Goal: Entertainment & Leisure: Consume media (video, audio)

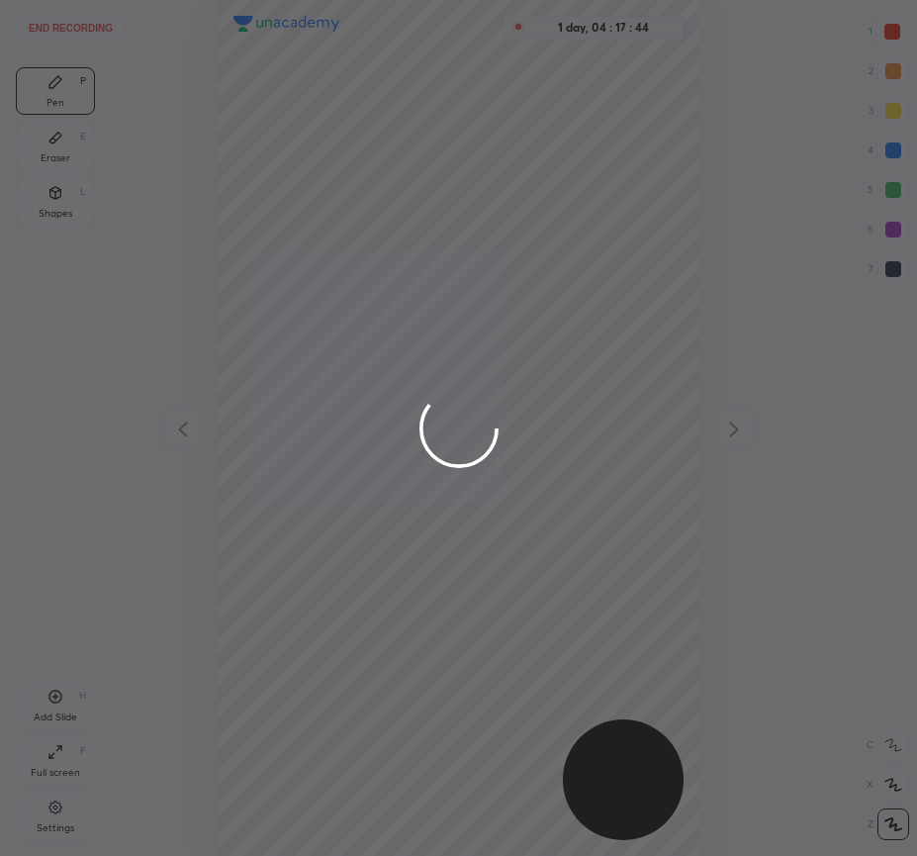
scroll to position [856, 601]
drag, startPoint x: 564, startPoint y: 43, endPoint x: 659, endPoint y: 54, distance: 95.7
click at [659, 54] on div at bounding box center [458, 428] width 917 height 856
drag, startPoint x: 602, startPoint y: 782, endPoint x: 328, endPoint y: 733, distance: 277.3
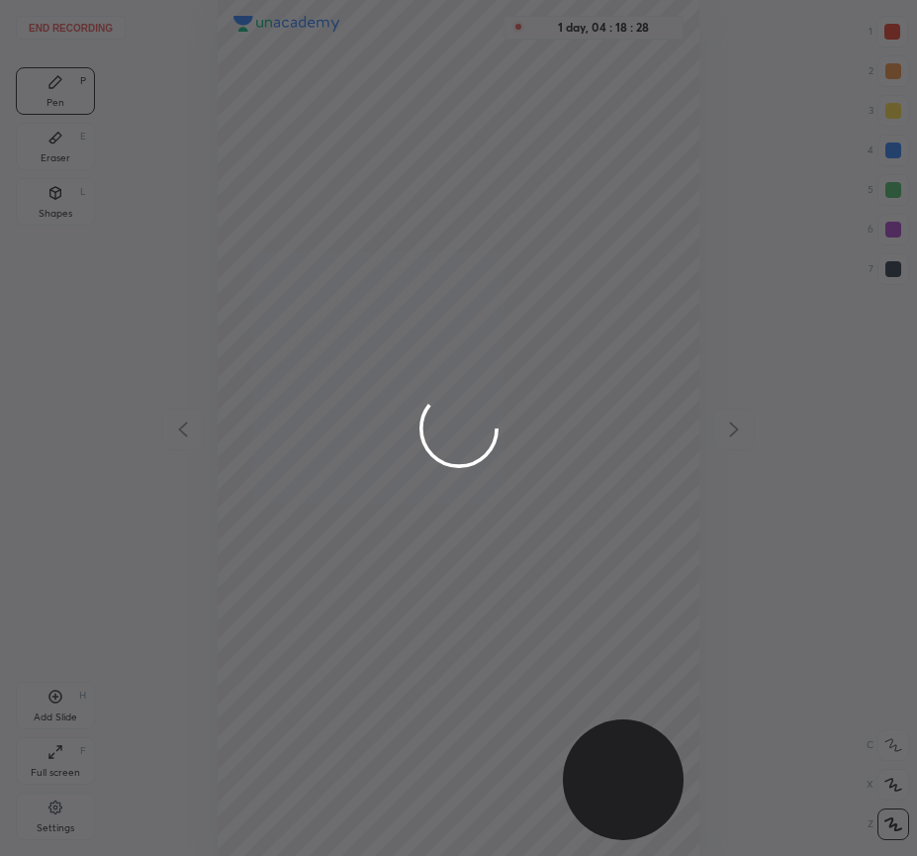
click at [439, 763] on div at bounding box center [458, 428] width 917 height 856
drag, startPoint x: 259, startPoint y: 724, endPoint x: 237, endPoint y: 784, distance: 63.2
click at [243, 775] on div at bounding box center [458, 428] width 917 height 856
drag, startPoint x: 557, startPoint y: 41, endPoint x: 631, endPoint y: 48, distance: 74.6
click at [631, 48] on div at bounding box center [458, 428] width 917 height 856
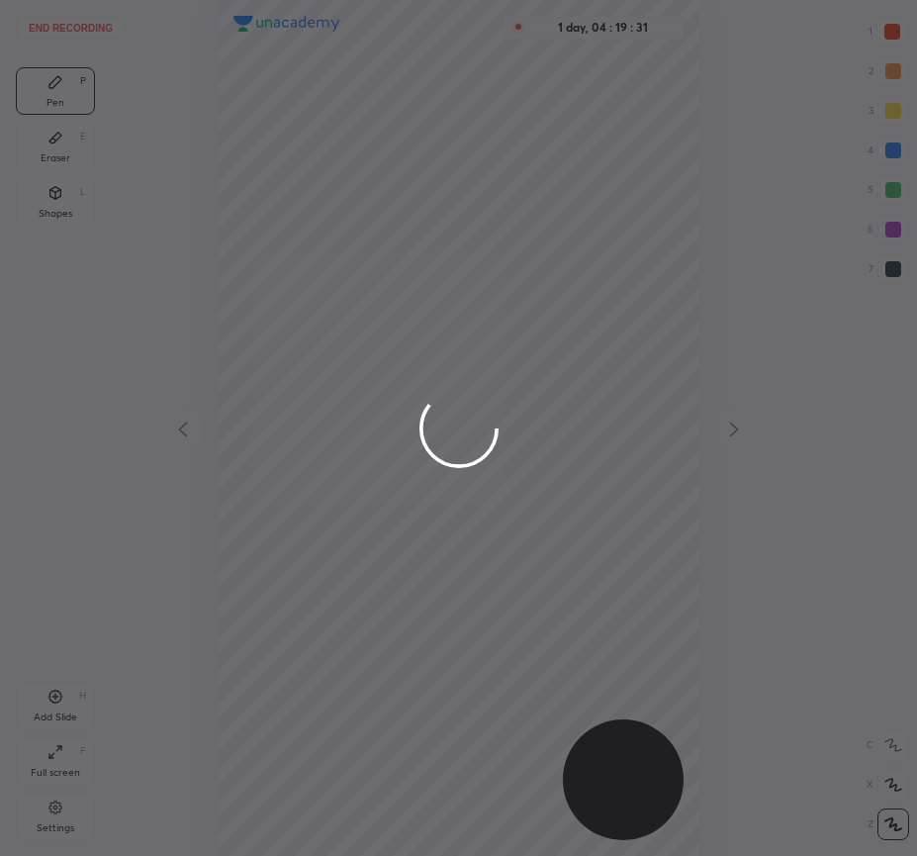
drag, startPoint x: 20, startPoint y: 39, endPoint x: 205, endPoint y: 139, distance: 210.3
click at [205, 139] on div at bounding box center [458, 428] width 917 height 856
drag, startPoint x: 314, startPoint y: 174, endPoint x: 497, endPoint y: 257, distance: 201.0
click at [501, 258] on div at bounding box center [458, 428] width 917 height 856
drag, startPoint x: 304, startPoint y: 233, endPoint x: 361, endPoint y: 224, distance: 58.2
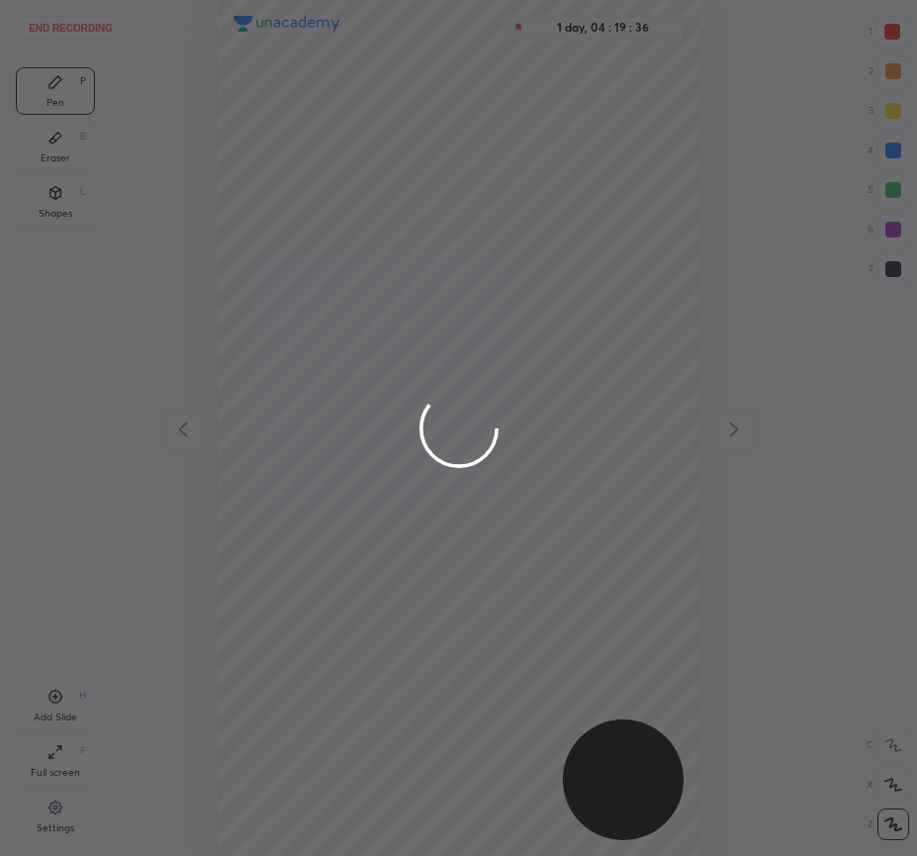
click at [346, 249] on div at bounding box center [458, 428] width 917 height 856
drag, startPoint x: 363, startPoint y: 206, endPoint x: 572, endPoint y: 276, distance: 220.2
click at [573, 276] on div at bounding box center [458, 428] width 917 height 856
drag, startPoint x: 162, startPoint y: 425, endPoint x: 251, endPoint y: 450, distance: 92.4
click at [251, 450] on div at bounding box center [458, 428] width 917 height 856
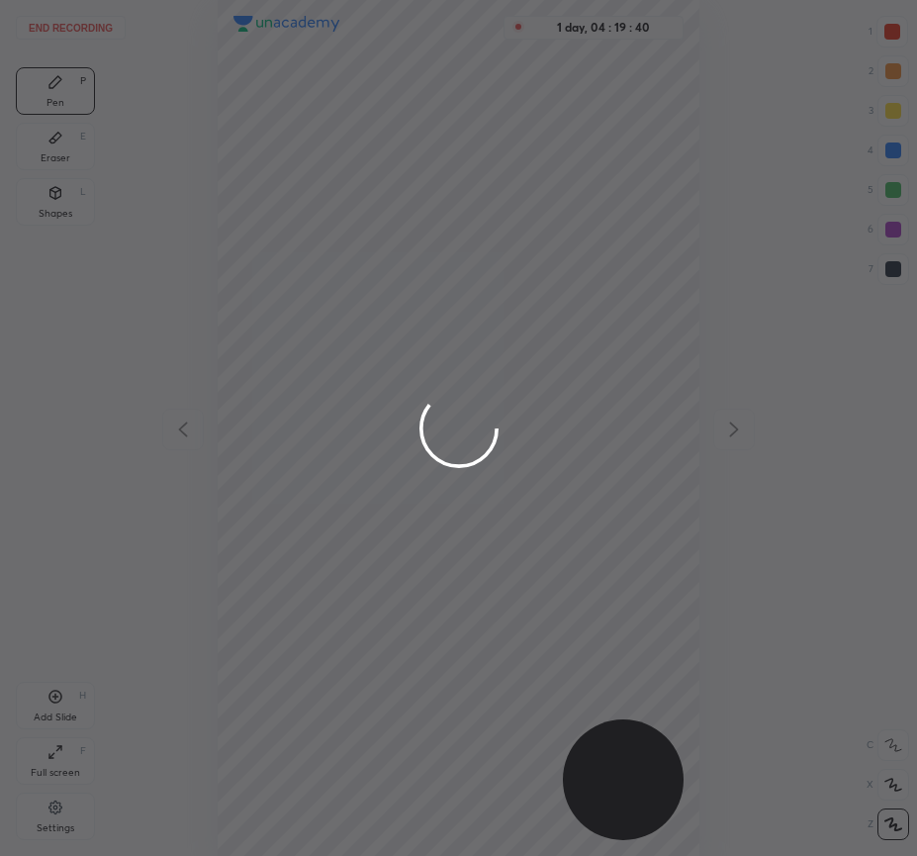
drag, startPoint x: 733, startPoint y: 420, endPoint x: 601, endPoint y: 440, distance: 134.0
click at [683, 437] on div at bounding box center [458, 428] width 917 height 856
drag, startPoint x: 450, startPoint y: 456, endPoint x: 349, endPoint y: 571, distance: 152.8
click at [387, 509] on div at bounding box center [458, 428] width 917 height 856
drag, startPoint x: 532, startPoint y: 46, endPoint x: 300, endPoint y: 386, distance: 412.2
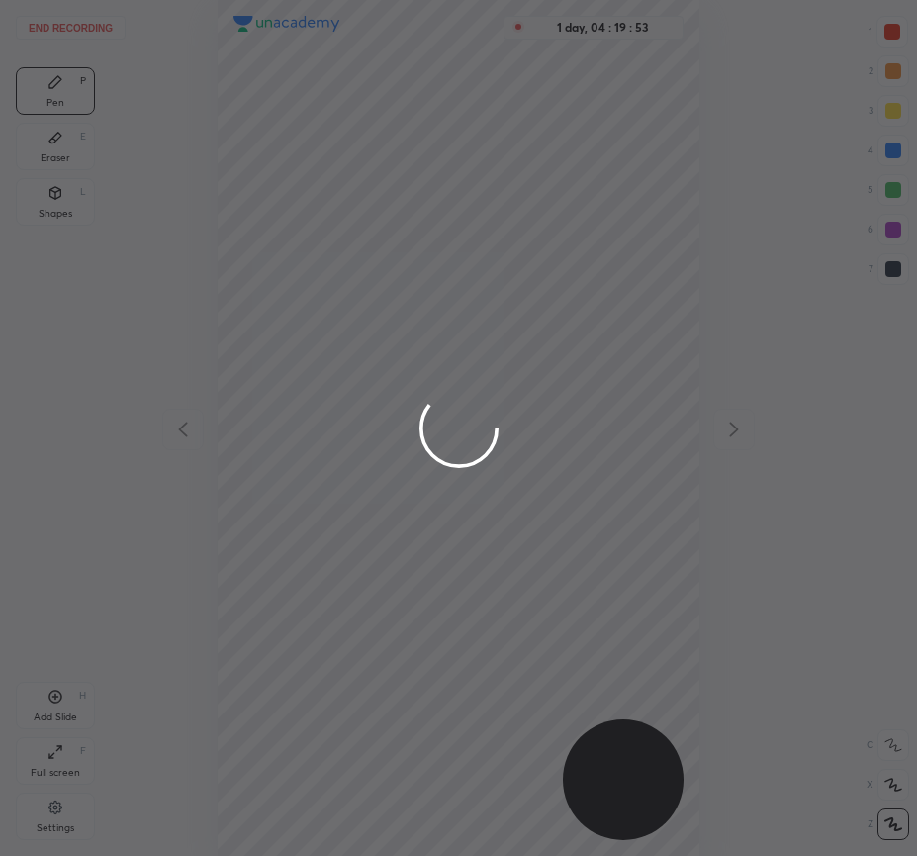
click at [289, 391] on div at bounding box center [458, 428] width 917 height 856
drag, startPoint x: 292, startPoint y: 252, endPoint x: 456, endPoint y: 417, distance: 232.3
click at [457, 417] on div at bounding box center [458, 428] width 917 height 856
click at [341, 533] on div at bounding box center [458, 428] width 917 height 856
drag, startPoint x: 308, startPoint y: 246, endPoint x: 282, endPoint y: 321, distance: 78.5
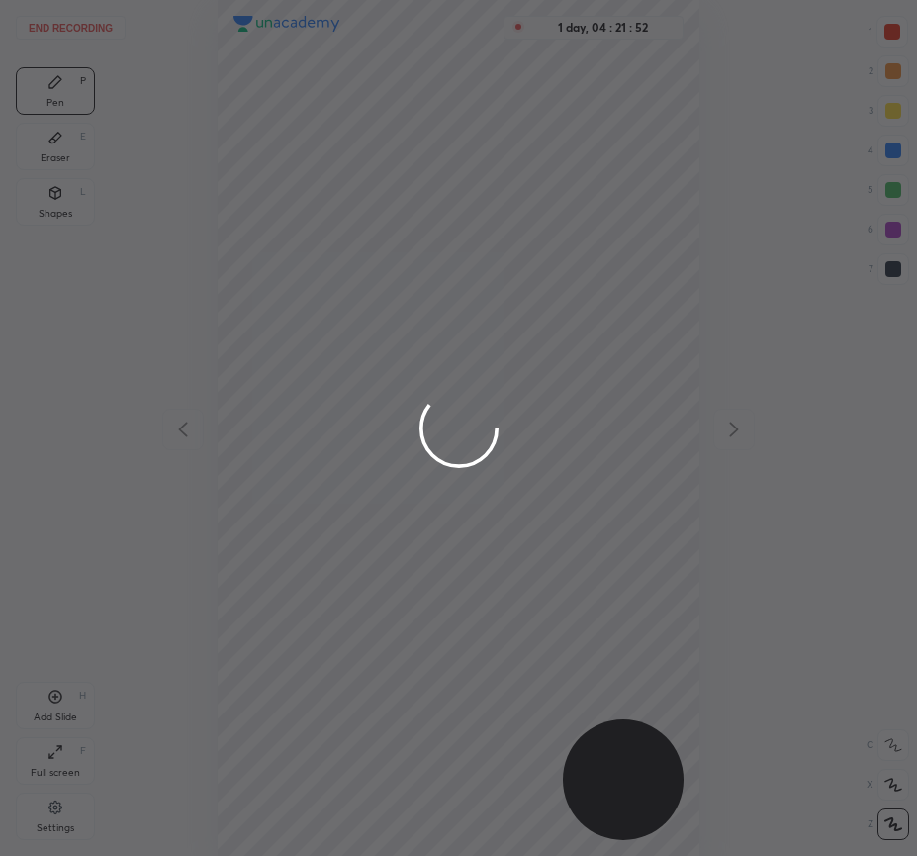
click at [351, 319] on div at bounding box center [458, 428] width 917 height 856
drag, startPoint x: 370, startPoint y: 319, endPoint x: 396, endPoint y: 319, distance: 25.7
click at [420, 319] on div at bounding box center [458, 428] width 917 height 856
drag, startPoint x: 343, startPoint y: 342, endPoint x: 379, endPoint y: 345, distance: 35.7
click at [379, 345] on div at bounding box center [458, 428] width 917 height 856
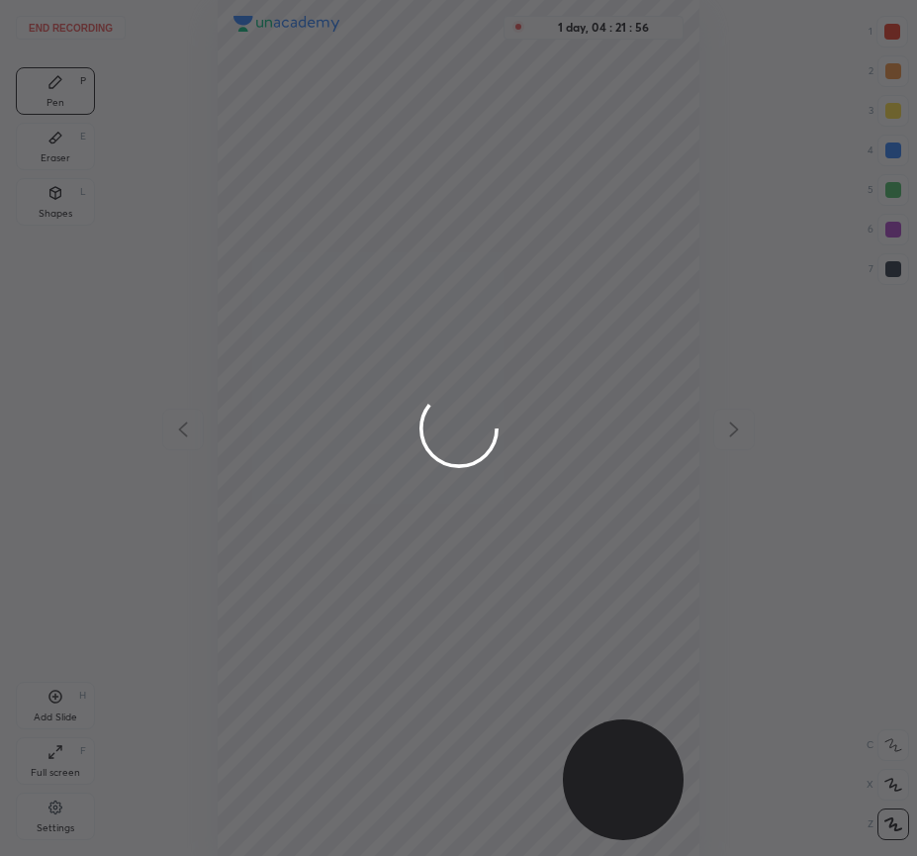
drag, startPoint x: 403, startPoint y: 294, endPoint x: 449, endPoint y: 349, distance: 72.3
click at [449, 349] on div at bounding box center [458, 428] width 917 height 856
drag, startPoint x: 417, startPoint y: 376, endPoint x: 436, endPoint y: 492, distance: 117.4
click at [449, 476] on div at bounding box center [458, 428] width 917 height 856
drag, startPoint x: 440, startPoint y: 481, endPoint x: 255, endPoint y: 626, distance: 235.3
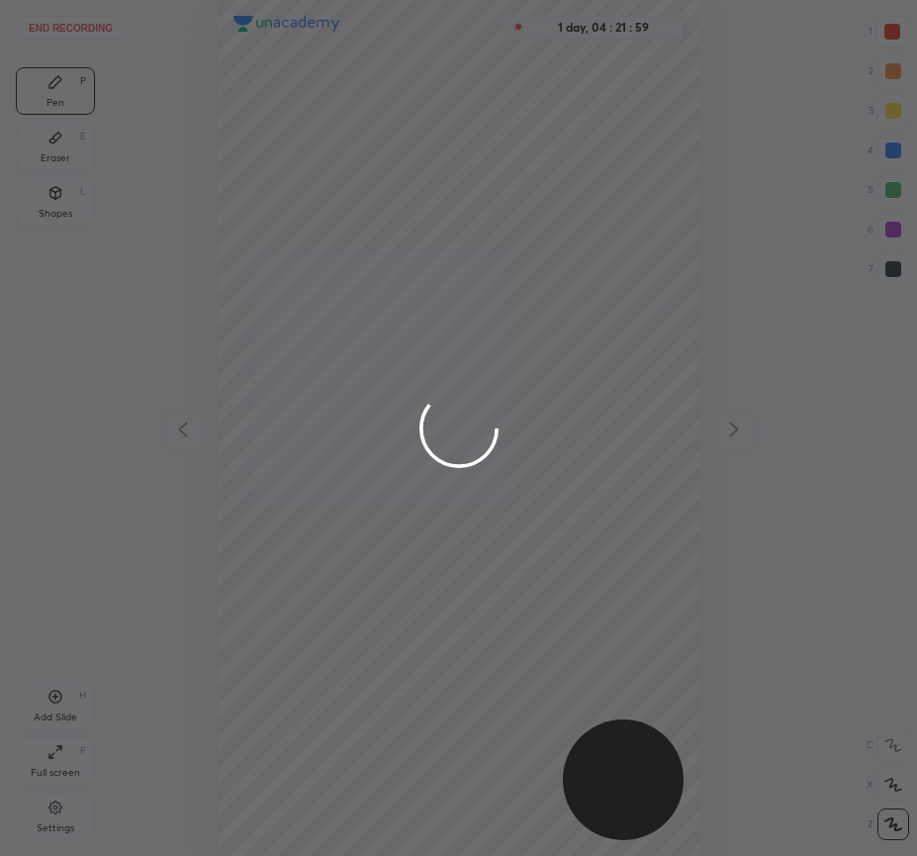
click at [277, 596] on div at bounding box center [458, 428] width 917 height 856
drag, startPoint x: 465, startPoint y: 393, endPoint x: 403, endPoint y: 483, distance: 109.5
click at [438, 472] on icon at bounding box center [458, 427] width 111 height 111
drag, startPoint x: 428, startPoint y: 386, endPoint x: 484, endPoint y: 373, distance: 56.9
click at [484, 373] on div at bounding box center [458, 428] width 917 height 856
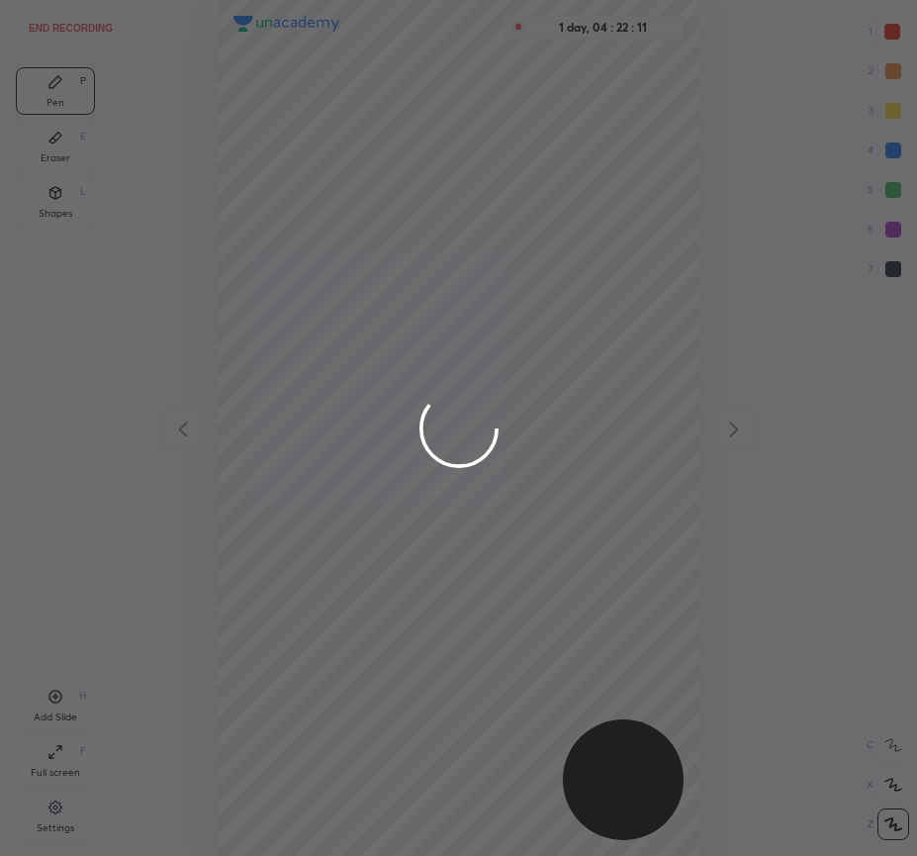
drag, startPoint x: 496, startPoint y: 391, endPoint x: 358, endPoint y: 521, distance: 189.6
click at [369, 524] on div at bounding box center [458, 428] width 917 height 856
drag, startPoint x: 465, startPoint y: 495, endPoint x: 383, endPoint y: 480, distance: 83.4
click at [383, 482] on div at bounding box center [458, 428] width 917 height 856
drag, startPoint x: 467, startPoint y: 401, endPoint x: 412, endPoint y: 408, distance: 55.8
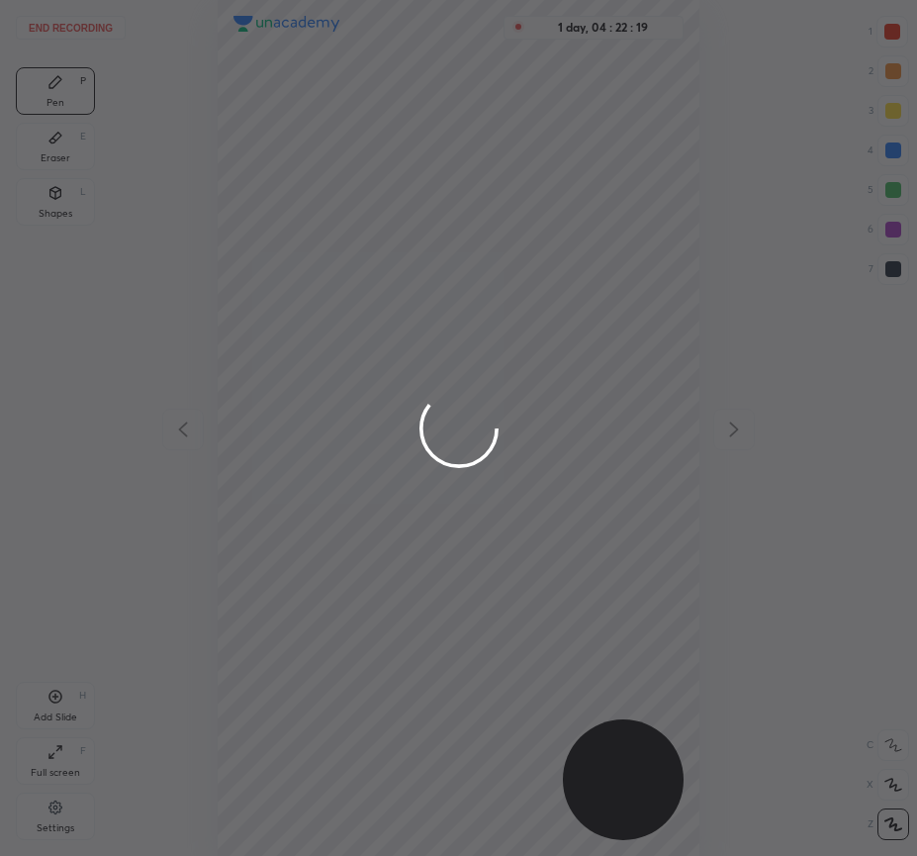
click at [410, 408] on div at bounding box center [458, 428] width 917 height 856
drag, startPoint x: 480, startPoint y: 387, endPoint x: 383, endPoint y: 456, distance: 119.1
click at [385, 459] on div at bounding box center [458, 428] width 917 height 856
drag, startPoint x: 465, startPoint y: 395, endPoint x: 263, endPoint y: 456, distance: 210.9
click at [282, 495] on div at bounding box center [458, 428] width 917 height 856
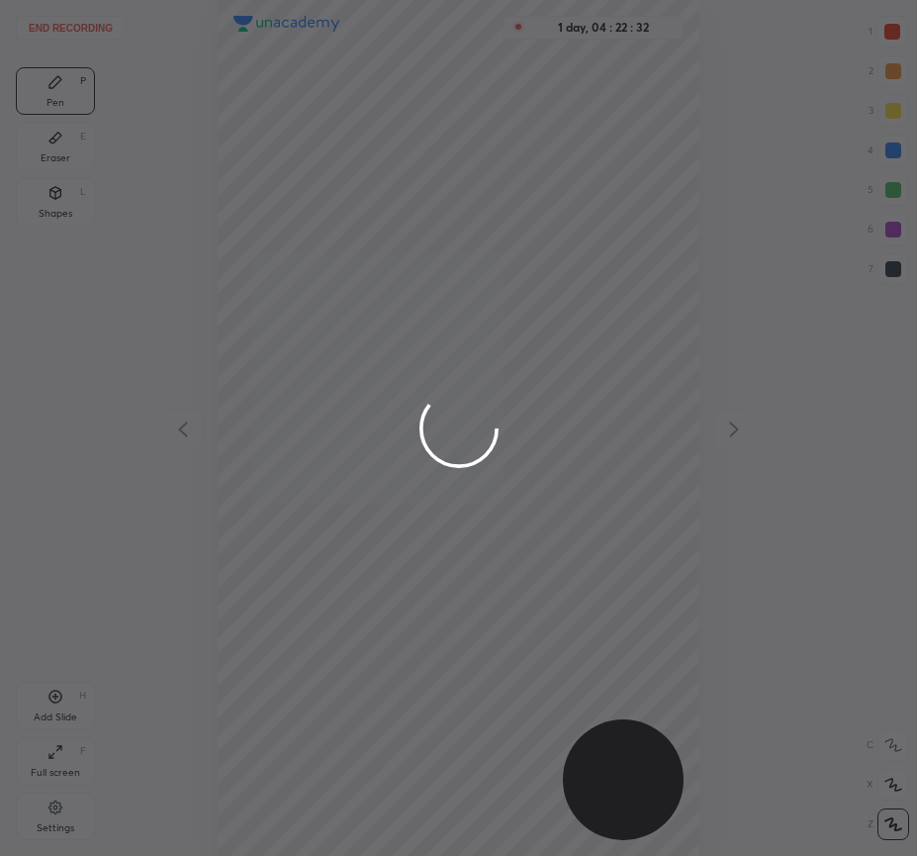
drag, startPoint x: 436, startPoint y: 367, endPoint x: 335, endPoint y: 490, distance: 158.8
click at [374, 507] on div at bounding box center [458, 428] width 917 height 856
drag, startPoint x: 503, startPoint y: 391, endPoint x: 378, endPoint y: 389, distance: 124.7
click at [362, 391] on div at bounding box center [458, 428] width 917 height 856
drag, startPoint x: 422, startPoint y: 403, endPoint x: 414, endPoint y: 349, distance: 54.2
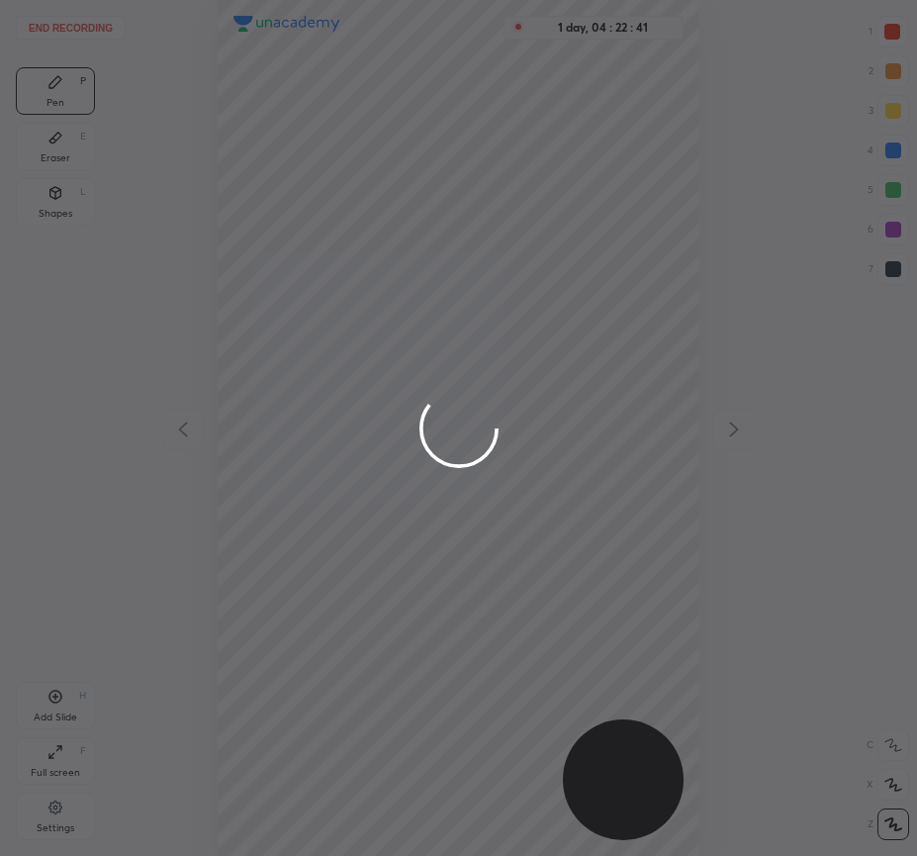
click at [375, 387] on div at bounding box center [458, 428] width 917 height 856
drag, startPoint x: 481, startPoint y: 361, endPoint x: 400, endPoint y: 454, distance: 123.4
click at [416, 457] on div at bounding box center [458, 428] width 917 height 856
drag, startPoint x: 424, startPoint y: 394, endPoint x: 313, endPoint y: 456, distance: 128.0
click at [332, 469] on div at bounding box center [458, 428] width 917 height 856
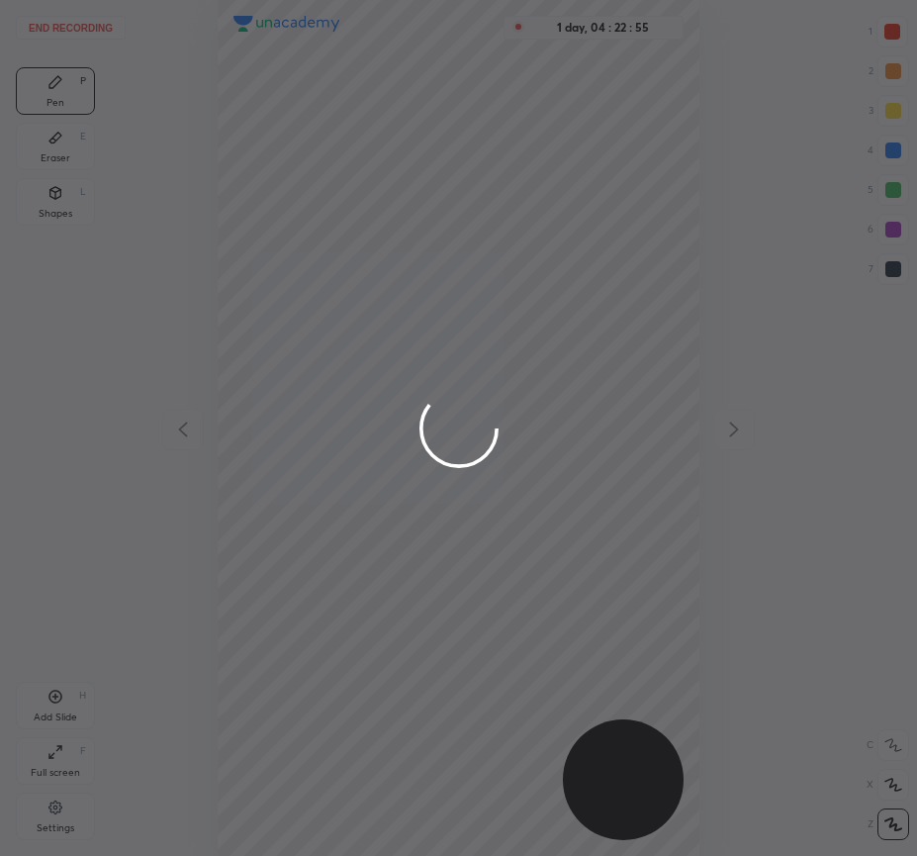
drag, startPoint x: 458, startPoint y: 363, endPoint x: 418, endPoint y: 427, distance: 75.5
click at [418, 427] on div at bounding box center [458, 428] width 917 height 856
drag, startPoint x: 400, startPoint y: 320, endPoint x: 408, endPoint y: 336, distance: 18.6
click at [401, 346] on div at bounding box center [458, 428] width 917 height 856
drag, startPoint x: 409, startPoint y: 336, endPoint x: 444, endPoint y: 318, distance: 40.3
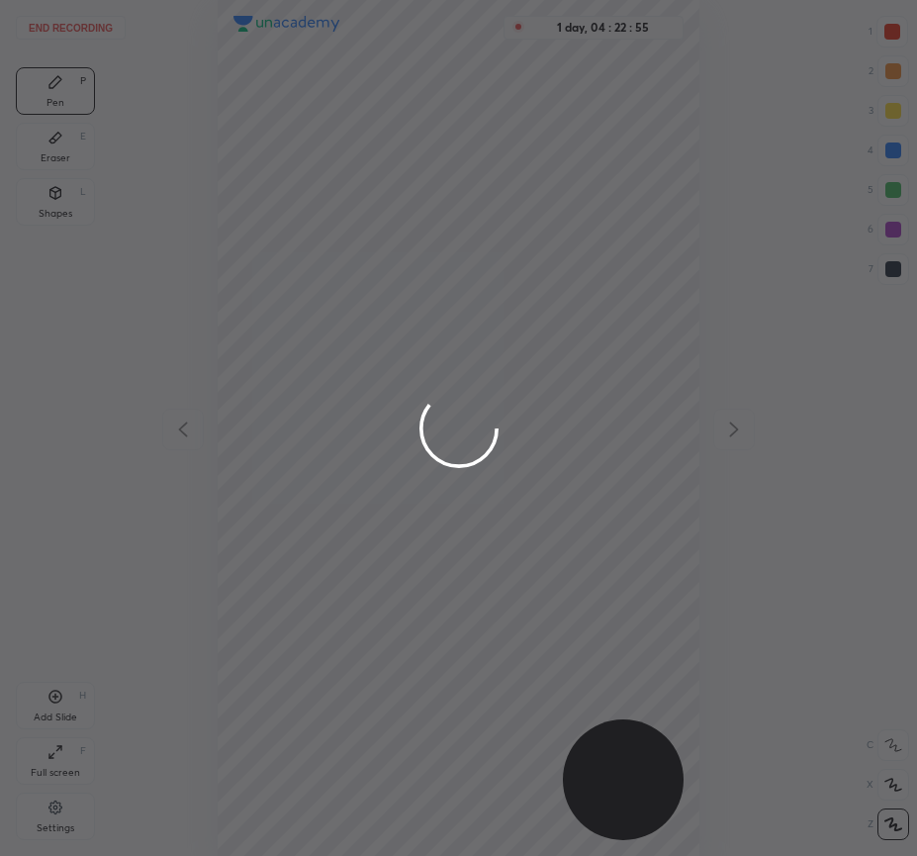
click at [420, 332] on div at bounding box center [458, 428] width 917 height 856
drag, startPoint x: 482, startPoint y: 293, endPoint x: 447, endPoint y: 382, distance: 95.5
click at [447, 382] on div at bounding box center [458, 428] width 917 height 856
drag, startPoint x: 452, startPoint y: 322, endPoint x: 487, endPoint y: 331, distance: 36.0
click at [462, 323] on div at bounding box center [458, 428] width 917 height 856
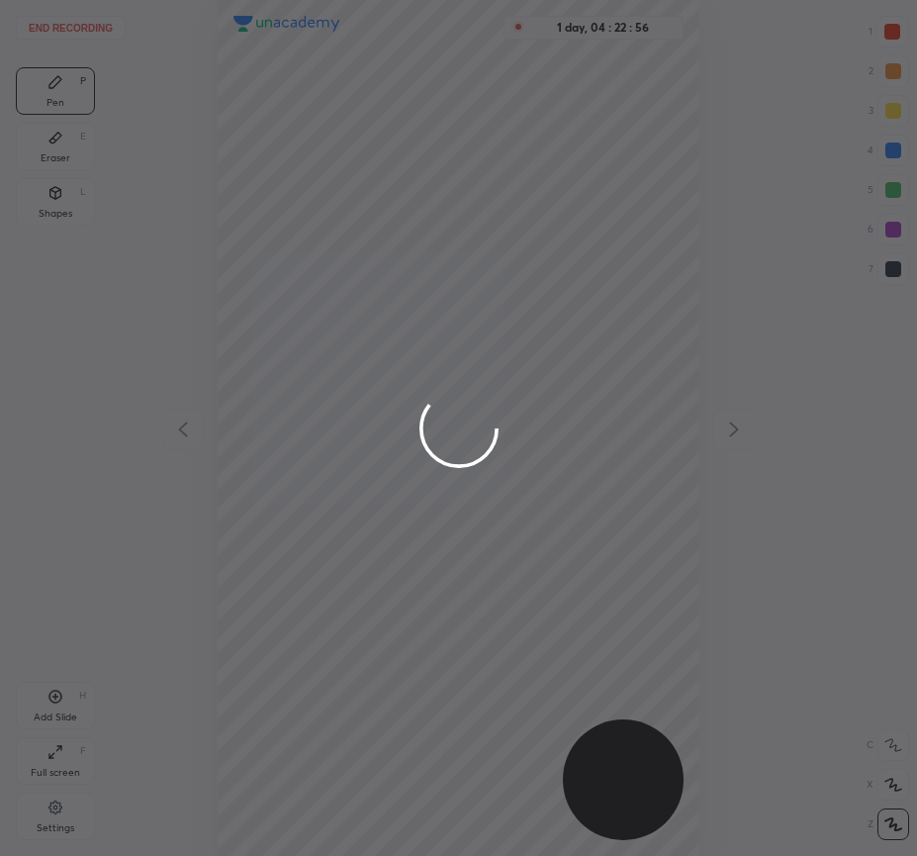
drag, startPoint x: 487, startPoint y: 331, endPoint x: 476, endPoint y: 342, distance: 15.4
click at [476, 342] on div at bounding box center [458, 428] width 917 height 856
drag, startPoint x: 354, startPoint y: 403, endPoint x: 491, endPoint y: 428, distance: 138.9
click at [491, 428] on div at bounding box center [458, 428] width 917 height 856
drag, startPoint x: 19, startPoint y: 42, endPoint x: 168, endPoint y: 232, distance: 242.4
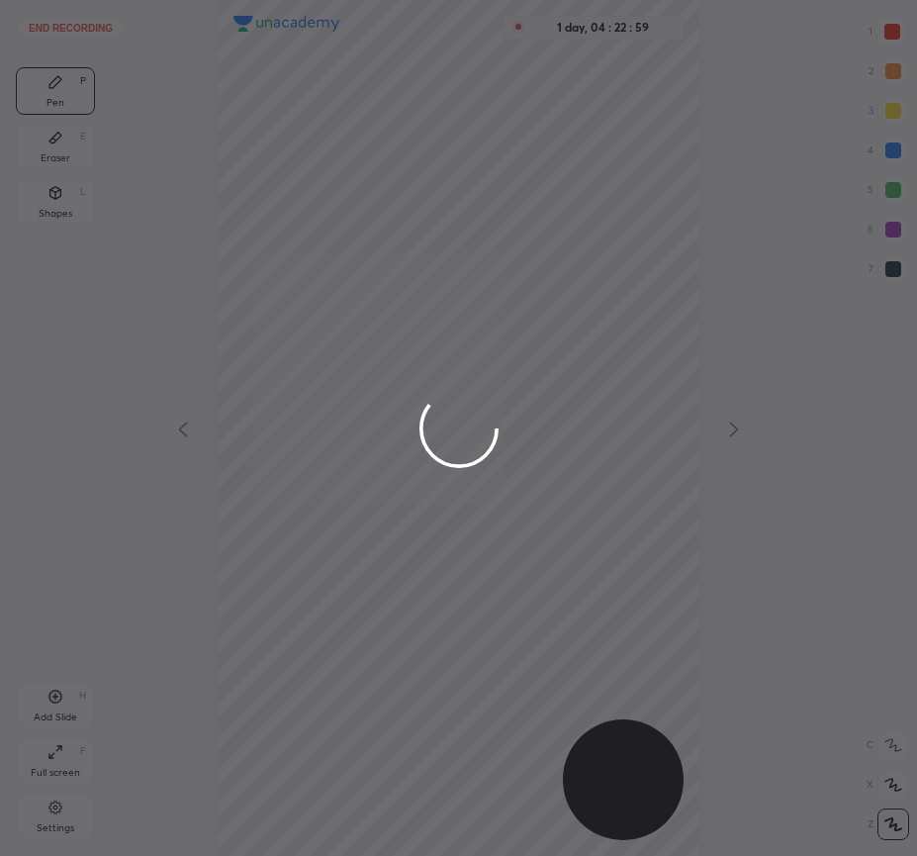
click at [168, 231] on div at bounding box center [458, 428] width 917 height 856
drag, startPoint x: 368, startPoint y: 169, endPoint x: 459, endPoint y: 234, distance: 112.0
click at [458, 217] on div at bounding box center [458, 428] width 917 height 856
drag, startPoint x: 271, startPoint y: 183, endPoint x: 182, endPoint y: 192, distance: 89.5
click at [496, 232] on div at bounding box center [458, 428] width 917 height 856
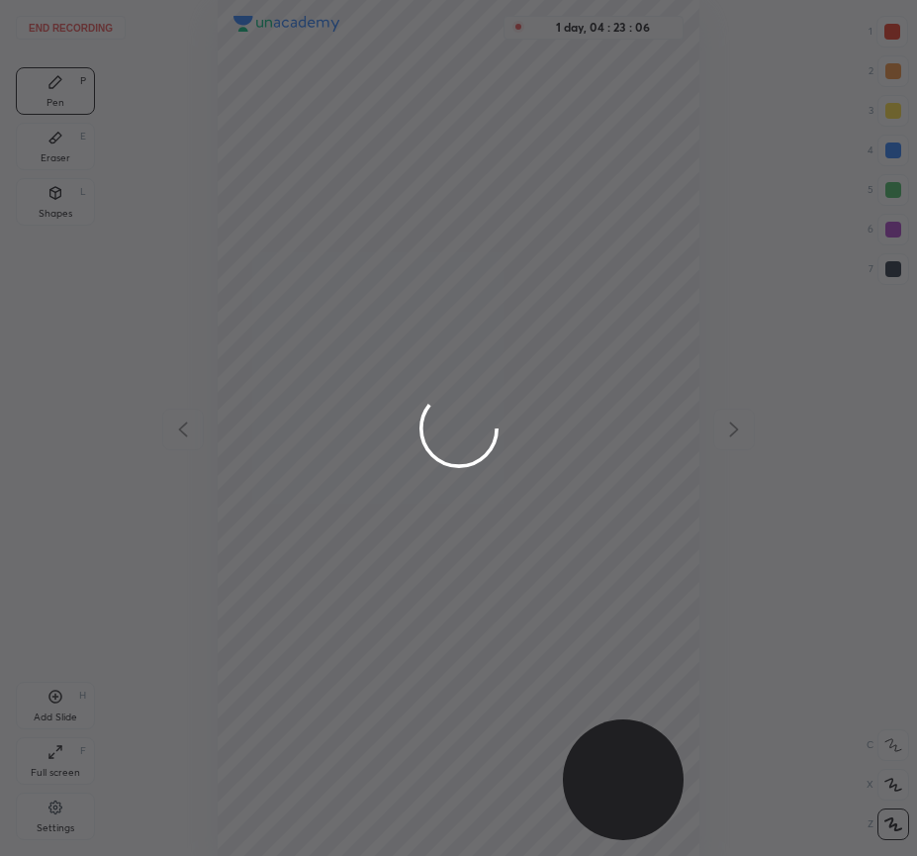
drag, startPoint x: 285, startPoint y: 163, endPoint x: 386, endPoint y: 257, distance: 137.9
click at [386, 251] on div at bounding box center [458, 428] width 917 height 856
drag, startPoint x: 355, startPoint y: 247, endPoint x: 481, endPoint y: 298, distance: 135.4
click at [488, 295] on div at bounding box center [458, 428] width 917 height 856
drag, startPoint x: 442, startPoint y: 320, endPoint x: 371, endPoint y: 370, distance: 87.3
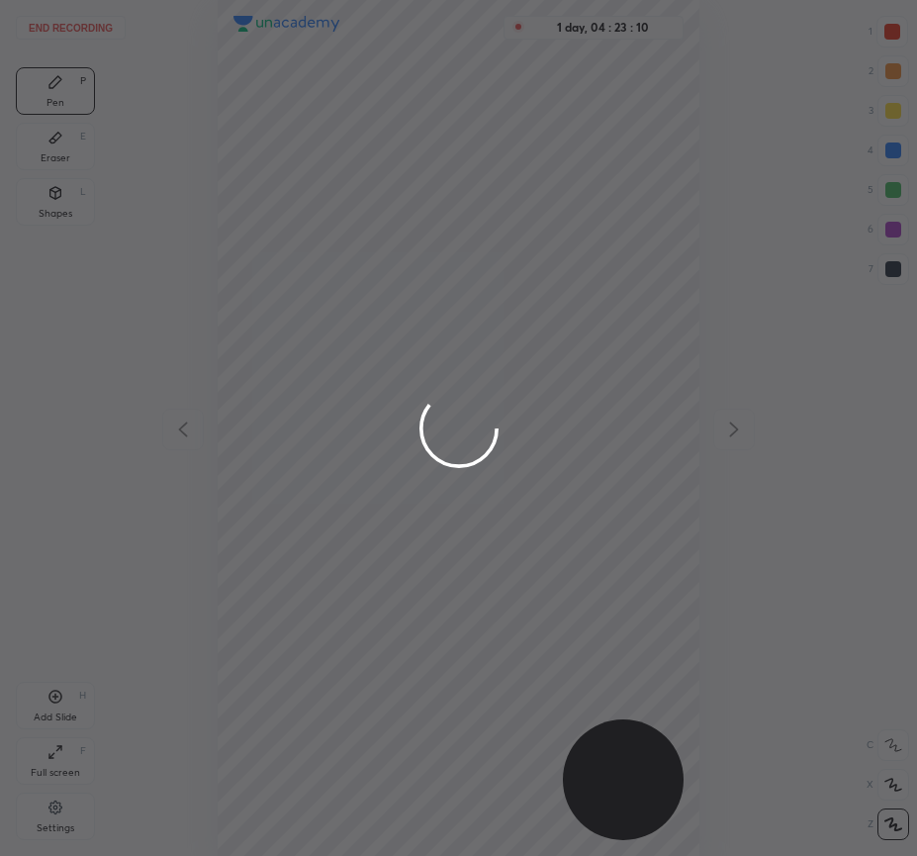
click at [456, 323] on div at bounding box center [458, 428] width 917 height 856
drag, startPoint x: 371, startPoint y: 370, endPoint x: 413, endPoint y: 529, distance: 164.6
click at [421, 531] on div at bounding box center [458, 428] width 917 height 856
drag, startPoint x: 39, startPoint y: 47, endPoint x: 260, endPoint y: 278, distance: 319.8
click at [262, 280] on div at bounding box center [458, 428] width 917 height 856
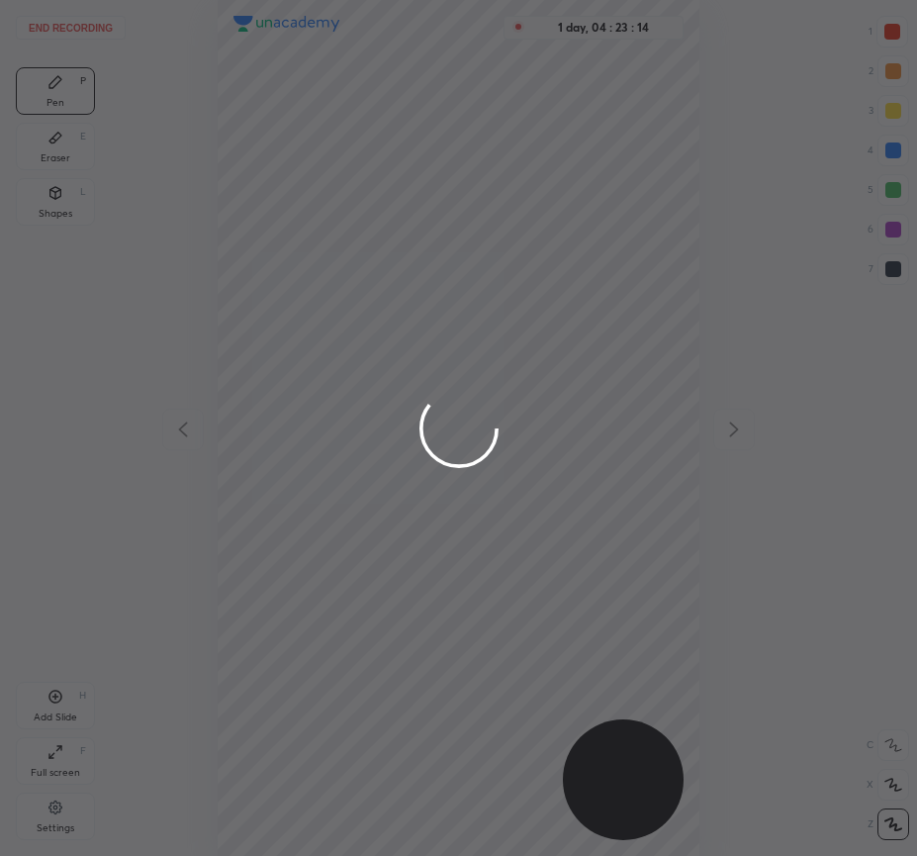
click at [263, 280] on div at bounding box center [458, 428] width 917 height 856
click at [270, 289] on div at bounding box center [458, 428] width 917 height 856
drag, startPoint x: 352, startPoint y: 429, endPoint x: 370, endPoint y: 447, distance: 25.2
click at [357, 438] on div at bounding box center [458, 428] width 917 height 856
drag, startPoint x: 438, startPoint y: 390, endPoint x: 648, endPoint y: 335, distance: 216.7
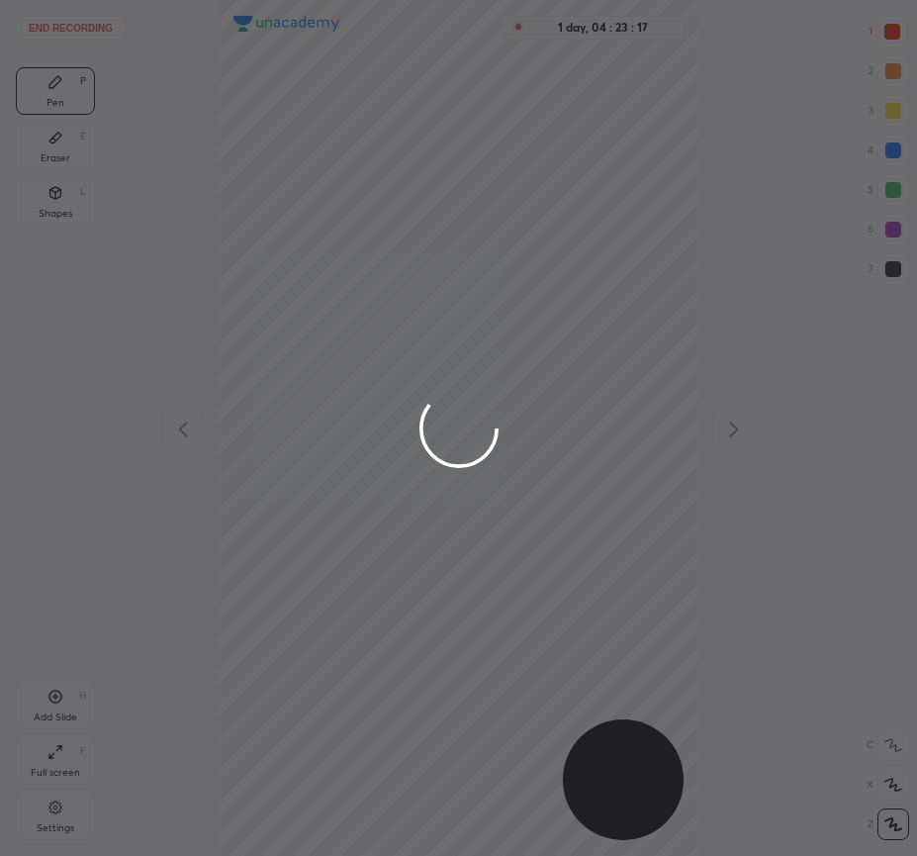
click at [613, 365] on div at bounding box center [458, 428] width 917 height 856
click at [895, 274] on div at bounding box center [458, 428] width 917 height 856
drag, startPoint x: 893, startPoint y: 272, endPoint x: 335, endPoint y: 332, distance: 561.2
click at [893, 272] on div at bounding box center [458, 428] width 917 height 856
drag, startPoint x: 391, startPoint y: 434, endPoint x: 369, endPoint y: 461, distance: 34.5
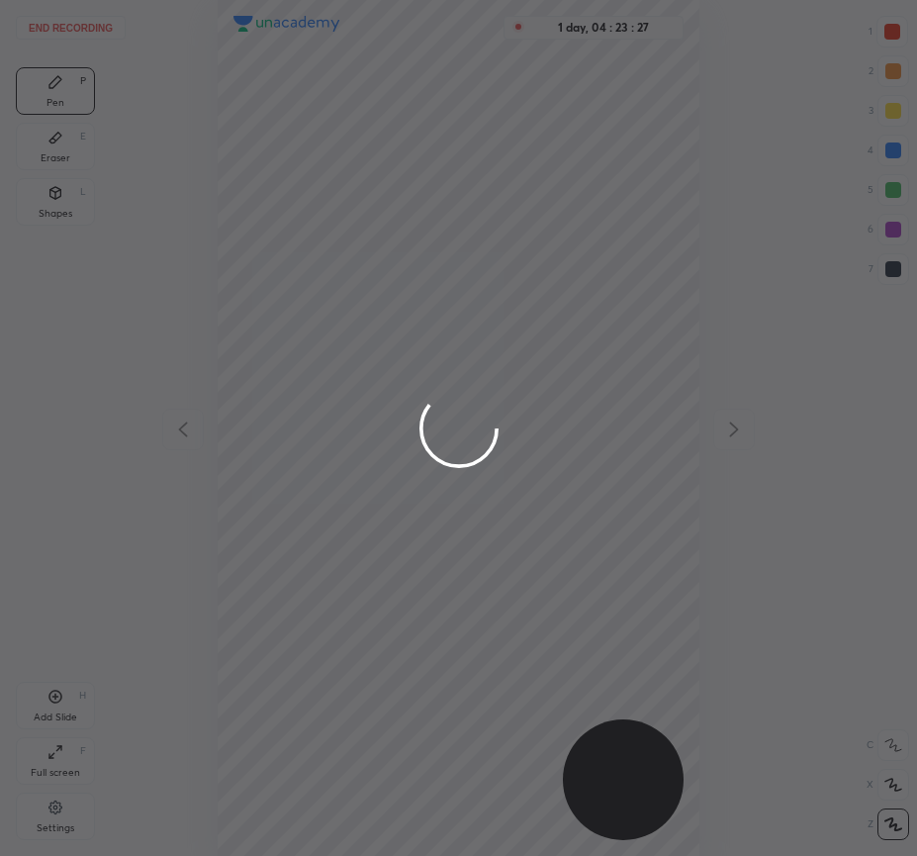
click at [371, 476] on div at bounding box center [458, 428] width 917 height 856
drag, startPoint x: 377, startPoint y: 427, endPoint x: 464, endPoint y: 392, distance: 94.1
click at [461, 399] on div at bounding box center [458, 428] width 917 height 856
drag, startPoint x: 417, startPoint y: 440, endPoint x: 406, endPoint y: 492, distance: 52.8
click at [405, 498] on div at bounding box center [458, 428] width 917 height 856
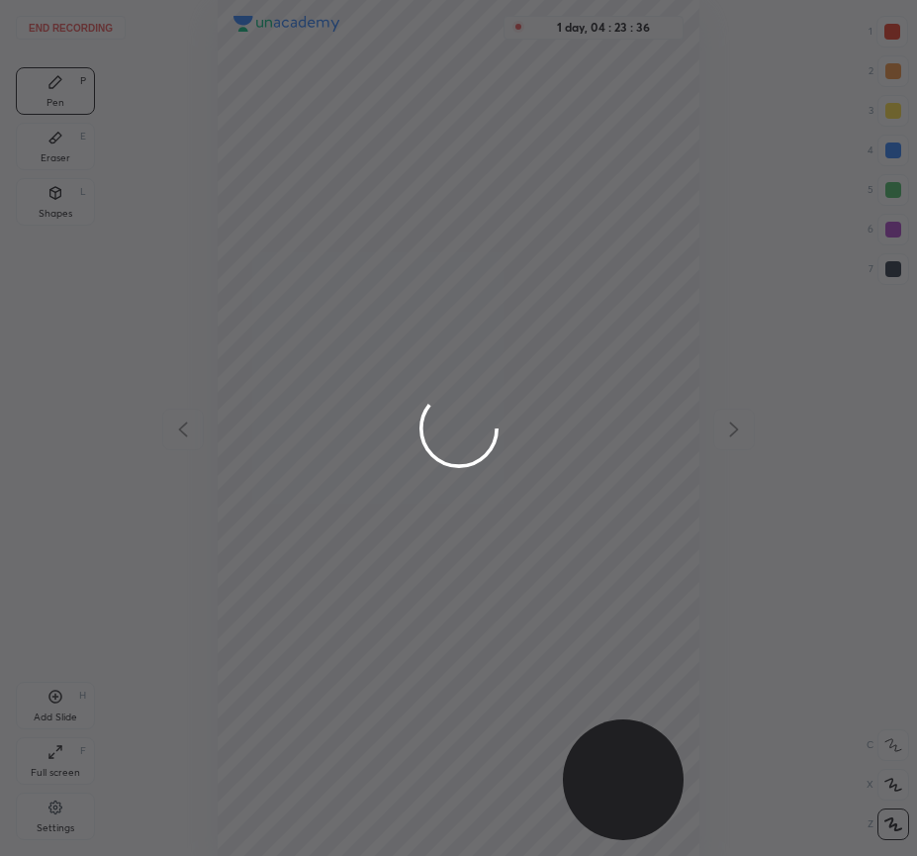
drag, startPoint x: 415, startPoint y: 417, endPoint x: 358, endPoint y: 522, distance: 119.1
click at [365, 520] on div at bounding box center [458, 428] width 917 height 856
drag, startPoint x: 295, startPoint y: 420, endPoint x: 396, endPoint y: 447, distance: 104.4
click at [396, 447] on div at bounding box center [458, 428] width 917 height 856
drag, startPoint x: 504, startPoint y: 434, endPoint x: 366, endPoint y: 459, distance: 139.7
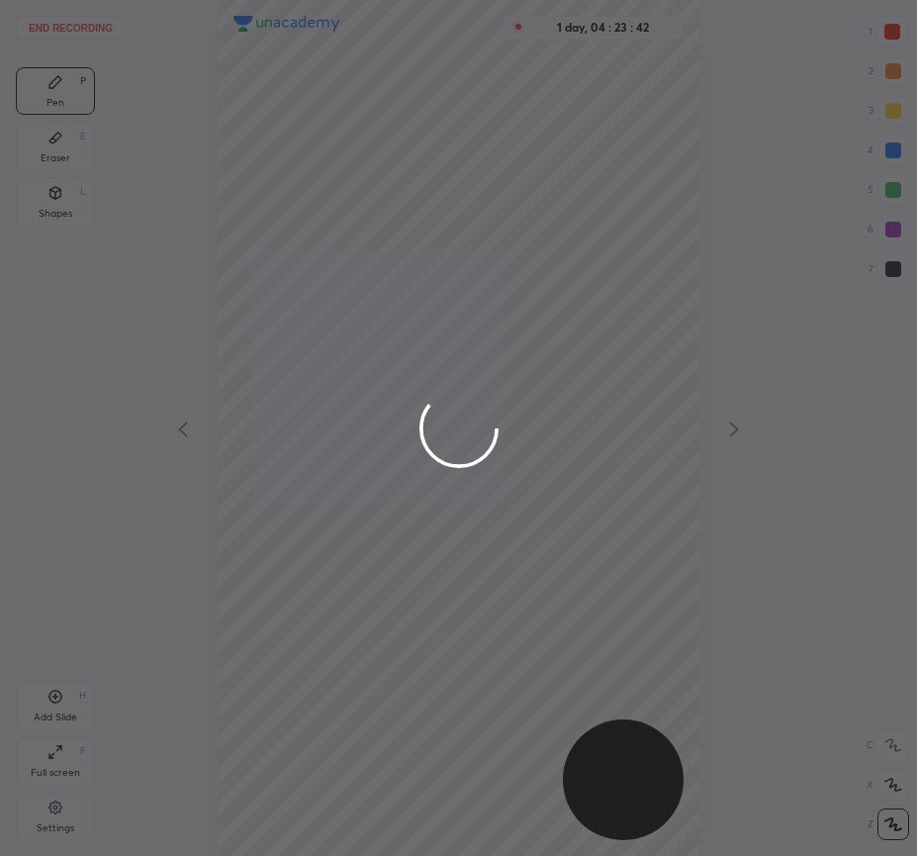
click at [343, 472] on div at bounding box center [458, 428] width 917 height 856
drag, startPoint x: 437, startPoint y: 442, endPoint x: 416, endPoint y: 440, distance: 21.9
click at [309, 494] on div at bounding box center [458, 428] width 917 height 856
drag, startPoint x: 540, startPoint y: 412, endPoint x: 412, endPoint y: 565, distance: 200.1
click at [410, 517] on div at bounding box center [458, 428] width 917 height 856
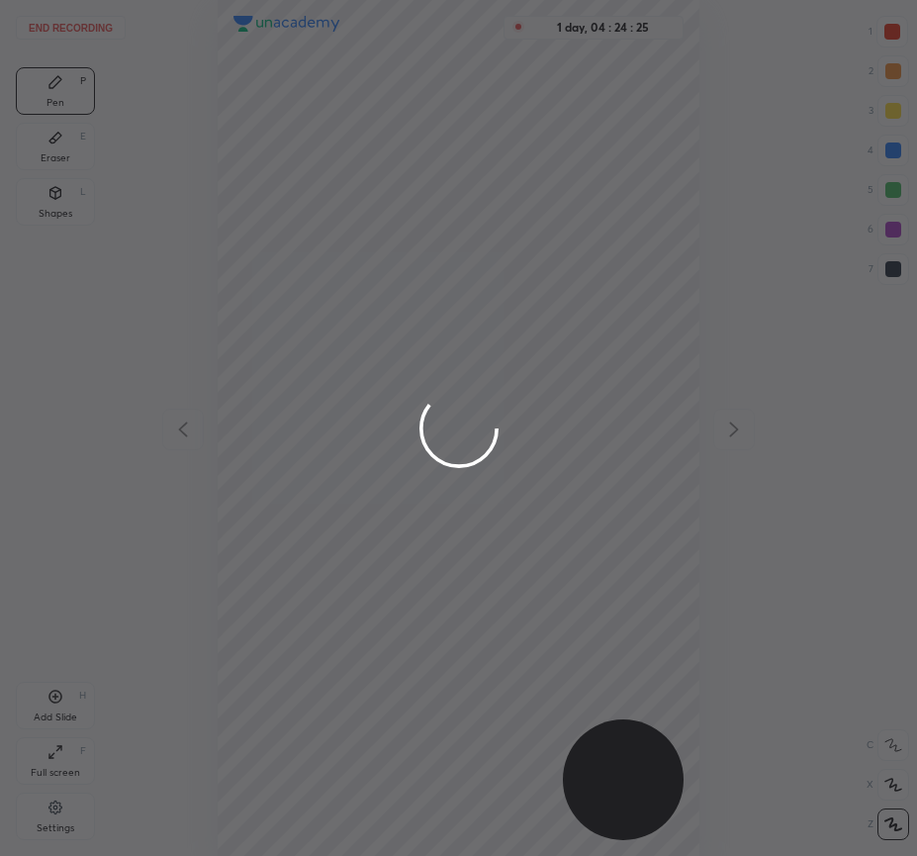
drag, startPoint x: 421, startPoint y: 142, endPoint x: 379, endPoint y: 344, distance: 206.3
click at [379, 344] on div at bounding box center [458, 428] width 917 height 856
drag, startPoint x: 271, startPoint y: 232, endPoint x: 435, endPoint y: 279, distance: 171.0
click at [437, 280] on div at bounding box center [458, 428] width 917 height 856
drag, startPoint x: 435, startPoint y: 221, endPoint x: 411, endPoint y: 279, distance: 63.4
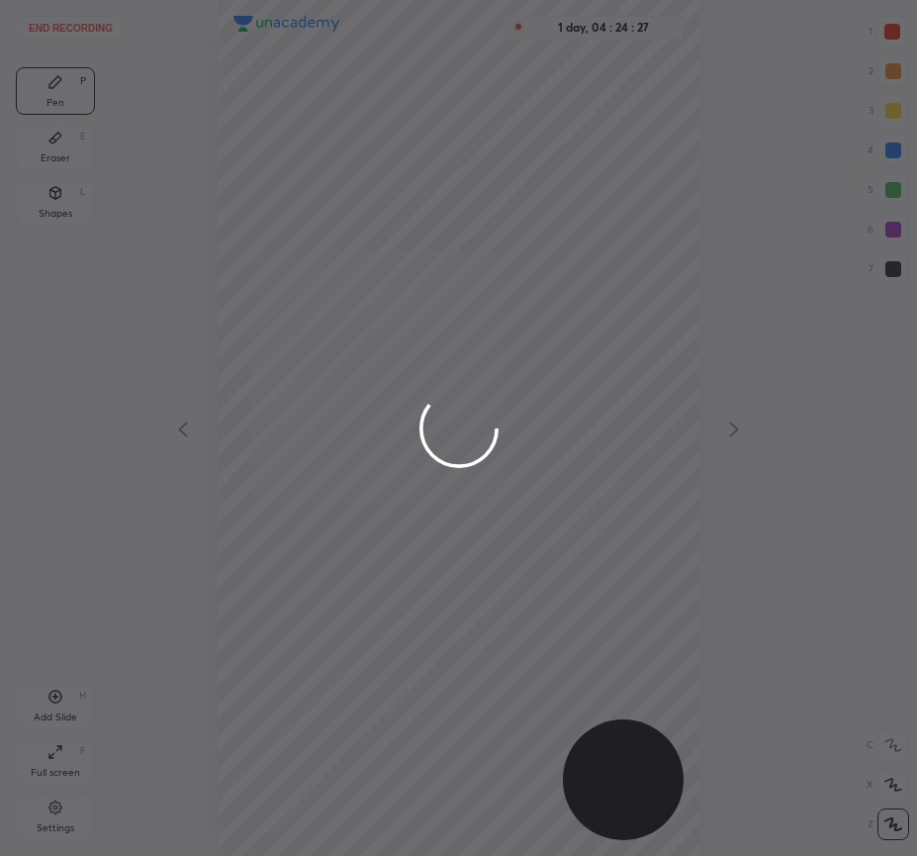
click at [428, 288] on div at bounding box center [458, 428] width 917 height 856
drag, startPoint x: 302, startPoint y: 267, endPoint x: 406, endPoint y: 215, distance: 116.4
click at [349, 263] on div at bounding box center [458, 428] width 917 height 856
drag, startPoint x: 359, startPoint y: 238, endPoint x: 375, endPoint y: 227, distance: 19.8
click at [375, 230] on div at bounding box center [458, 428] width 917 height 856
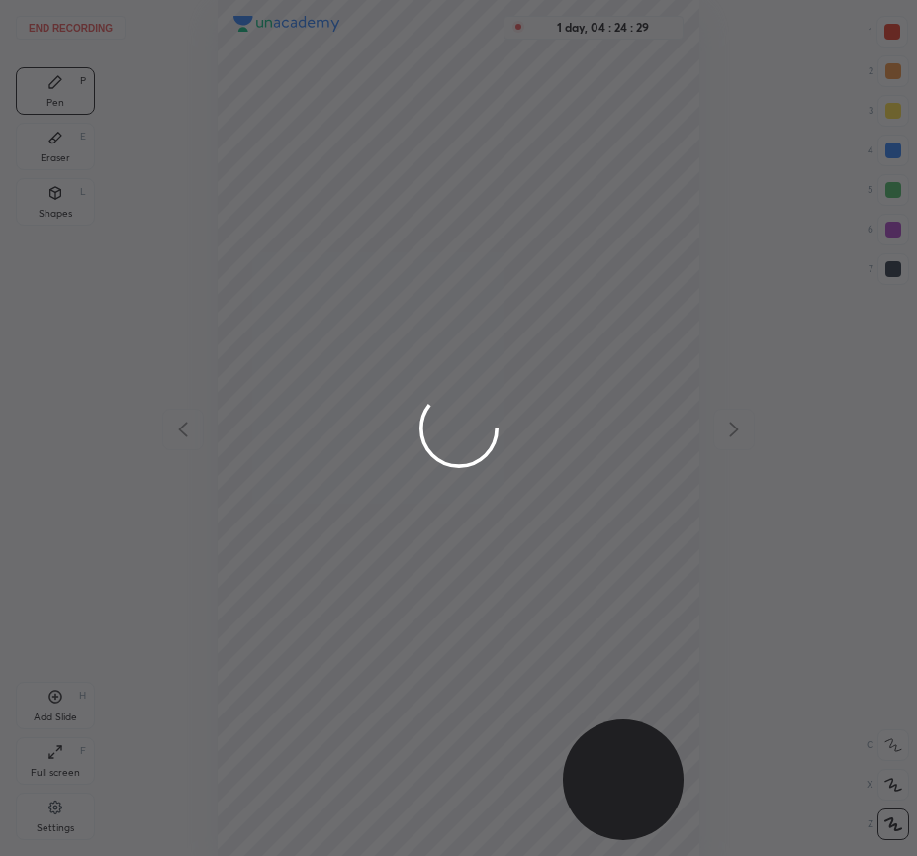
drag, startPoint x: 405, startPoint y: 370, endPoint x: 401, endPoint y: 396, distance: 26.0
click at [401, 409] on div at bounding box center [458, 428] width 917 height 856
drag, startPoint x: 392, startPoint y: 236, endPoint x: 367, endPoint y: 393, distance: 158.3
click at [378, 252] on div at bounding box center [458, 428] width 917 height 856
drag, startPoint x: 352, startPoint y: 420, endPoint x: 348, endPoint y: 403, distance: 18.2
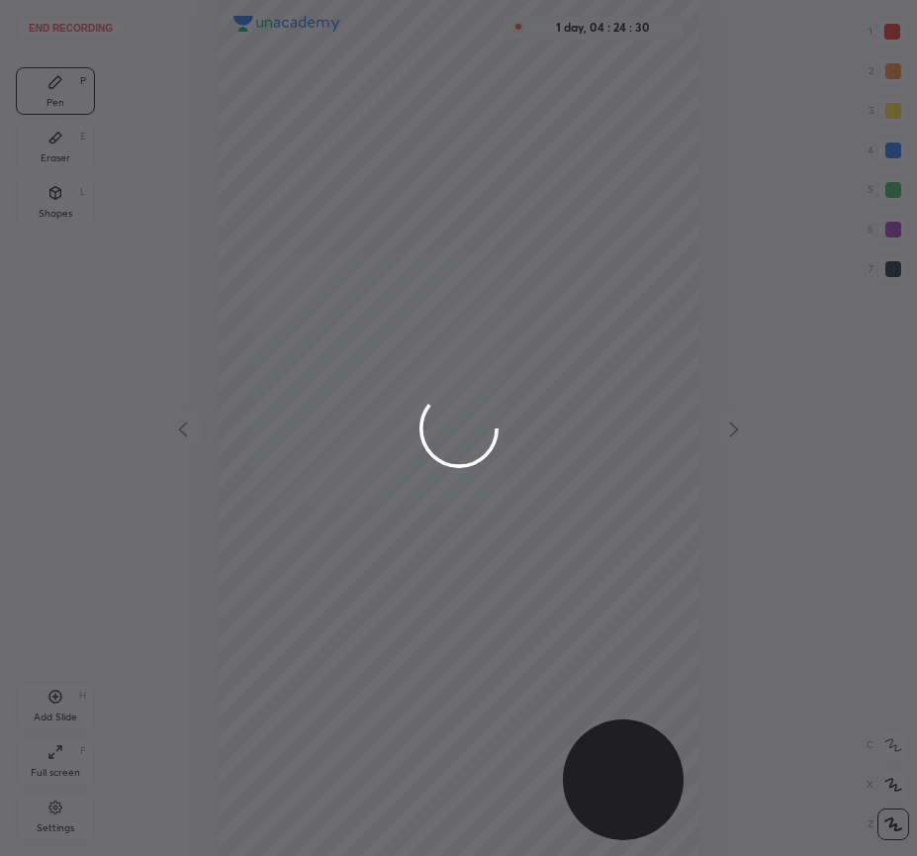
click at [346, 411] on div at bounding box center [458, 428] width 917 height 856
drag, startPoint x: 320, startPoint y: 326, endPoint x: 325, endPoint y: 384, distance: 57.7
click at [321, 389] on div at bounding box center [458, 428] width 917 height 856
drag, startPoint x: 477, startPoint y: 333, endPoint x: 412, endPoint y: 396, distance: 90.3
click at [425, 378] on div at bounding box center [458, 428] width 917 height 856
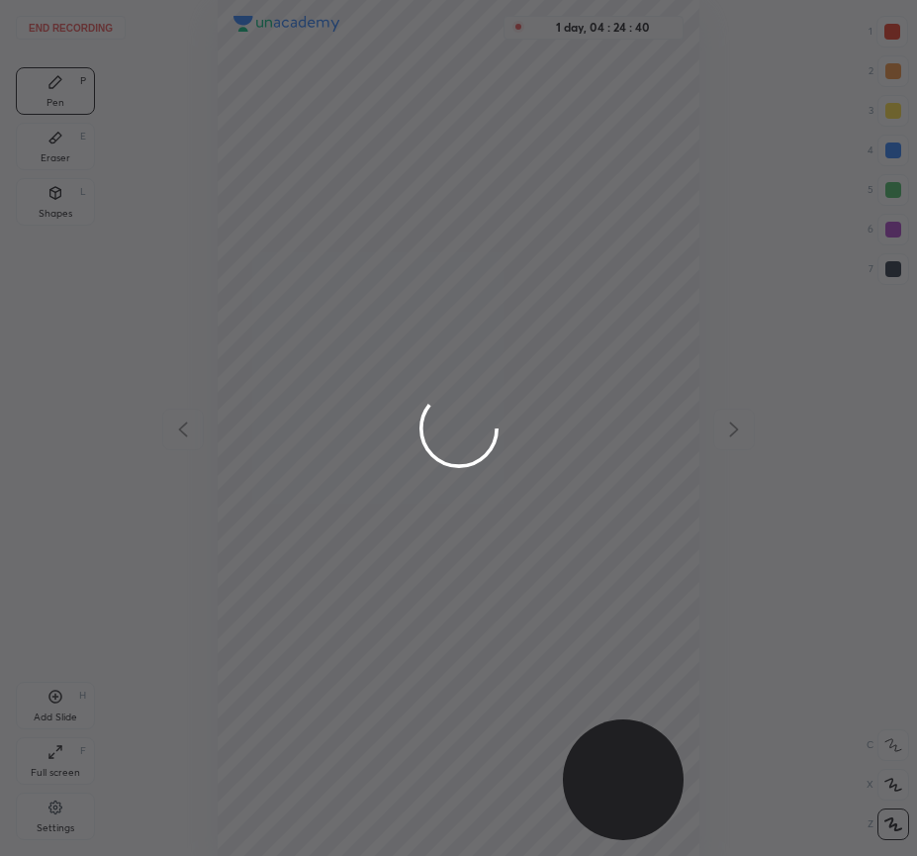
drag, startPoint x: 335, startPoint y: 193, endPoint x: 340, endPoint y: 356, distance: 163.3
click at [346, 359] on div at bounding box center [458, 428] width 917 height 856
drag, startPoint x: 455, startPoint y: 360, endPoint x: 403, endPoint y: 748, distance: 391.3
click at [400, 685] on div at bounding box center [458, 428] width 917 height 856
drag, startPoint x: 415, startPoint y: 435, endPoint x: 287, endPoint y: 494, distance: 140.3
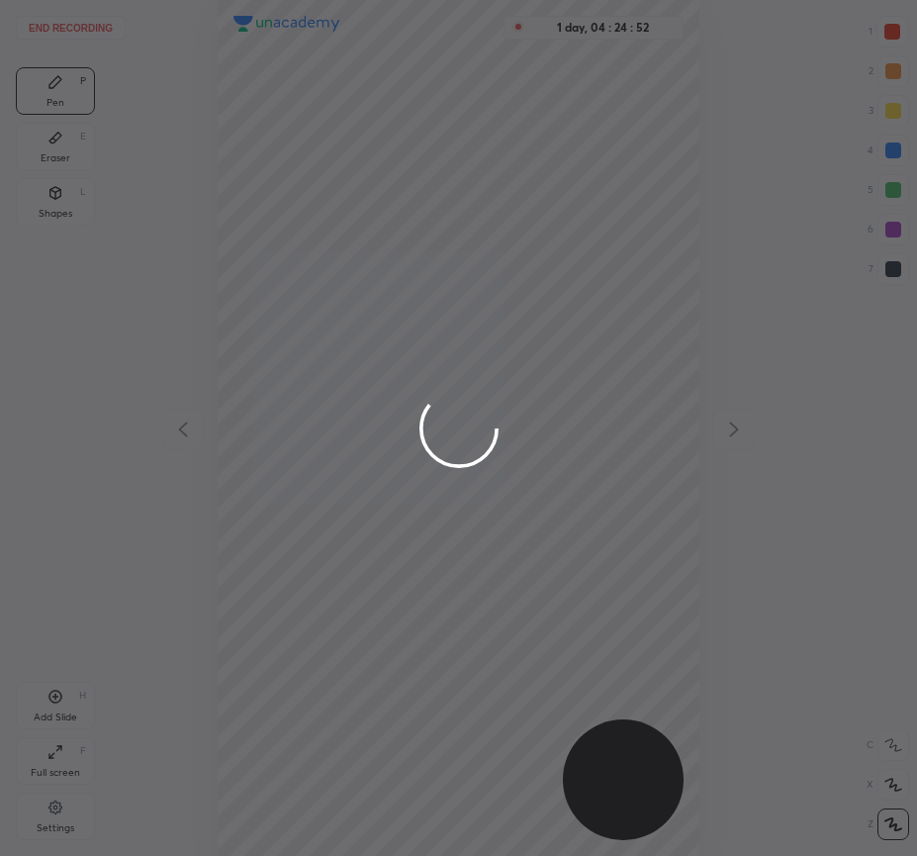
click at [354, 486] on div at bounding box center [458, 428] width 917 height 856
drag, startPoint x: 218, startPoint y: 427, endPoint x: 410, endPoint y: 572, distance: 240.2
click at [412, 579] on div at bounding box center [458, 428] width 917 height 856
drag, startPoint x: 249, startPoint y: 419, endPoint x: 609, endPoint y: 433, distance: 360.4
click at [638, 440] on div at bounding box center [458, 428] width 917 height 856
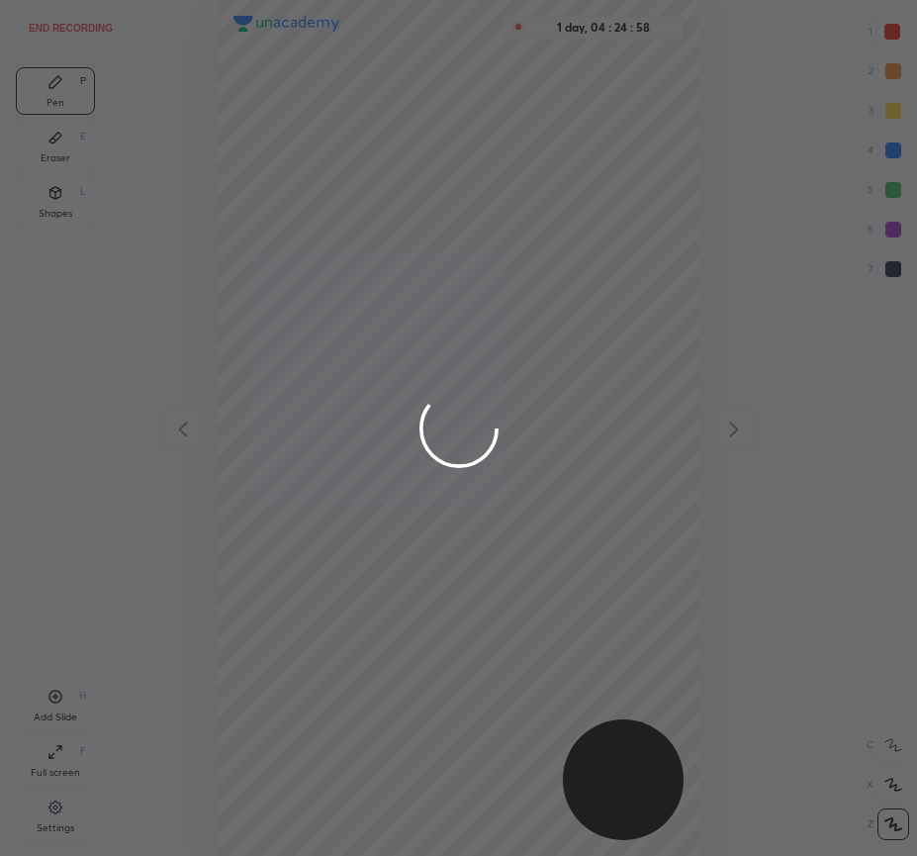
drag, startPoint x: 419, startPoint y: 428, endPoint x: 643, endPoint y: 390, distance: 226.9
click at [691, 428] on div at bounding box center [458, 428] width 917 height 856
drag, startPoint x: 462, startPoint y: 361, endPoint x: 431, endPoint y: 601, distance: 241.4
click at [429, 612] on div at bounding box center [458, 428] width 917 height 856
drag, startPoint x: 430, startPoint y: 421, endPoint x: 396, endPoint y: 589, distance: 170.7
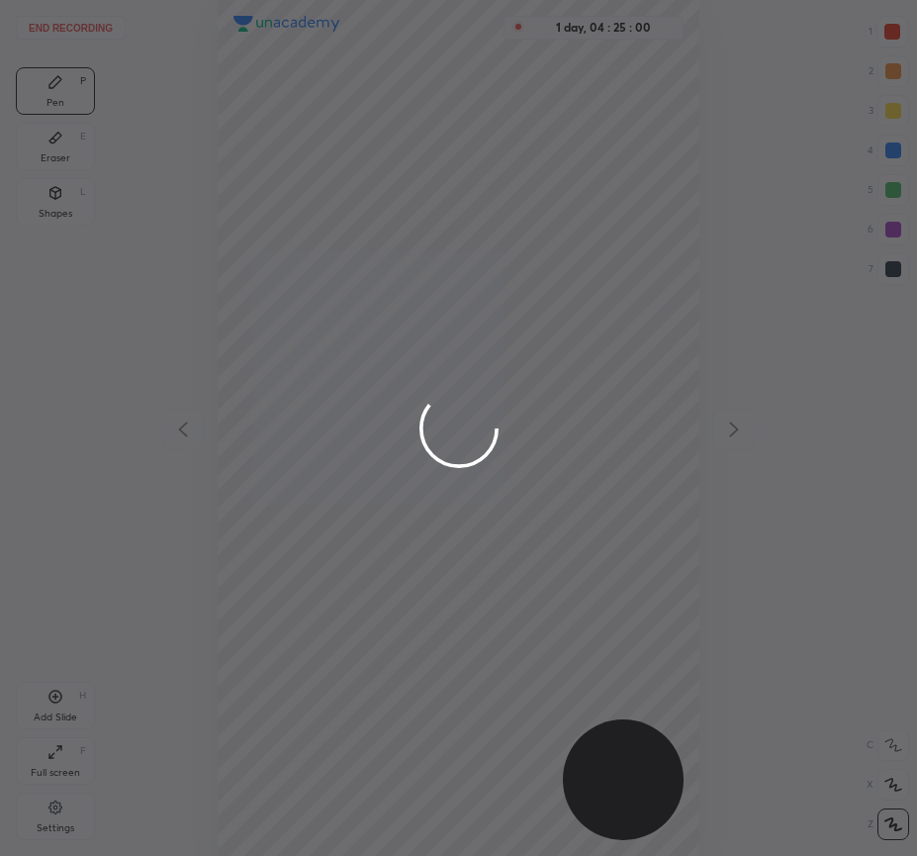
click at [407, 601] on div at bounding box center [458, 428] width 917 height 856
drag, startPoint x: 284, startPoint y: 446, endPoint x: 443, endPoint y: 470, distance: 161.0
click at [459, 454] on div at bounding box center [458, 428] width 917 height 856
drag, startPoint x: 385, startPoint y: 427, endPoint x: 472, endPoint y: 430, distance: 87.1
click at [472, 430] on div at bounding box center [458, 428] width 917 height 856
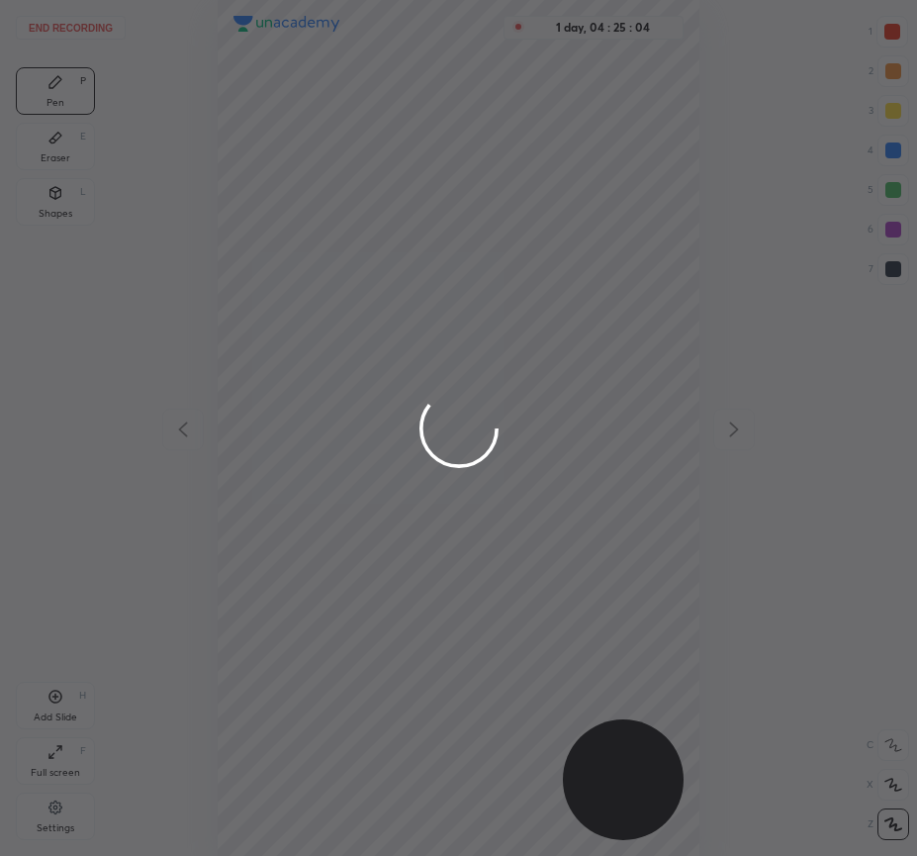
drag, startPoint x: 471, startPoint y: 328, endPoint x: 439, endPoint y: 503, distance: 177.0
click at [449, 523] on div at bounding box center [458, 428] width 917 height 856
drag, startPoint x: 354, startPoint y: 415, endPoint x: 487, endPoint y: 398, distance: 133.6
click at [487, 398] on div at bounding box center [458, 428] width 917 height 856
drag, startPoint x: 432, startPoint y: 348, endPoint x: 445, endPoint y: 359, distance: 16.8
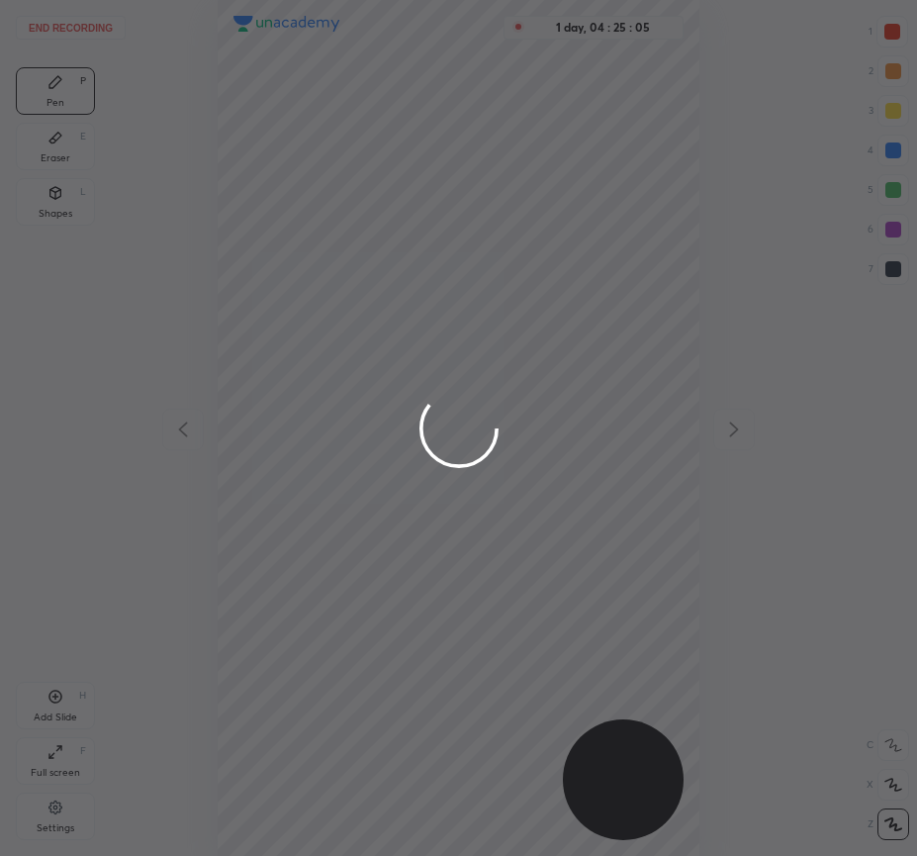
click at [427, 545] on div at bounding box center [458, 428] width 917 height 856
drag, startPoint x: 447, startPoint y: 428, endPoint x: 470, endPoint y: 361, distance: 71.0
click at [465, 379] on div at bounding box center [458, 428] width 917 height 856
drag, startPoint x: 470, startPoint y: 361, endPoint x: 438, endPoint y: 469, distance: 112.4
click at [441, 448] on div at bounding box center [458, 428] width 917 height 856
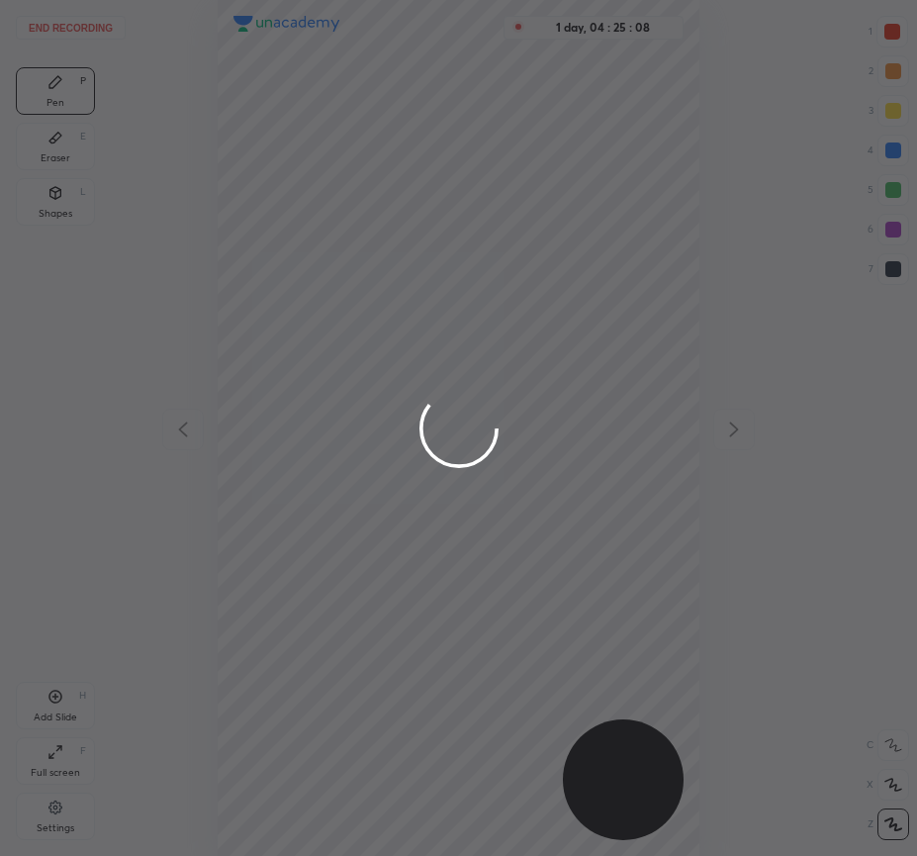
drag, startPoint x: 455, startPoint y: 430, endPoint x: 442, endPoint y: 478, distance: 49.2
click at [444, 470] on icon at bounding box center [459, 428] width 112 height 112
drag, startPoint x: 461, startPoint y: 368, endPoint x: 354, endPoint y: 400, distance: 111.4
click at [444, 484] on div at bounding box center [458, 428] width 917 height 856
drag, startPoint x: 333, startPoint y: 405, endPoint x: 457, endPoint y: 327, distance: 145.8
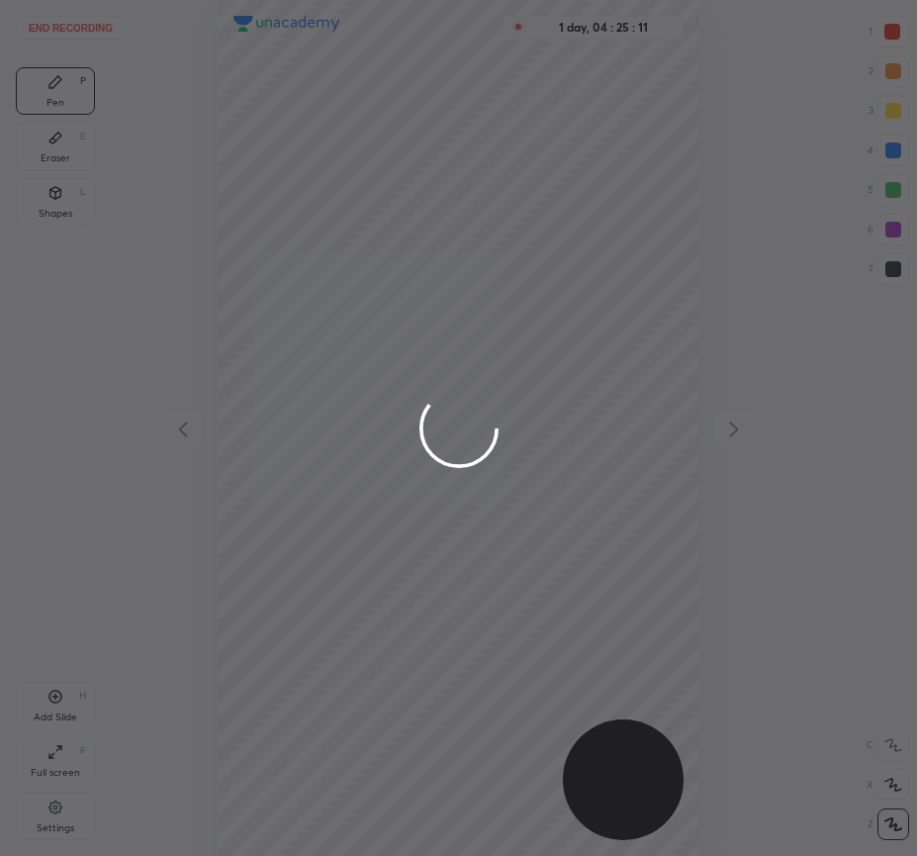
click at [528, 378] on div at bounding box center [458, 428] width 917 height 856
drag, startPoint x: 445, startPoint y: 519, endPoint x: 405, endPoint y: 446, distance: 83.7
click at [441, 505] on div at bounding box center [458, 428] width 917 height 856
drag, startPoint x: 384, startPoint y: 419, endPoint x: 468, endPoint y: 342, distance: 114.1
click at [575, 386] on div at bounding box center [458, 428] width 917 height 856
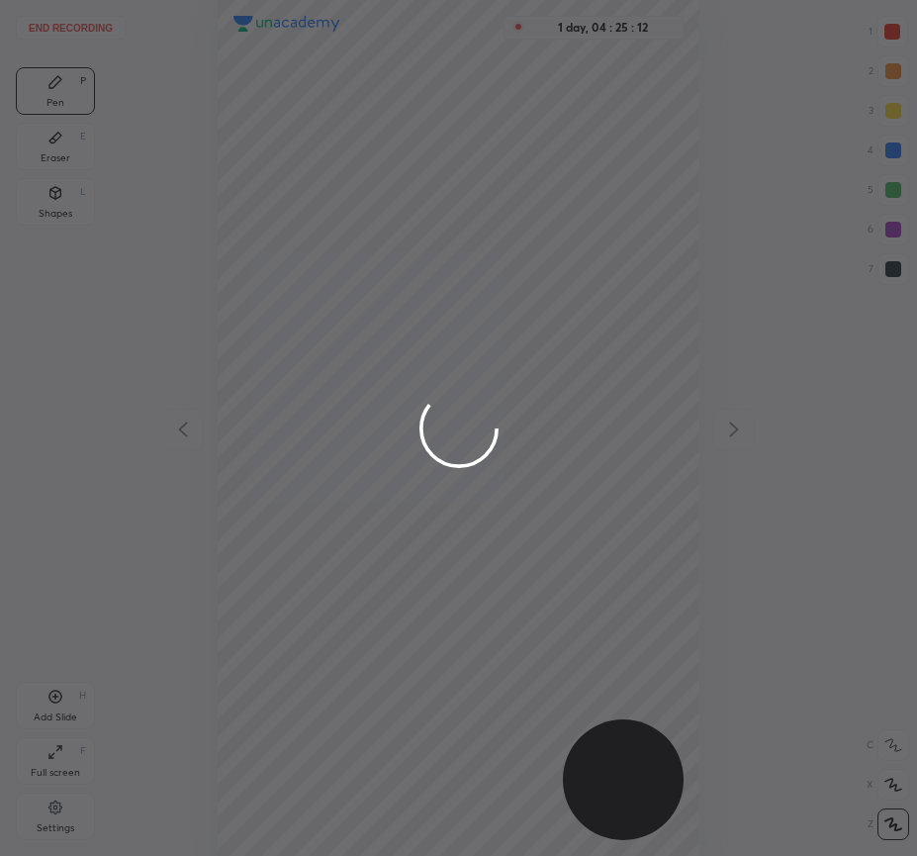
drag
click at [466, 478] on div at bounding box center [458, 428] width 917 height 856
click at [511, 411] on div at bounding box center [458, 428] width 917 height 856
click at [430, 503] on div at bounding box center [458, 428] width 917 height 856
click at [566, 416] on div at bounding box center [458, 428] width 917 height 856
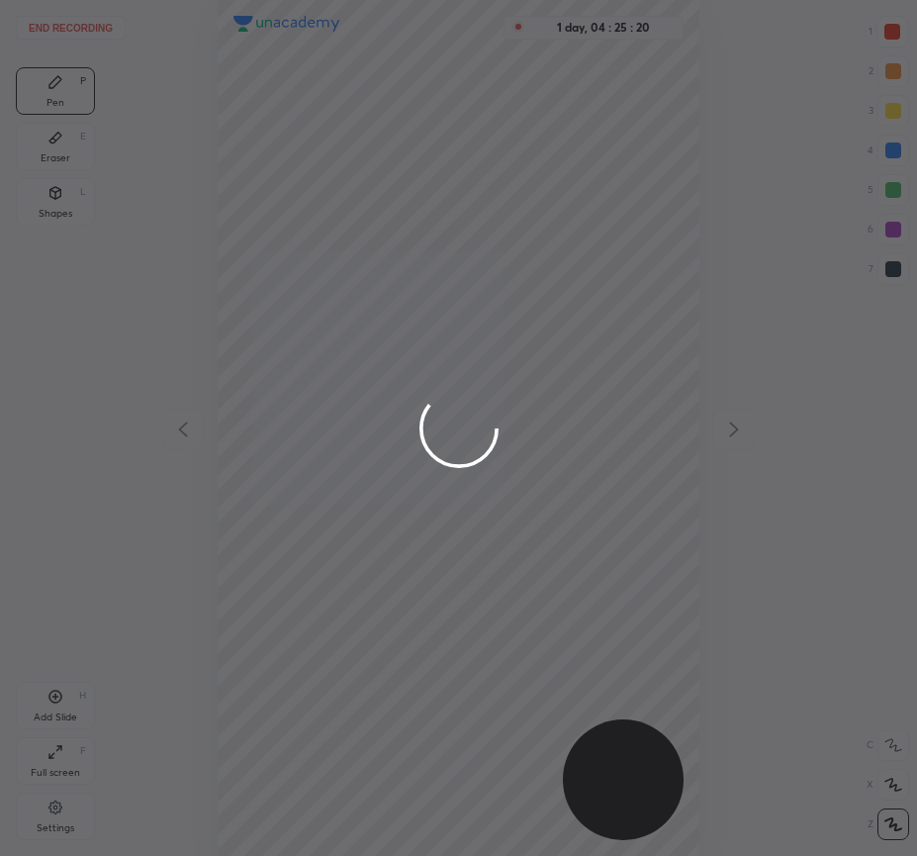
click at [516, 417] on div at bounding box center [458, 428] width 917 height 856
click at [435, 546] on div at bounding box center [458, 428] width 917 height 856
click at [540, 414] on div at bounding box center [458, 428] width 917 height 856
click at [451, 570] on div at bounding box center [458, 428] width 917 height 856
click at [594, 413] on div at bounding box center [458, 428] width 917 height 856
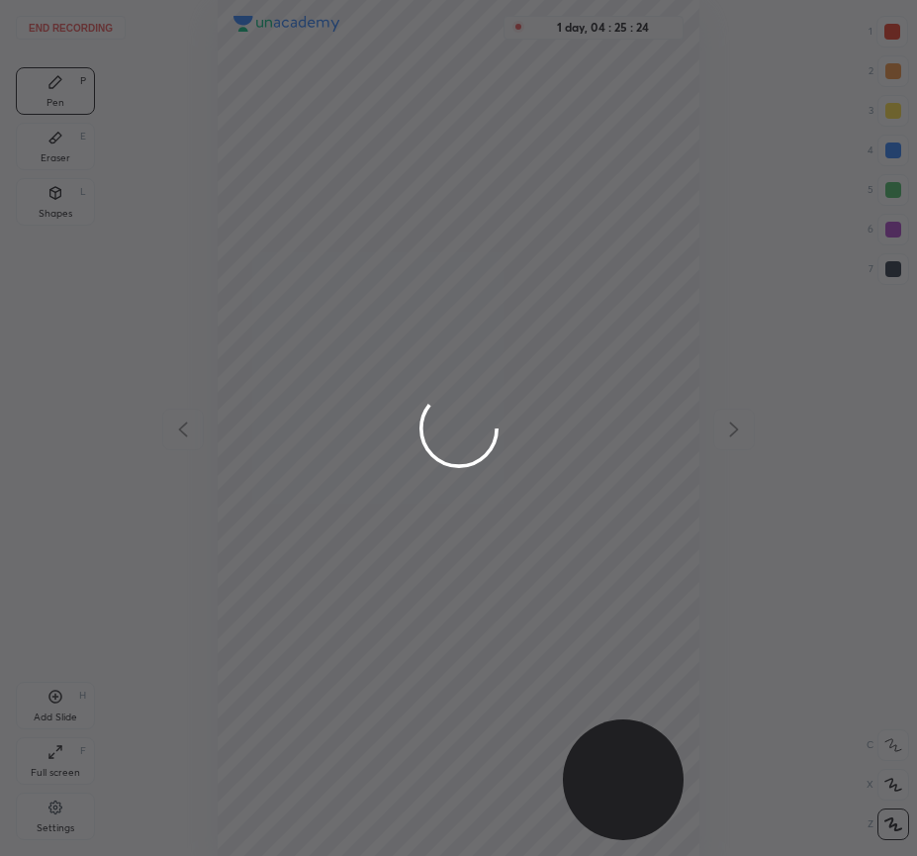
click at [391, 454] on div at bounding box center [458, 428] width 917 height 856
click at [458, 430] on div at bounding box center [458, 428] width 917 height 856
click at [456, 453] on div at bounding box center [458, 428] width 917 height 856
click at [474, 430] on div at bounding box center [458, 428] width 917 height 856
click at [451, 519] on div at bounding box center [458, 428] width 917 height 856
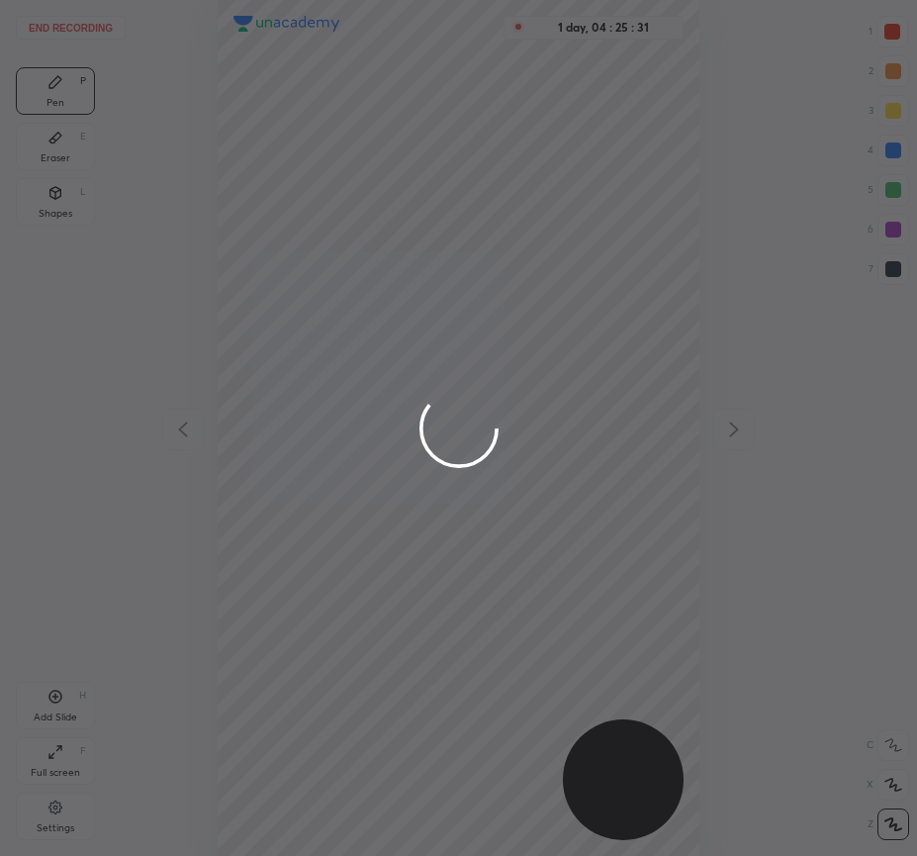
click at [548, 425] on div at bounding box center [458, 428] width 917 height 856
click at [462, 536] on div at bounding box center [458, 428] width 917 height 856
click at [561, 419] on div at bounding box center [458, 428] width 917 height 856
click at [460, 493] on div at bounding box center [458, 428] width 917 height 856
click at [603, 442] on div at bounding box center [458, 428] width 917 height 856
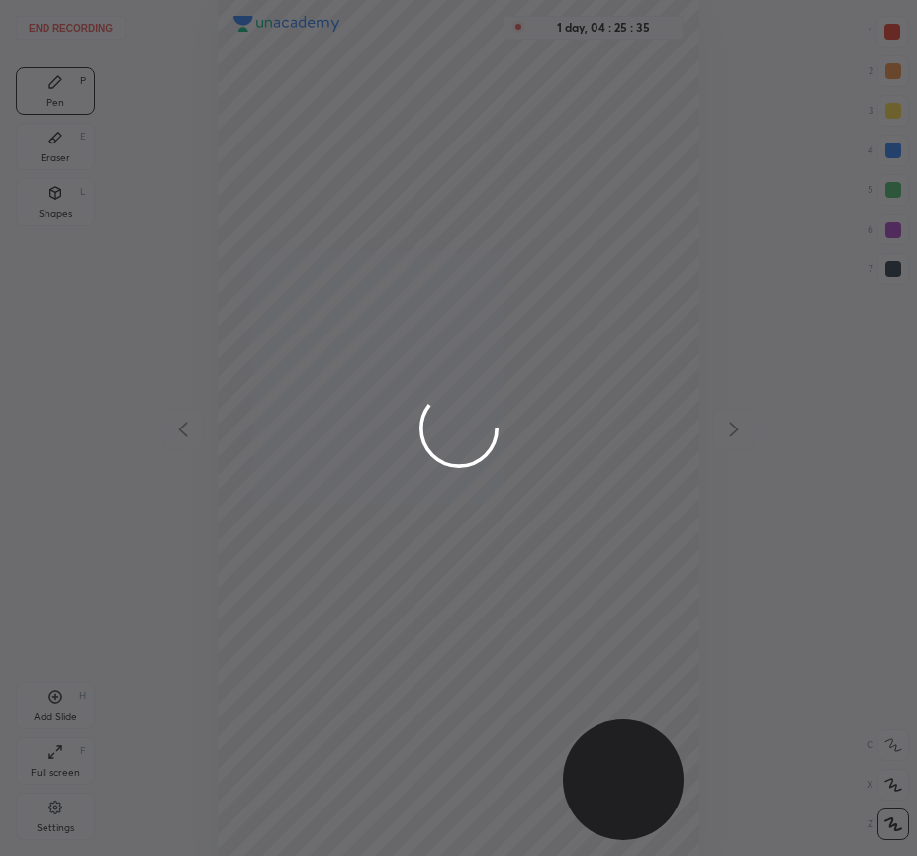
click at [460, 496] on div at bounding box center [458, 428] width 917 height 856
click at [547, 408] on div at bounding box center [458, 428] width 917 height 856
click at [436, 509] on div at bounding box center [458, 428] width 917 height 856
click at [568, 420] on div at bounding box center [458, 428] width 917 height 856
click at [464, 514] on div at bounding box center [458, 428] width 917 height 856
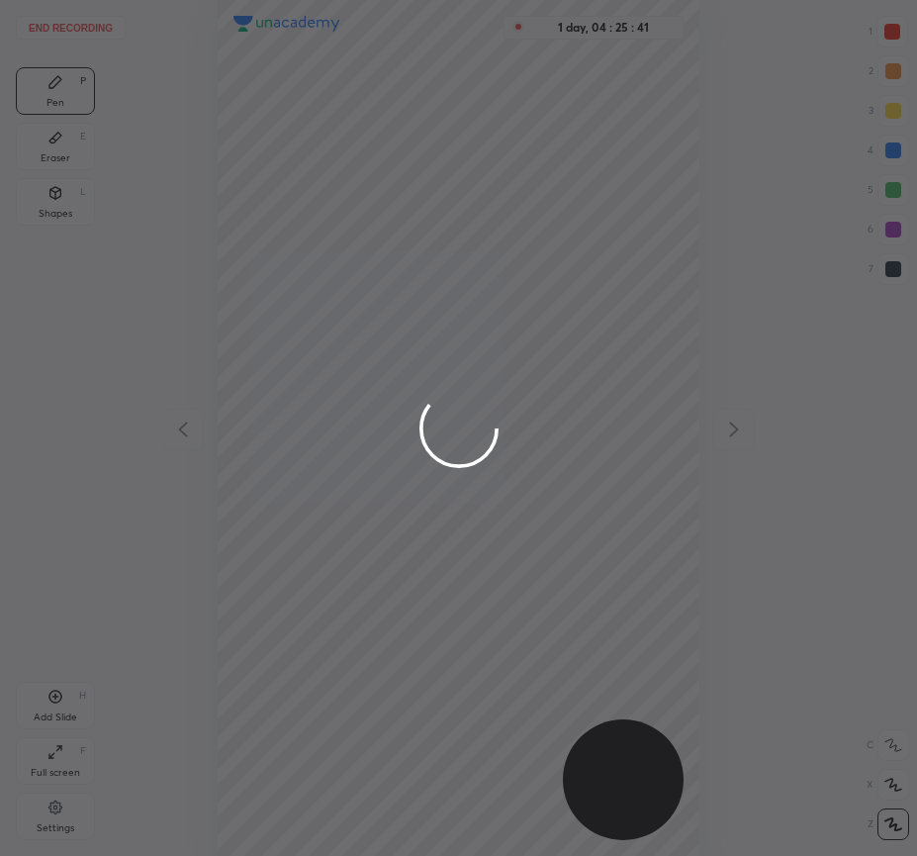
click at [620, 429] on div at bounding box center [458, 428] width 917 height 856
click at [554, 421] on div at bounding box center [458, 428] width 917 height 856
click at [447, 530] on div at bounding box center [458, 428] width 917 height 856
click at [591, 421] on div at bounding box center [458, 428] width 917 height 856
click at [431, 506] on div at bounding box center [458, 428] width 917 height 856
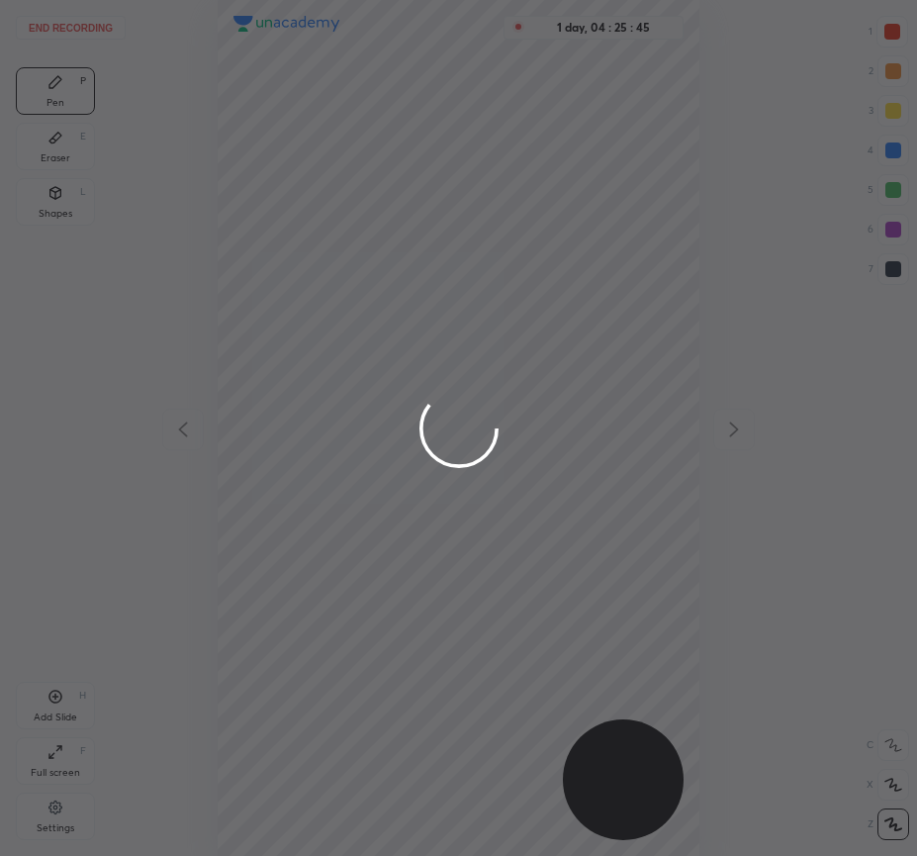
click at [594, 414] on div at bounding box center [458, 428] width 917 height 856
click at [444, 530] on div at bounding box center [458, 428] width 917 height 856
click at [576, 423] on div at bounding box center [458, 428] width 917 height 856
click at [463, 559] on div at bounding box center [458, 428] width 917 height 856
click at [606, 412] on div at bounding box center [458, 428] width 917 height 856
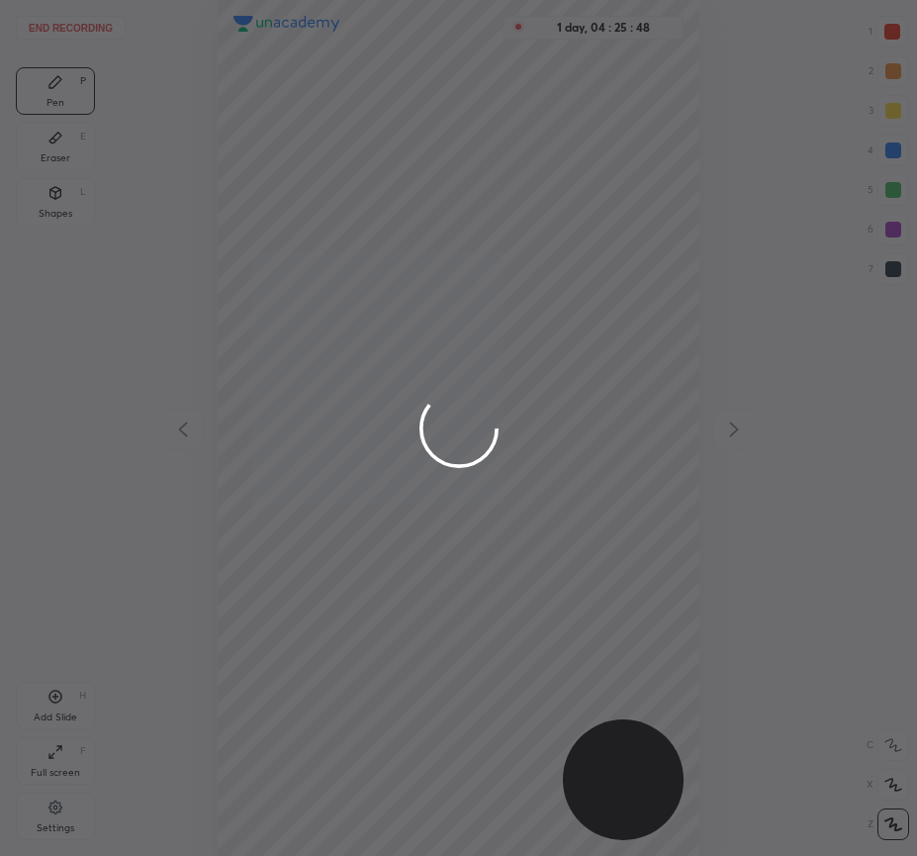
click at [464, 483] on div at bounding box center [458, 428] width 917 height 856
click at [568, 424] on div at bounding box center [458, 428] width 917 height 856
click at [455, 510] on div at bounding box center [458, 428] width 917 height 856
click at [581, 398] on div at bounding box center [458, 428] width 917 height 856
click at [465, 522] on div at bounding box center [458, 428] width 917 height 856
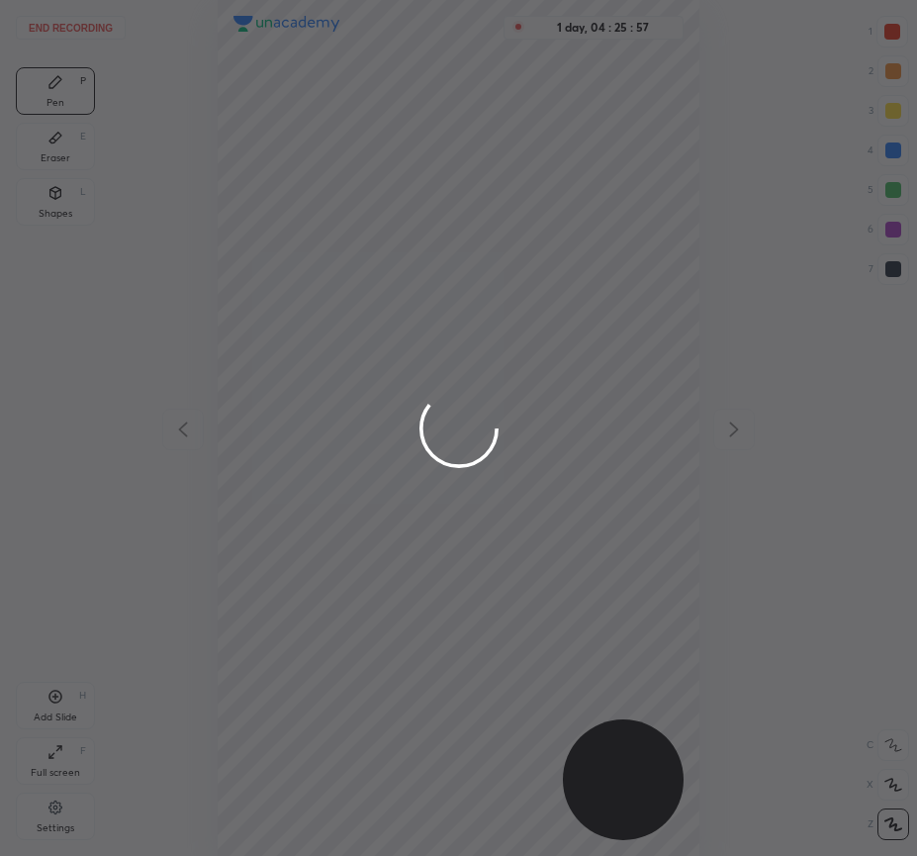
click at [613, 428] on div at bounding box center [458, 428] width 917 height 856
click at [447, 498] on div at bounding box center [458, 428] width 917 height 856
click at [629, 402] on div at bounding box center [458, 428] width 917 height 856
click at [461, 484] on div at bounding box center [458, 428] width 917 height 856
click at [452, 432] on circle at bounding box center [459, 428] width 107 height 107
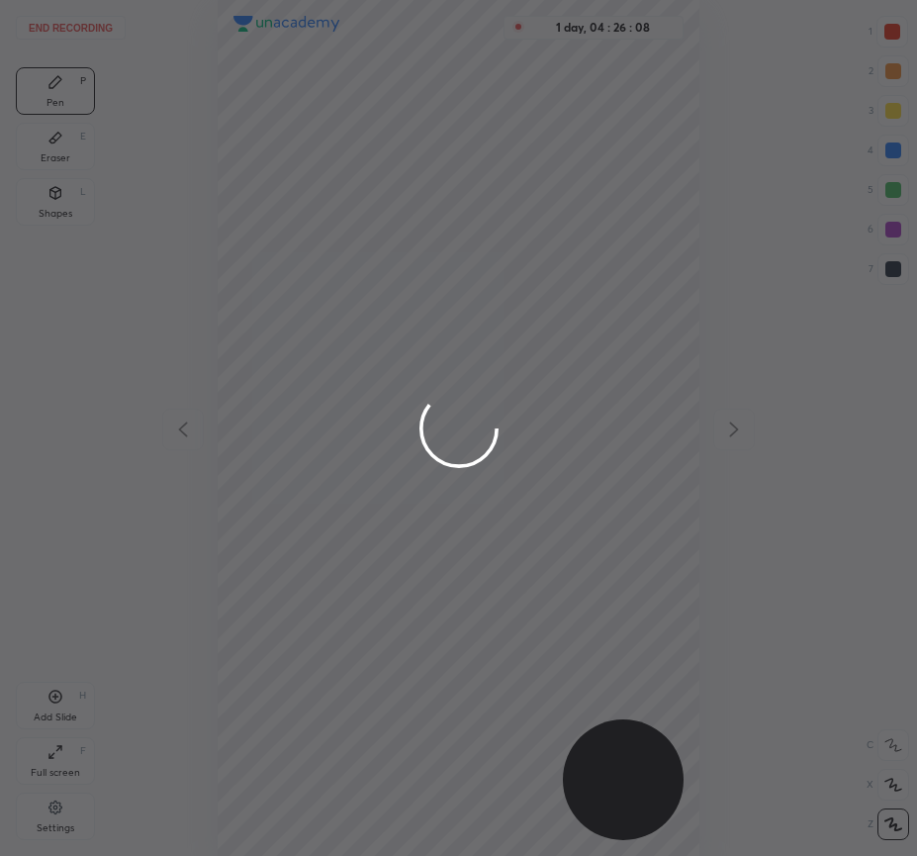
click at [610, 644] on div at bounding box center [458, 428] width 917 height 856
click at [259, 747] on div at bounding box center [458, 428] width 917 height 856
click at [396, 252] on div at bounding box center [458, 428] width 917 height 856
click at [429, 478] on div at bounding box center [458, 428] width 917 height 856
click at [453, 429] on circle at bounding box center [457, 427] width 75 height 75
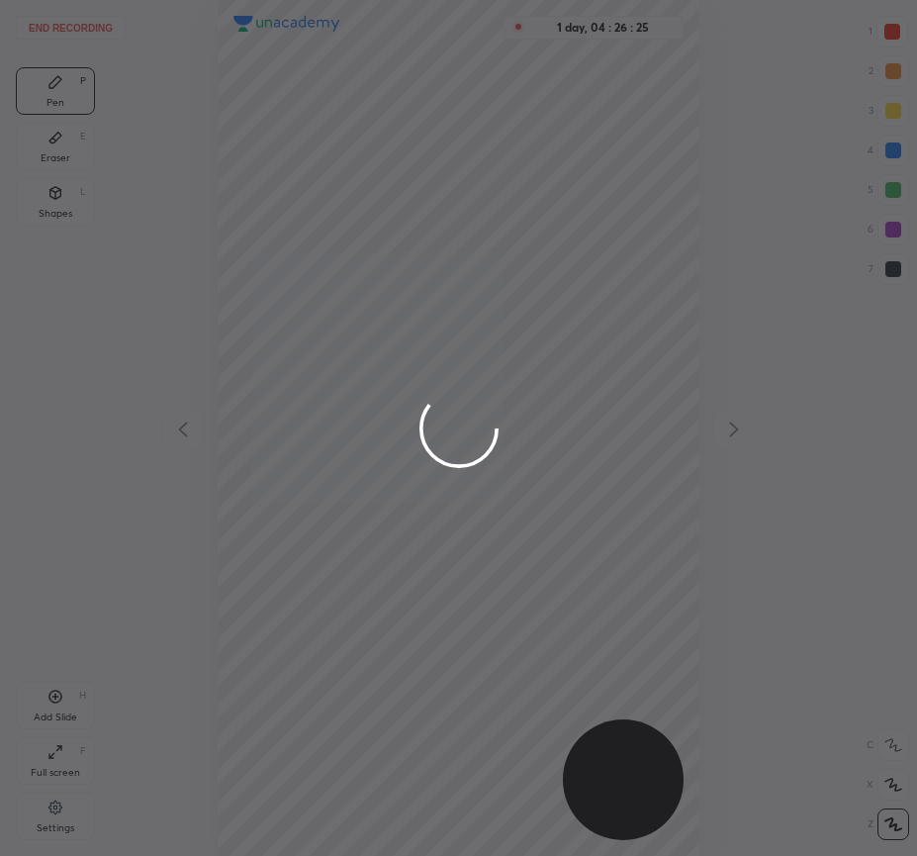
click at [365, 205] on div at bounding box center [458, 428] width 917 height 856
click at [398, 205] on div at bounding box center [458, 428] width 917 height 856
click at [411, 182] on div at bounding box center [458, 428] width 917 height 856
click at [417, 156] on div at bounding box center [458, 428] width 917 height 856
drag, startPoint x: 238, startPoint y: 291, endPoint x: 314, endPoint y: 252, distance: 84.5
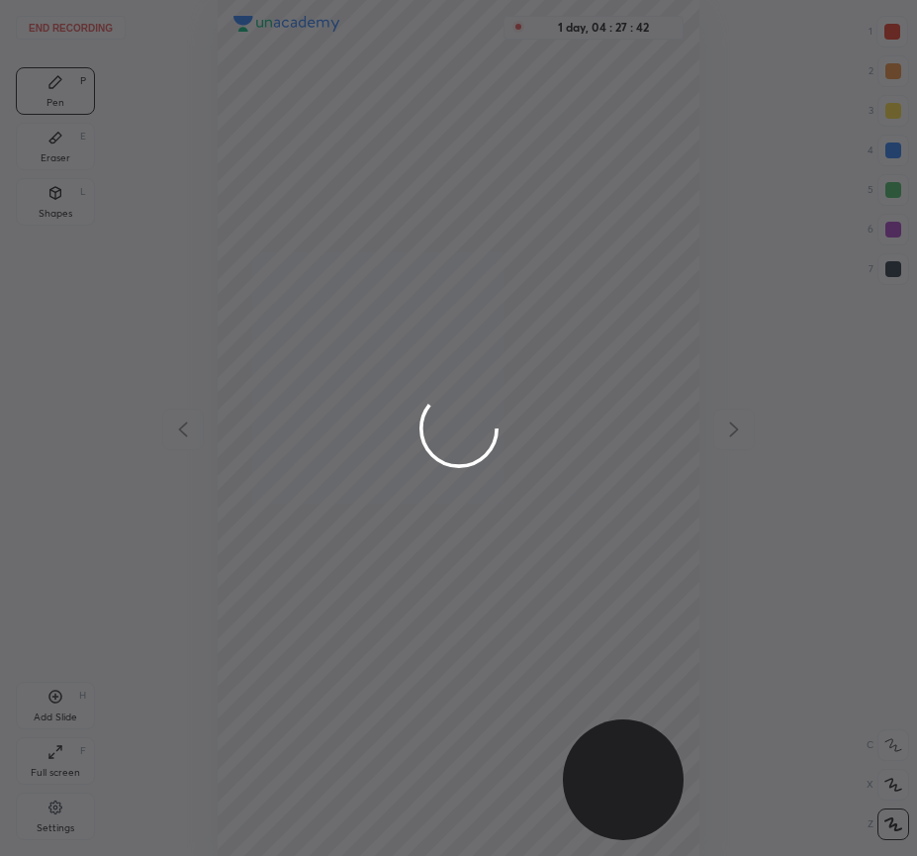
click at [328, 243] on div at bounding box center [458, 428] width 917 height 856
drag, startPoint x: 269, startPoint y: 239, endPoint x: 413, endPoint y: 308, distance: 158.9
click at [417, 304] on div at bounding box center [458, 428] width 917 height 856
drag, startPoint x: 396, startPoint y: 358, endPoint x: 381, endPoint y: 600, distance: 241.9
click at [433, 509] on div at bounding box center [458, 428] width 917 height 856
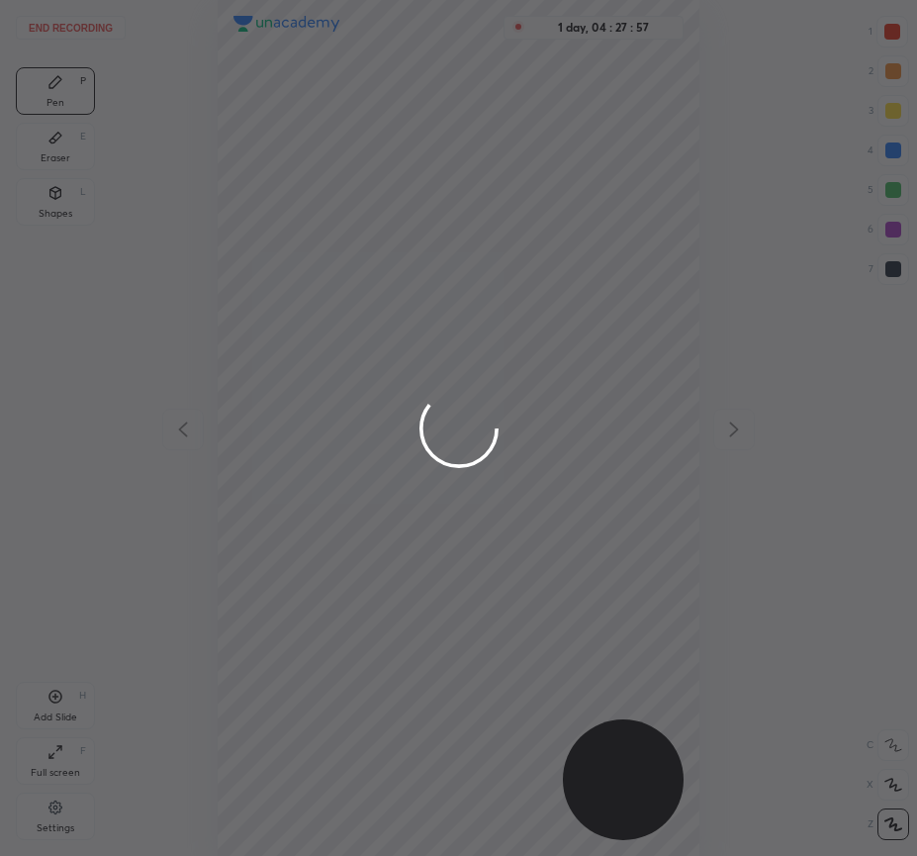
drag, startPoint x: 323, startPoint y: 438, endPoint x: 407, endPoint y: 547, distance: 137.5
click at [407, 547] on div at bounding box center [458, 428] width 917 height 856
click at [522, 258] on div at bounding box center [458, 428] width 917 height 856
drag, startPoint x: 11, startPoint y: 37, endPoint x: 400, endPoint y: 384, distance: 521.3
click at [406, 367] on div at bounding box center [458, 428] width 917 height 856
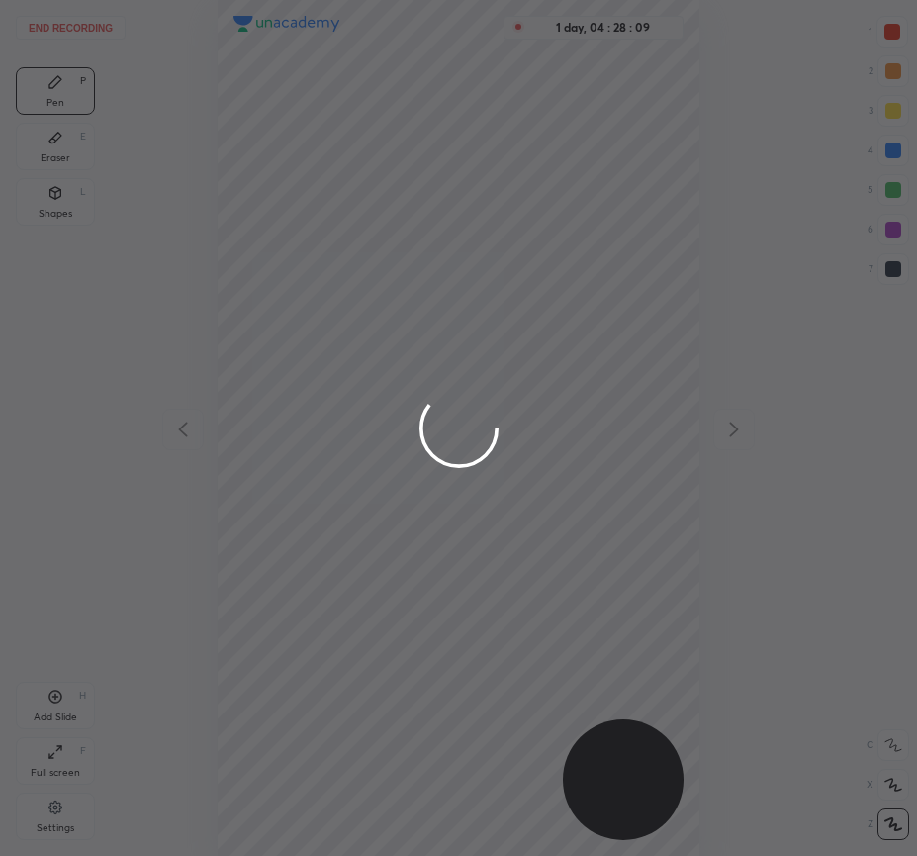
click at [388, 385] on div at bounding box center [458, 428] width 917 height 856
drag, startPoint x: 416, startPoint y: 456, endPoint x: 437, endPoint y: 478, distance: 30.8
click at [434, 464] on div at bounding box center [458, 428] width 917 height 856
click at [443, 553] on div at bounding box center [458, 428] width 917 height 856
drag, startPoint x: 402, startPoint y: 426, endPoint x: 560, endPoint y: 430, distance: 158.3
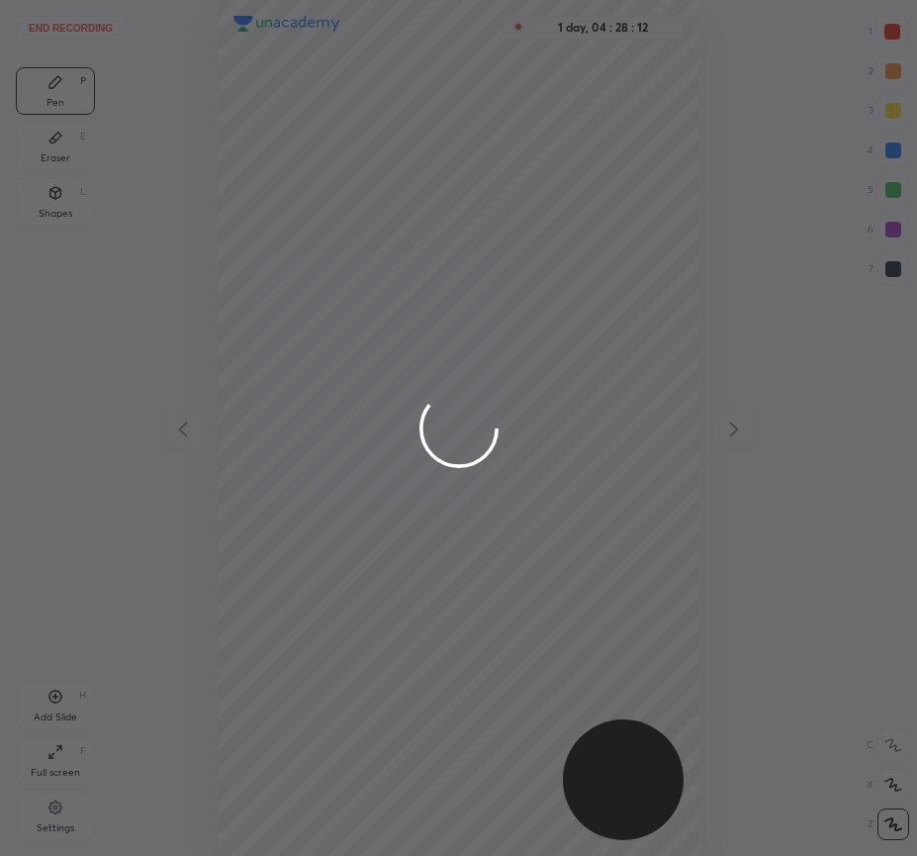
click at [585, 430] on div at bounding box center [458, 428] width 917 height 856
drag, startPoint x: 470, startPoint y: 333, endPoint x: 455, endPoint y: 570, distance: 236.9
click at [455, 572] on div at bounding box center [458, 428] width 917 height 856
drag, startPoint x: 335, startPoint y: 430, endPoint x: 512, endPoint y: 386, distance: 182.6
click at [557, 415] on div at bounding box center [458, 428] width 917 height 856
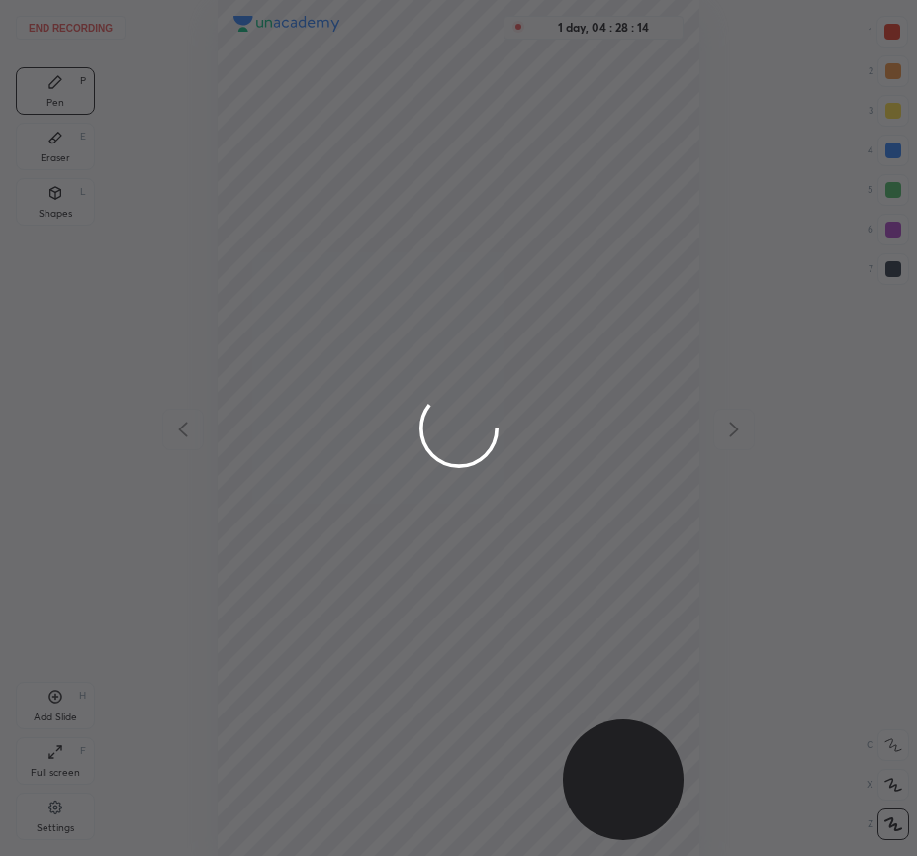
drag, startPoint x: 445, startPoint y: 384, endPoint x: 463, endPoint y: 572, distance: 188.8
click at [464, 579] on div at bounding box center [458, 428] width 917 height 856
drag, startPoint x: 448, startPoint y: 600, endPoint x: 447, endPoint y: 584, distance: 15.9
click at [448, 597] on div at bounding box center [458, 428] width 917 height 856
drag, startPoint x: 472, startPoint y: 416, endPoint x: 524, endPoint y: 413, distance: 52.5
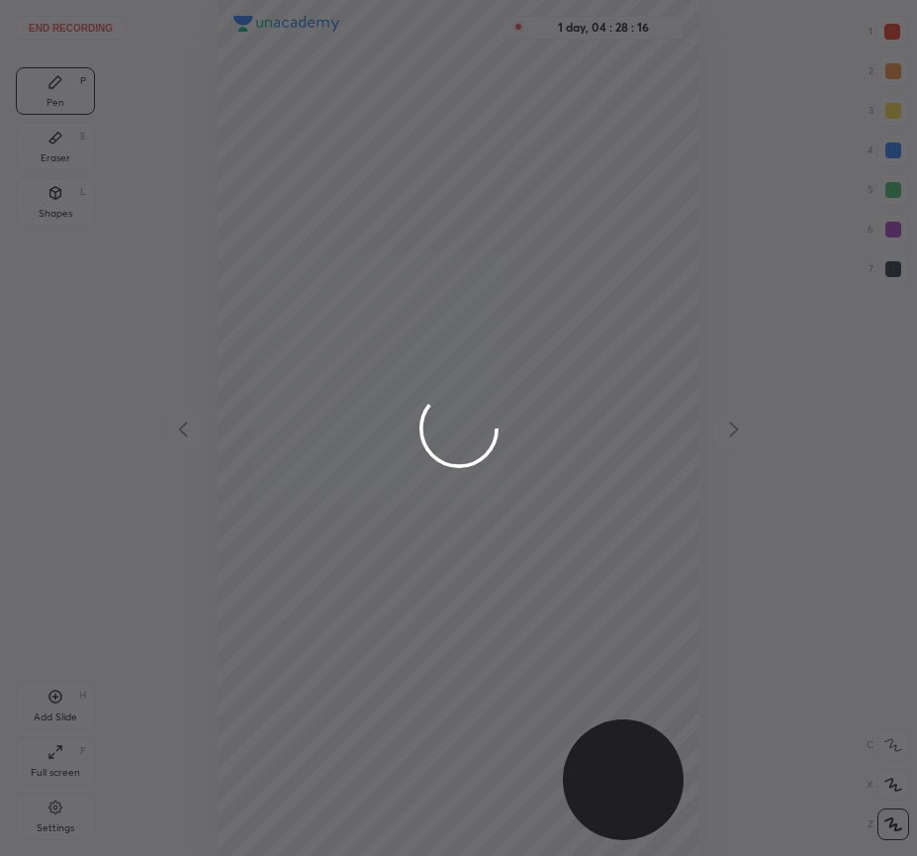
click at [524, 413] on div at bounding box center [458, 428] width 917 height 856
drag, startPoint x: 446, startPoint y: 459, endPoint x: 395, endPoint y: 439, distance: 55.1
click at [444, 530] on div at bounding box center [458, 428] width 917 height 856
drag, startPoint x: 324, startPoint y: 415, endPoint x: 460, endPoint y: 421, distance: 135.7
click at [565, 414] on div at bounding box center [458, 428] width 917 height 856
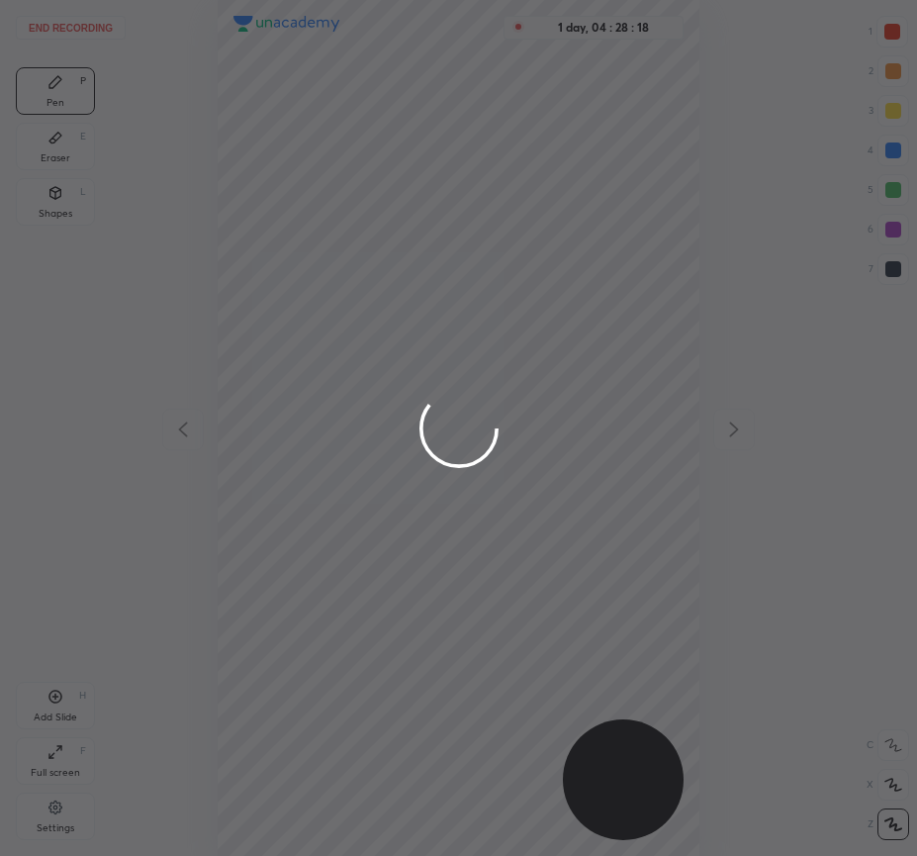
drag, startPoint x: 453, startPoint y: 472, endPoint x: 453, endPoint y: 501, distance: 28.7
click at [455, 511] on div at bounding box center [458, 428] width 917 height 856
drag, startPoint x: 451, startPoint y: 424, endPoint x: 470, endPoint y: 336, distance: 90.0
click at [567, 410] on div at bounding box center [458, 428] width 917 height 856
drag, startPoint x: 458, startPoint y: 336, endPoint x: 417, endPoint y: 446, distance: 117.1
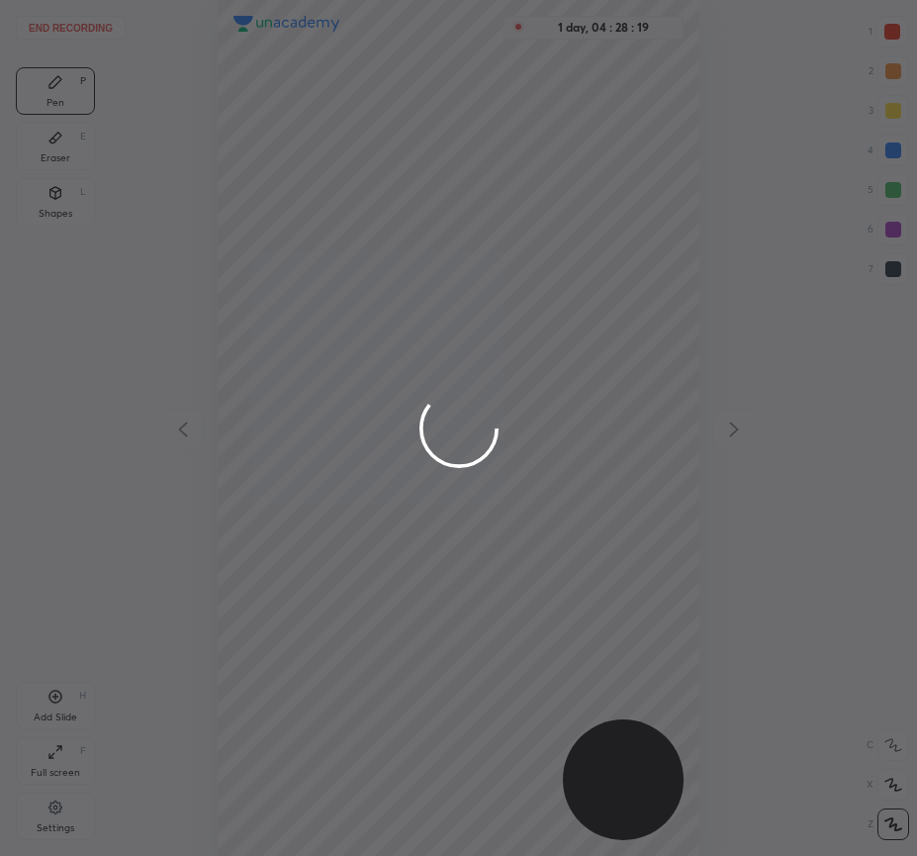
click at [457, 512] on div at bounding box center [458, 428] width 917 height 856
drag, startPoint x: 370, startPoint y: 425, endPoint x: 562, endPoint y: 403, distance: 193.3
click at [564, 404] on div at bounding box center [458, 428] width 917 height 856
drag, startPoint x: 468, startPoint y: 343, endPoint x: 460, endPoint y: 535, distance: 192.1
click at [460, 535] on div at bounding box center [458, 428] width 917 height 856
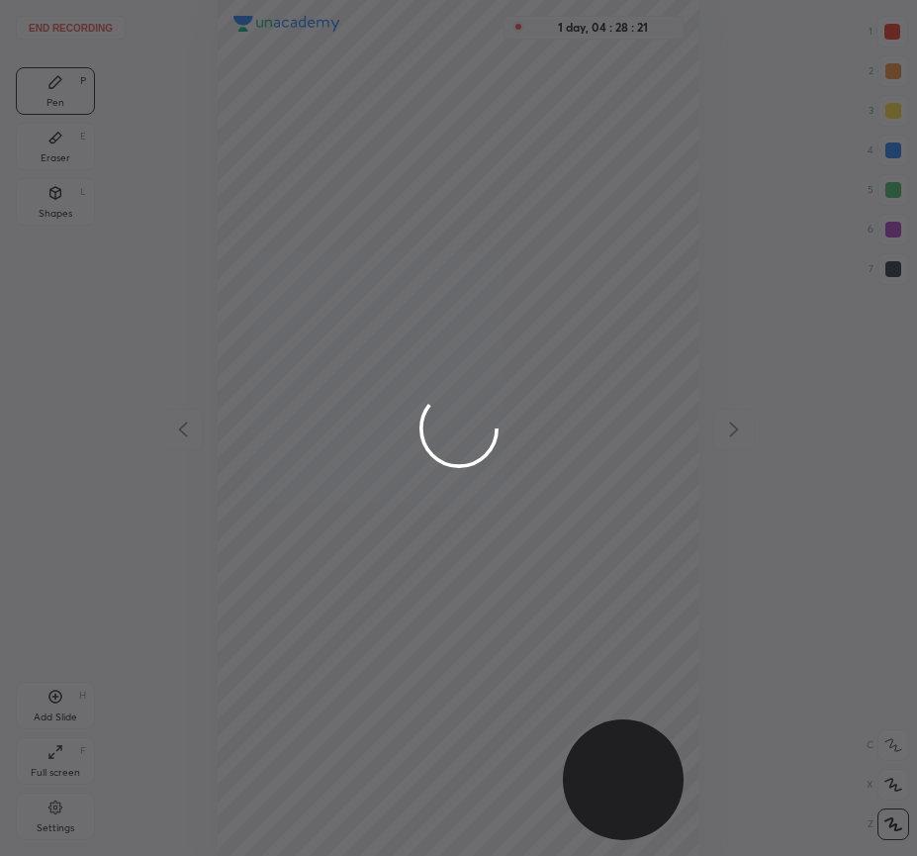
click at [542, 405] on div at bounding box center [458, 428] width 917 height 856
drag, startPoint x: 456, startPoint y: 401, endPoint x: 442, endPoint y: 553, distance: 153.0
click at [442, 554] on div at bounding box center [458, 428] width 917 height 856
drag, startPoint x: 352, startPoint y: 411, endPoint x: 572, endPoint y: 416, distance: 219.7
click at [595, 410] on div at bounding box center [458, 428] width 917 height 856
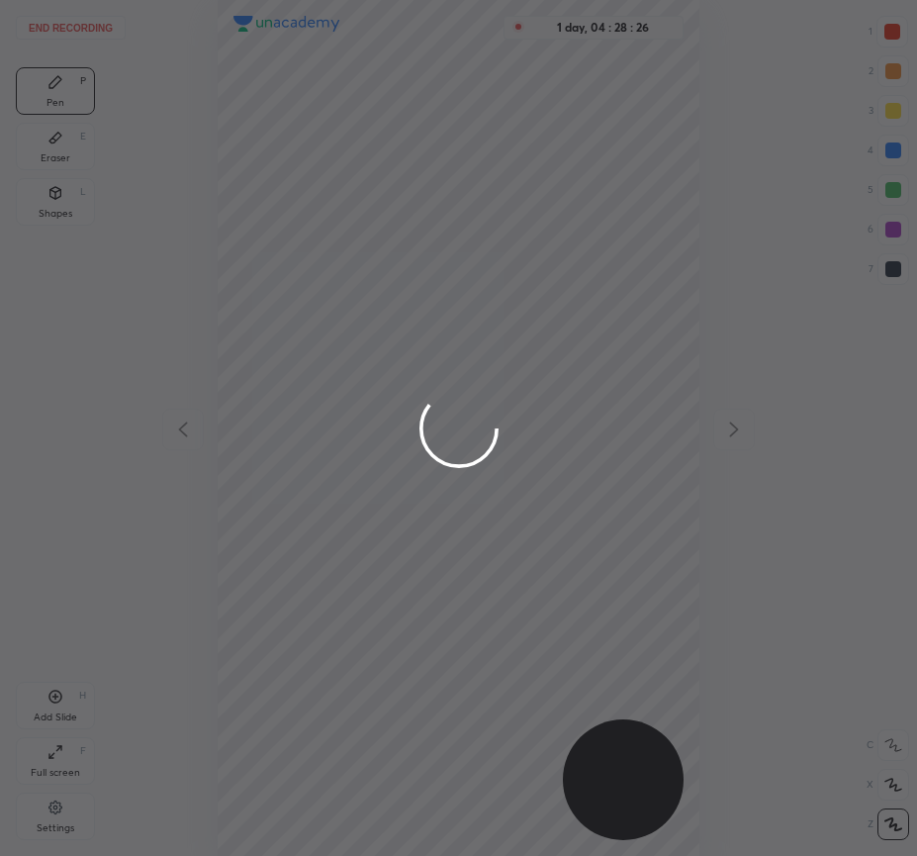
drag, startPoint x: 472, startPoint y: 297, endPoint x: 451, endPoint y: 548, distance: 252.1
click at [451, 548] on div at bounding box center [458, 428] width 917 height 856
drag, startPoint x: 341, startPoint y: 425, endPoint x: 512, endPoint y: 420, distance: 171.2
click at [514, 425] on div at bounding box center [458, 428] width 917 height 856
drag, startPoint x: 460, startPoint y: 300, endPoint x: 400, endPoint y: 440, distance: 152.9
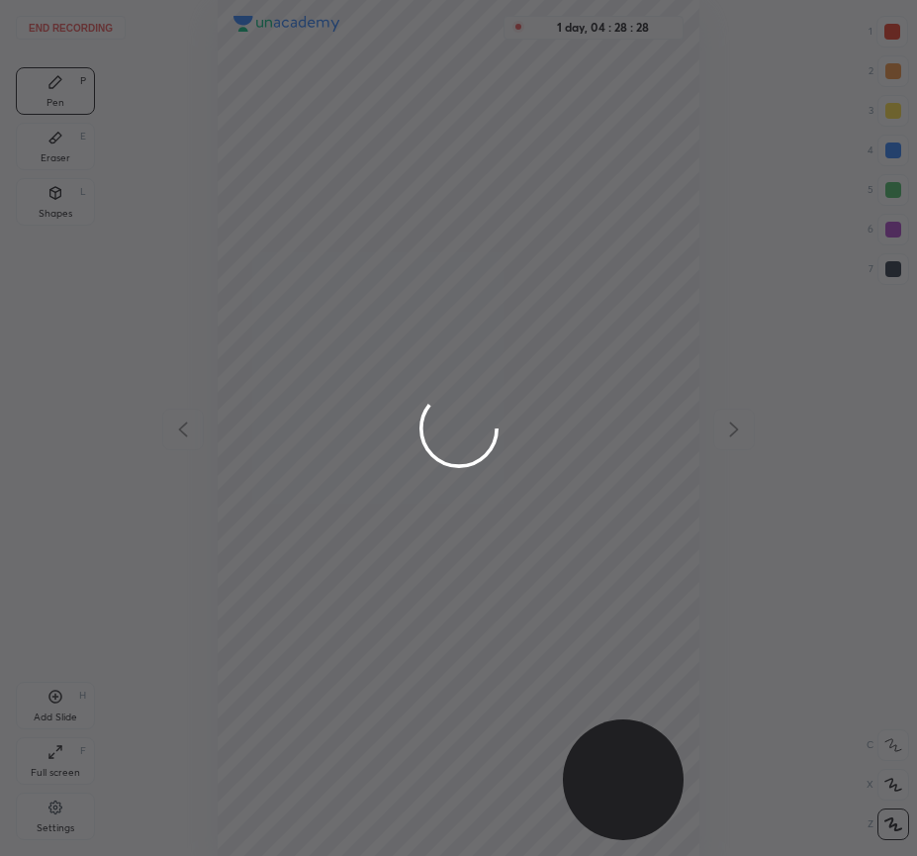
click at [443, 537] on div at bounding box center [458, 428] width 917 height 856
drag, startPoint x: 344, startPoint y: 433, endPoint x: 604, endPoint y: 433, distance: 260.2
click at [617, 418] on div at bounding box center [458, 428] width 917 height 856
drag, startPoint x: 346, startPoint y: 433, endPoint x: 476, endPoint y: 310, distance: 179.1
click at [557, 399] on div at bounding box center [458, 428] width 917 height 856
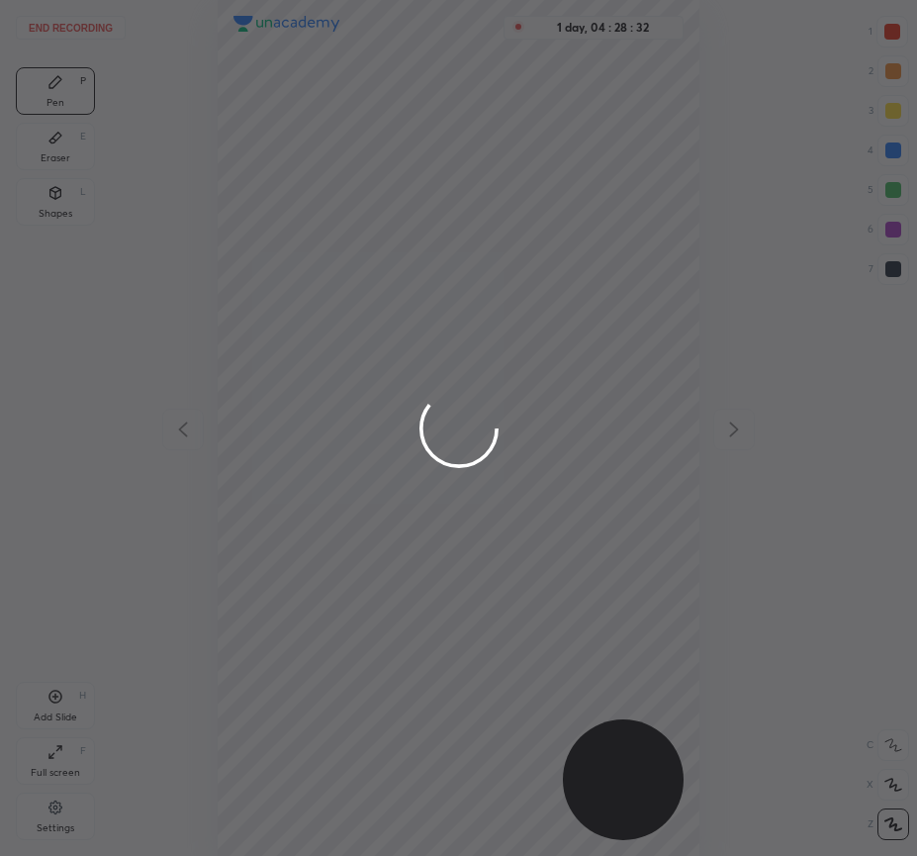
drag, startPoint x: 469, startPoint y: 455, endPoint x: 429, endPoint y: 459, distance: 39.8
click at [458, 501] on div at bounding box center [458, 428] width 917 height 856
drag, startPoint x: 324, startPoint y: 434, endPoint x: 546, endPoint y: 462, distance: 224.3
click at [541, 456] on div at bounding box center [458, 428] width 917 height 856
drag, startPoint x: 288, startPoint y: 436, endPoint x: 405, endPoint y: 594, distance: 195.9
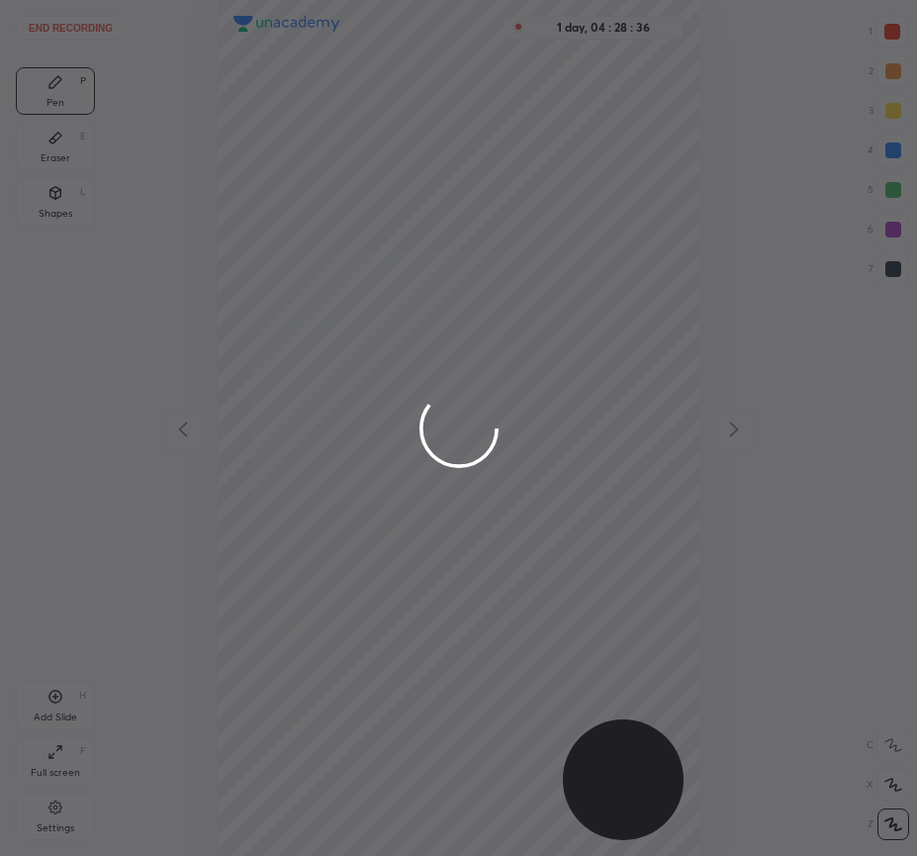
click at [417, 571] on div at bounding box center [458, 428] width 917 height 856
drag, startPoint x: 302, startPoint y: 439, endPoint x: 517, endPoint y: 432, distance: 215.8
click at [534, 435] on div at bounding box center [458, 428] width 917 height 856
click at [448, 601] on div at bounding box center [458, 428] width 917 height 856
click at [527, 432] on div at bounding box center [458, 428] width 917 height 856
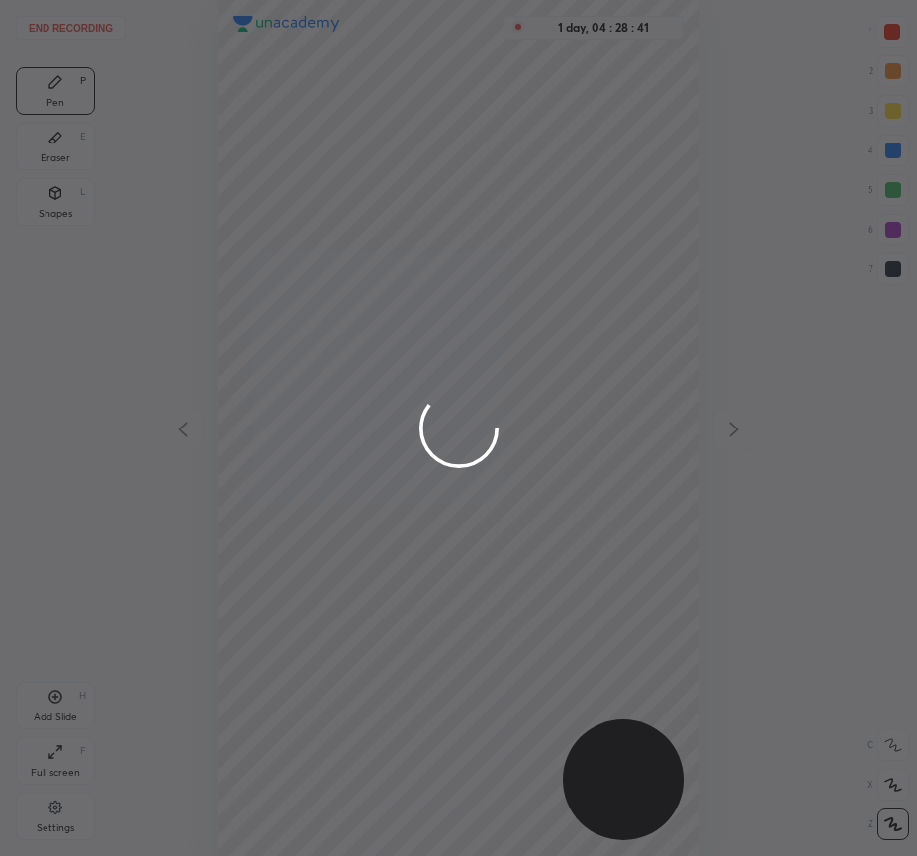
click at [439, 504] on div at bounding box center [458, 428] width 917 height 856
click at [579, 413] on div at bounding box center [458, 428] width 917 height 856
click at [461, 520] on div at bounding box center [458, 428] width 917 height 856
click at [608, 401] on div at bounding box center [458, 428] width 917 height 856
click at [465, 521] on div at bounding box center [458, 428] width 917 height 856
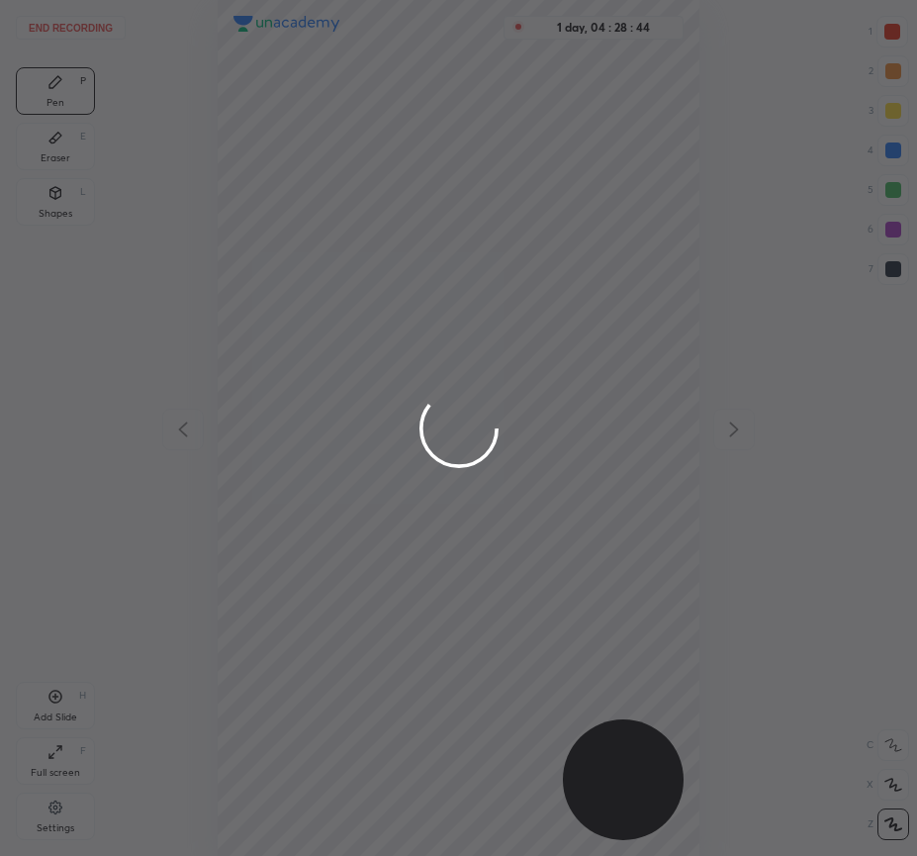
click at [555, 435] on div at bounding box center [458, 428] width 917 height 856
click at [447, 520] on div at bounding box center [458, 428] width 917 height 856
click at [573, 420] on div at bounding box center [458, 428] width 917 height 856
click at [632, 548] on div at bounding box center [458, 428] width 917 height 856
click at [609, 424] on div at bounding box center [458, 428] width 917 height 856
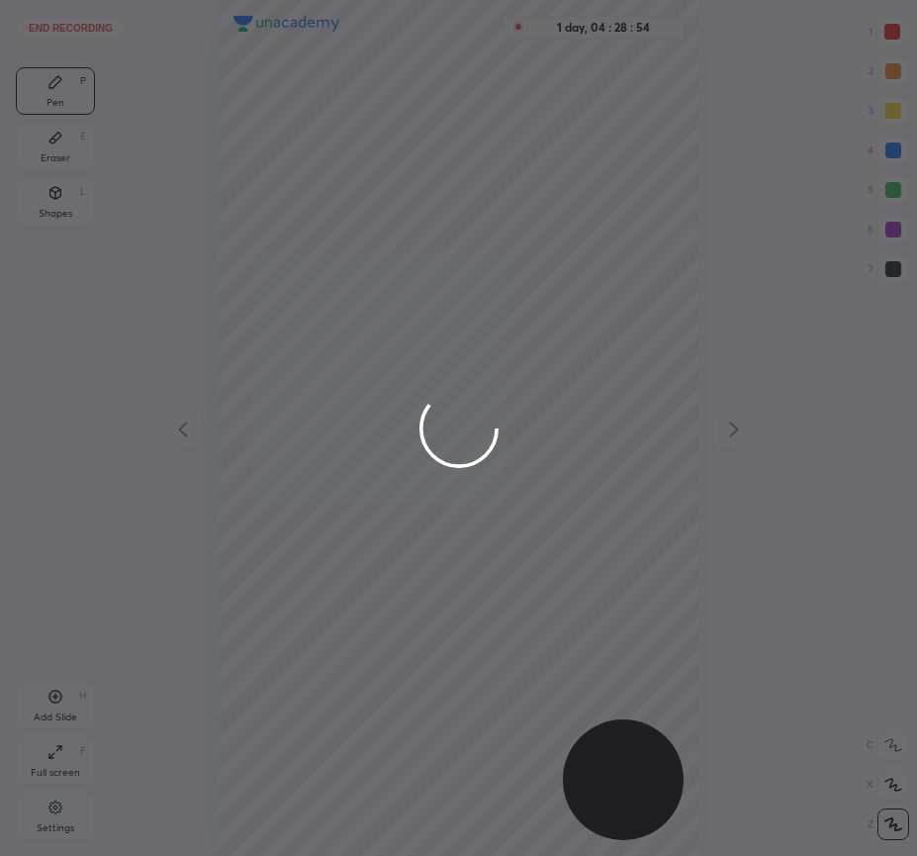
click at [452, 528] on div at bounding box center [458, 428] width 917 height 856
click at [457, 459] on div at bounding box center [458, 428] width 917 height 856
click at [694, 439] on div at bounding box center [458, 428] width 917 height 856
click at [287, 452] on div at bounding box center [458, 428] width 917 height 856
click at [729, 433] on div at bounding box center [458, 428] width 917 height 856
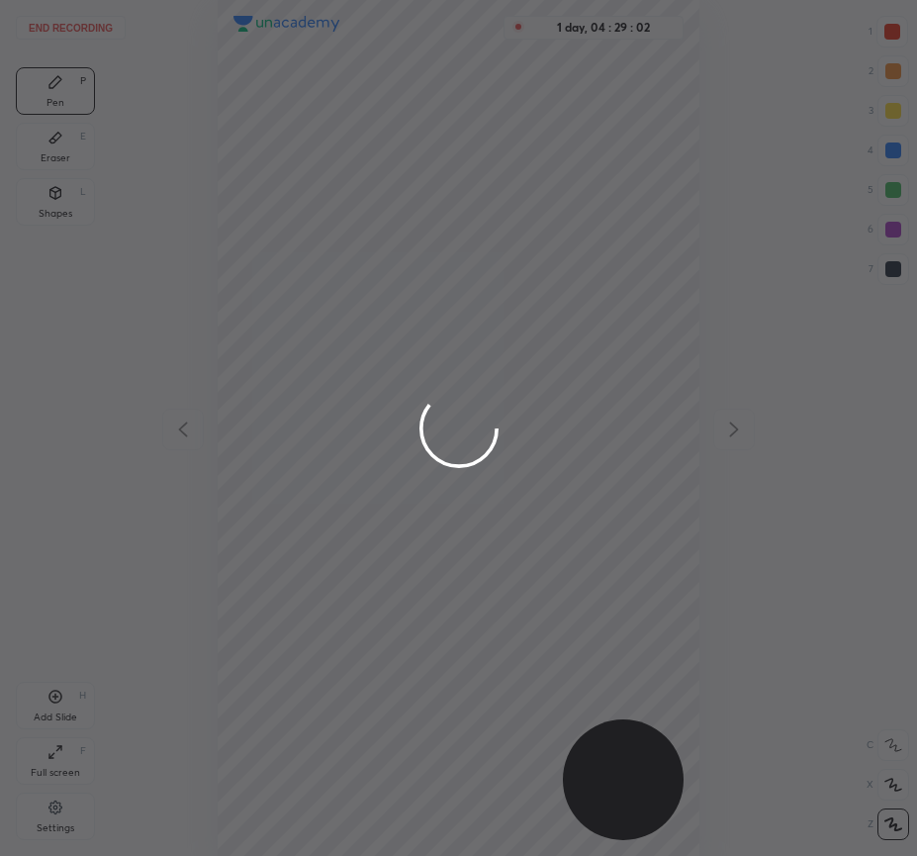
click at [211, 427] on div at bounding box center [458, 428] width 917 height 856
click at [609, 427] on div at bounding box center [458, 428] width 917 height 856
click at [445, 439] on div at bounding box center [458, 428] width 917 height 856
click at [724, 408] on div at bounding box center [458, 428] width 917 height 856
click at [459, 446] on div at bounding box center [458, 428] width 917 height 856
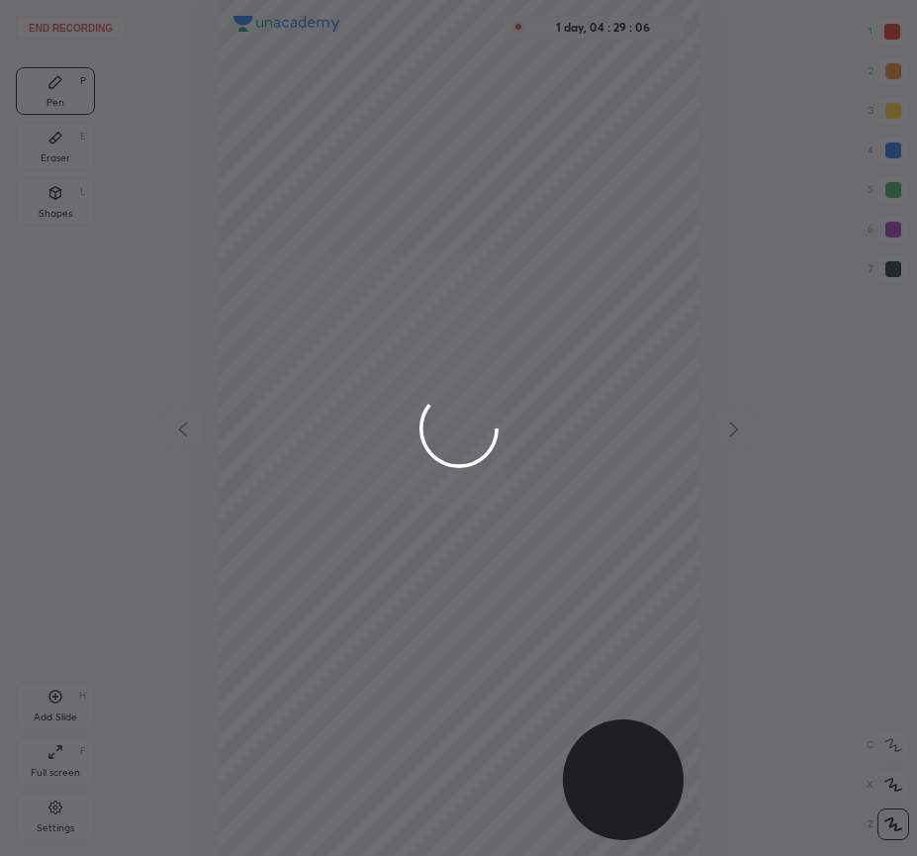
click at [565, 428] on div at bounding box center [458, 428] width 917 height 856
click at [437, 463] on div at bounding box center [458, 428] width 917 height 856
click at [596, 428] on div at bounding box center [458, 428] width 917 height 856
click at [444, 480] on div at bounding box center [458, 428] width 917 height 856
click at [529, 431] on div at bounding box center [458, 428] width 917 height 856
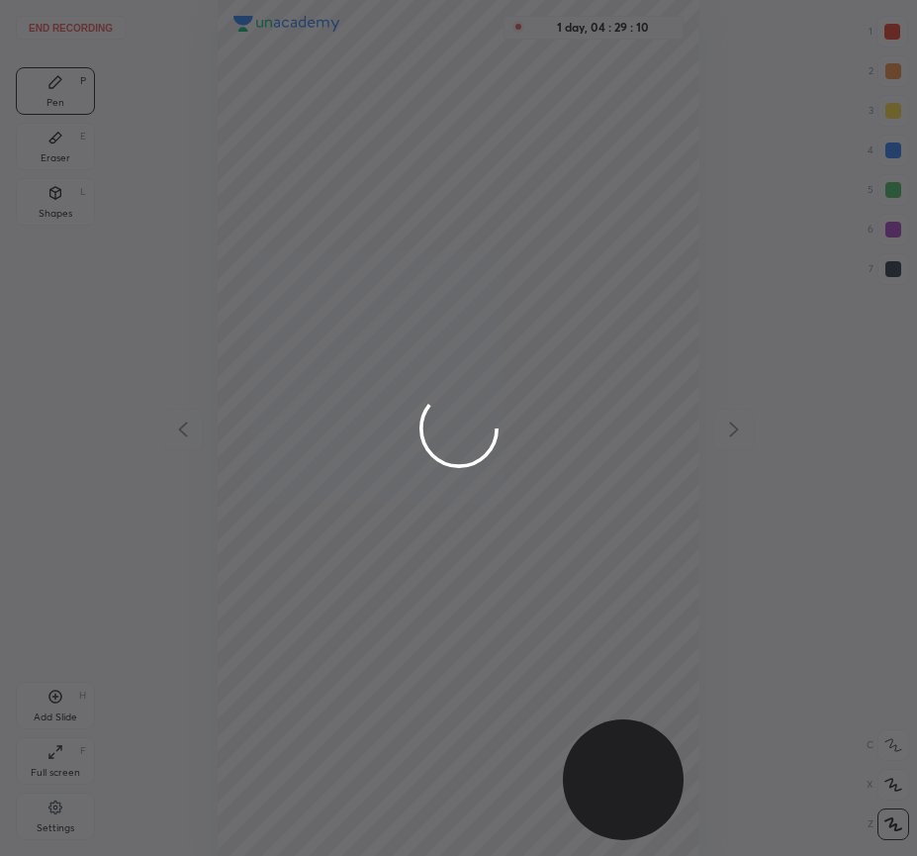
click at [460, 469] on div at bounding box center [458, 428] width 917 height 856
click at [568, 427] on div at bounding box center [458, 428] width 917 height 856
click at [447, 475] on div at bounding box center [458, 428] width 917 height 856
click at [554, 420] on div at bounding box center [458, 428] width 917 height 856
click at [486, 454] on div at bounding box center [458, 428] width 917 height 856
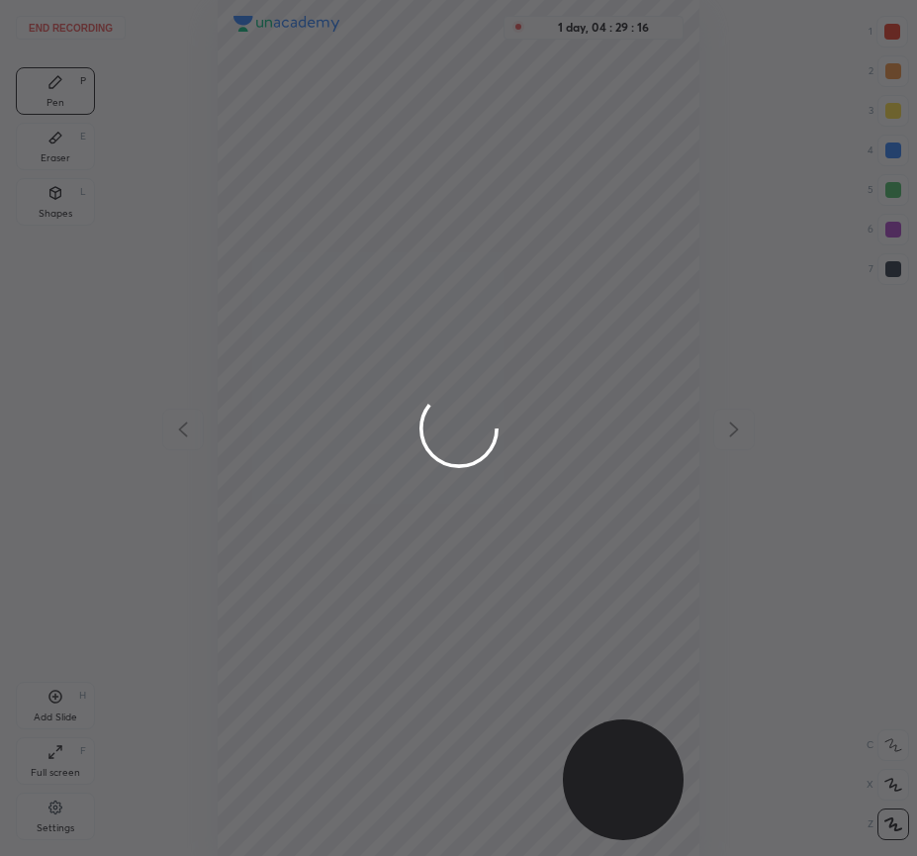
click at [558, 412] on div at bounding box center [458, 428] width 917 height 856
click at [465, 474] on div at bounding box center [458, 428] width 917 height 856
click at [548, 410] on div at bounding box center [458, 428] width 917 height 856
click at [464, 469] on div at bounding box center [458, 428] width 917 height 856
click at [510, 418] on div at bounding box center [458, 428] width 917 height 856
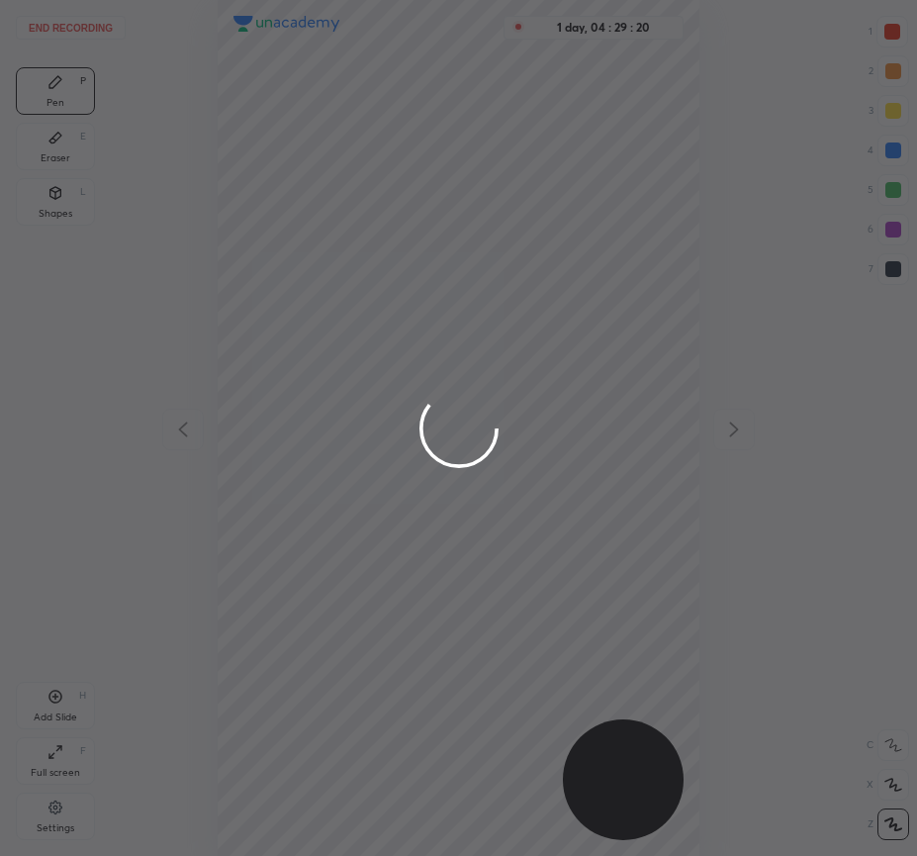
click at [475, 482] on div at bounding box center [458, 428] width 917 height 856
click at [552, 415] on div at bounding box center [458, 428] width 917 height 856
click at [457, 487] on div at bounding box center [458, 428] width 917 height 856
click at [582, 394] on div at bounding box center [458, 428] width 917 height 856
click at [486, 482] on div at bounding box center [458, 428] width 917 height 856
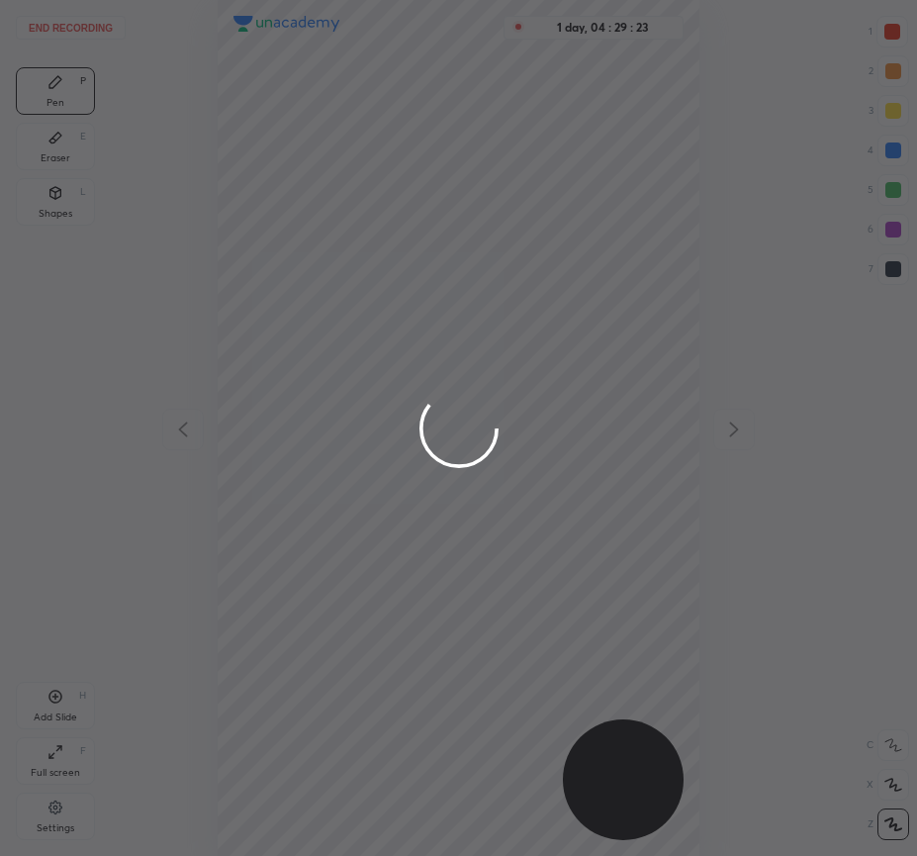
click at [534, 419] on div at bounding box center [458, 428] width 917 height 856
click at [341, 275] on div at bounding box center [458, 428] width 917 height 856
click at [358, 263] on div at bounding box center [458, 428] width 917 height 856
click at [399, 232] on div at bounding box center [458, 428] width 917 height 856
click at [283, 212] on div at bounding box center [458, 428] width 917 height 856
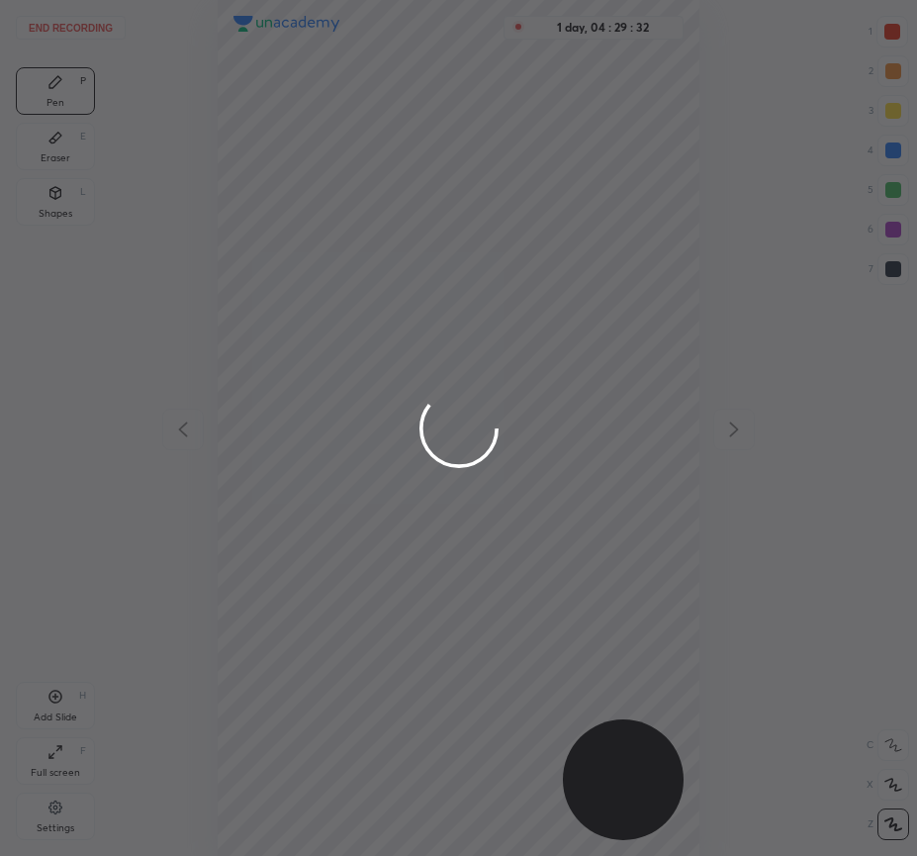
click at [315, 350] on div at bounding box center [458, 428] width 917 height 856
click at [319, 326] on div at bounding box center [458, 428] width 917 height 856
click at [329, 279] on div at bounding box center [458, 428] width 917 height 856
click at [355, 391] on div at bounding box center [458, 428] width 917 height 856
click at [369, 343] on div at bounding box center [458, 428] width 917 height 856
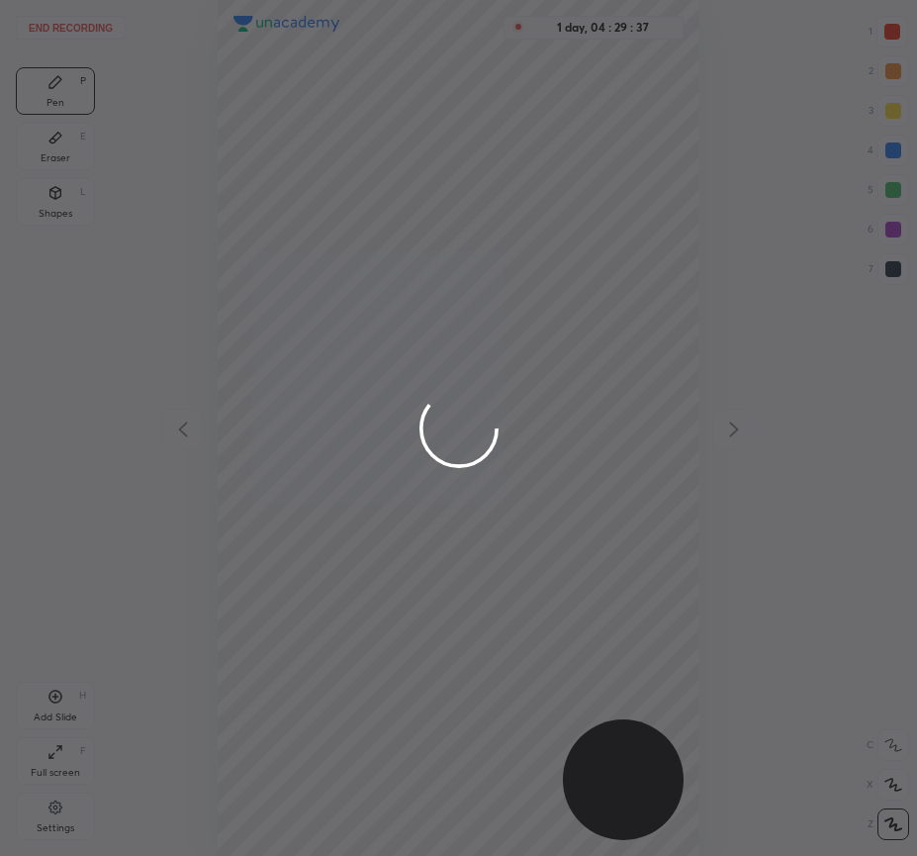
click at [365, 406] on div at bounding box center [458, 428] width 917 height 856
click at [525, 431] on div at bounding box center [458, 428] width 917 height 856
click at [463, 467] on div at bounding box center [458, 428] width 917 height 856
click at [565, 415] on div at bounding box center [458, 428] width 917 height 856
click at [457, 482] on div at bounding box center [458, 428] width 917 height 856
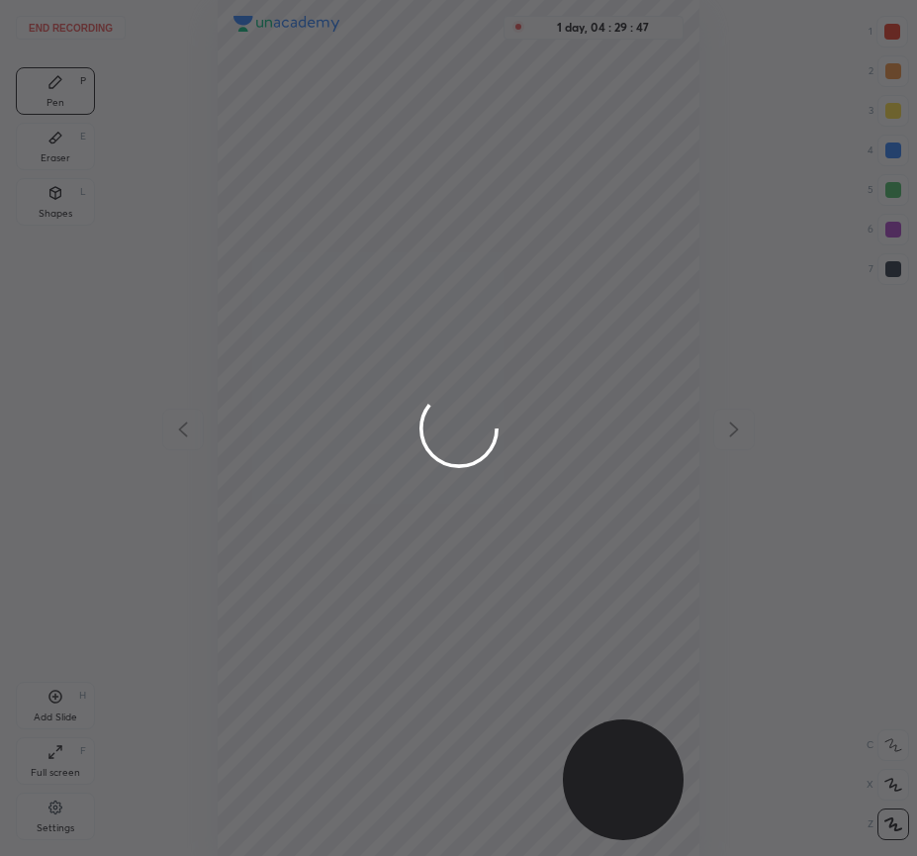
click at [542, 417] on div at bounding box center [458, 428] width 917 height 856
click at [468, 488] on div at bounding box center [458, 428] width 917 height 856
click at [544, 423] on div at bounding box center [458, 428] width 917 height 856
click at [456, 510] on div at bounding box center [458, 428] width 917 height 856
click at [578, 410] on div at bounding box center [458, 428] width 917 height 856
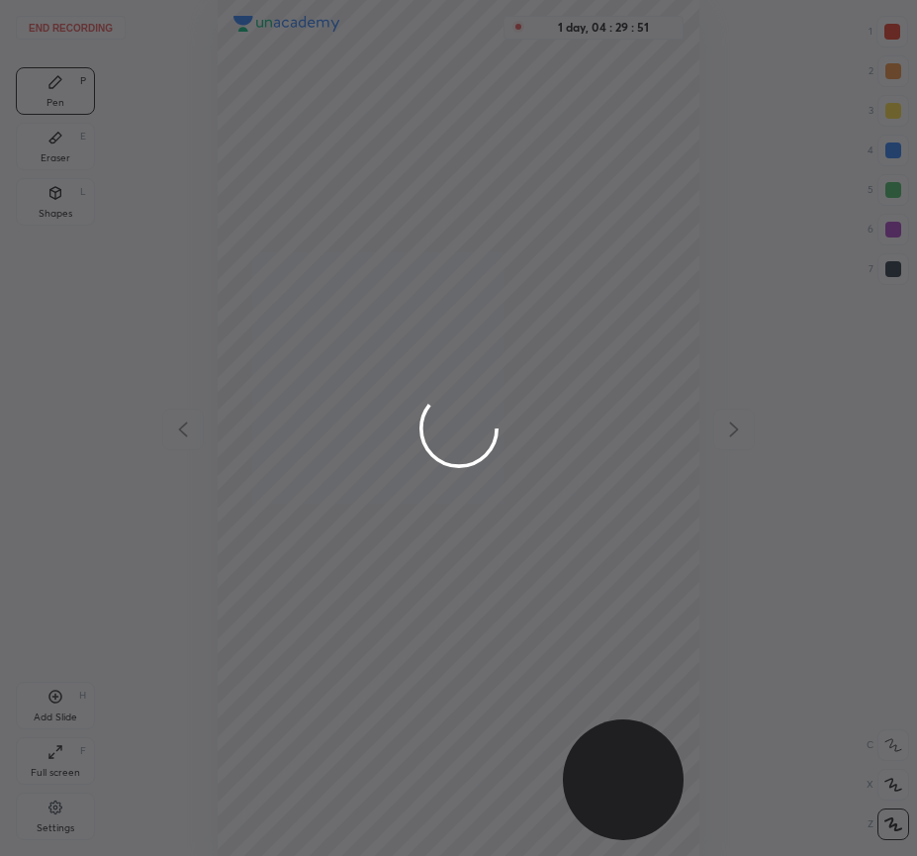
click at [454, 508] on div at bounding box center [458, 428] width 917 height 856
click at [552, 423] on div at bounding box center [458, 428] width 917 height 856
click at [467, 486] on div at bounding box center [458, 428] width 917 height 856
click at [566, 417] on div at bounding box center [458, 428] width 917 height 856
click at [476, 501] on div at bounding box center [458, 428] width 917 height 856
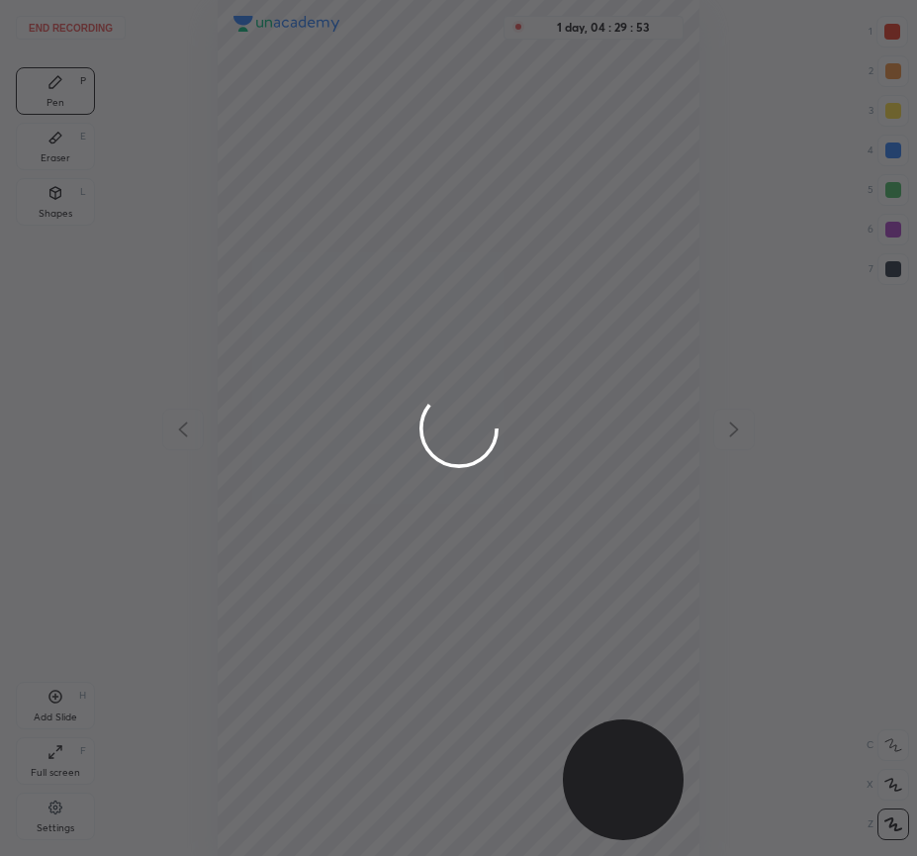
click at [604, 413] on div at bounding box center [458, 428] width 917 height 856
click at [464, 495] on div at bounding box center [458, 428] width 917 height 856
click at [553, 417] on div at bounding box center [458, 428] width 917 height 856
click at [477, 513] on div at bounding box center [458, 428] width 917 height 856
click at [596, 408] on div at bounding box center [458, 428] width 917 height 856
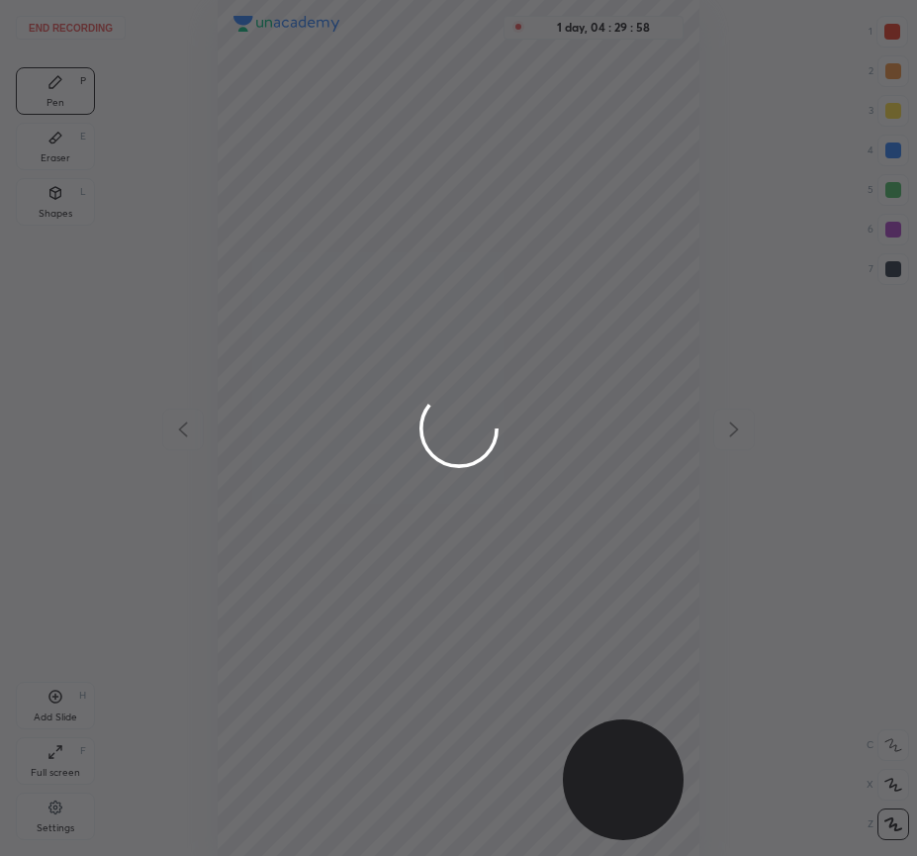
click at [461, 527] on div at bounding box center [458, 428] width 917 height 856
click at [535, 407] on div at bounding box center [458, 428] width 917 height 856
click at [448, 535] on div at bounding box center [458, 428] width 917 height 856
click at [456, 495] on div at bounding box center [458, 428] width 917 height 856
click at [531, 407] on div at bounding box center [458, 428] width 917 height 856
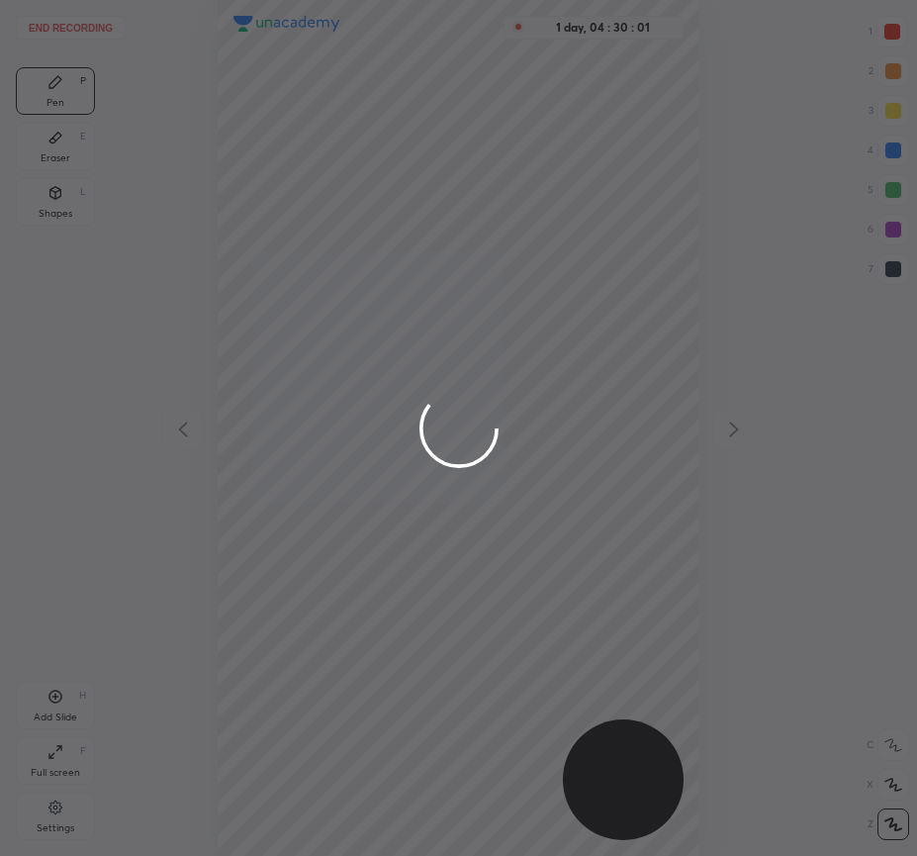
click at [440, 541] on div at bounding box center [458, 428] width 917 height 856
click at [560, 419] on div at bounding box center [458, 428] width 917 height 856
click at [464, 521] on div at bounding box center [458, 428] width 917 height 856
click at [564, 426] on div at bounding box center [458, 428] width 917 height 856
click at [451, 490] on div at bounding box center [458, 428] width 917 height 856
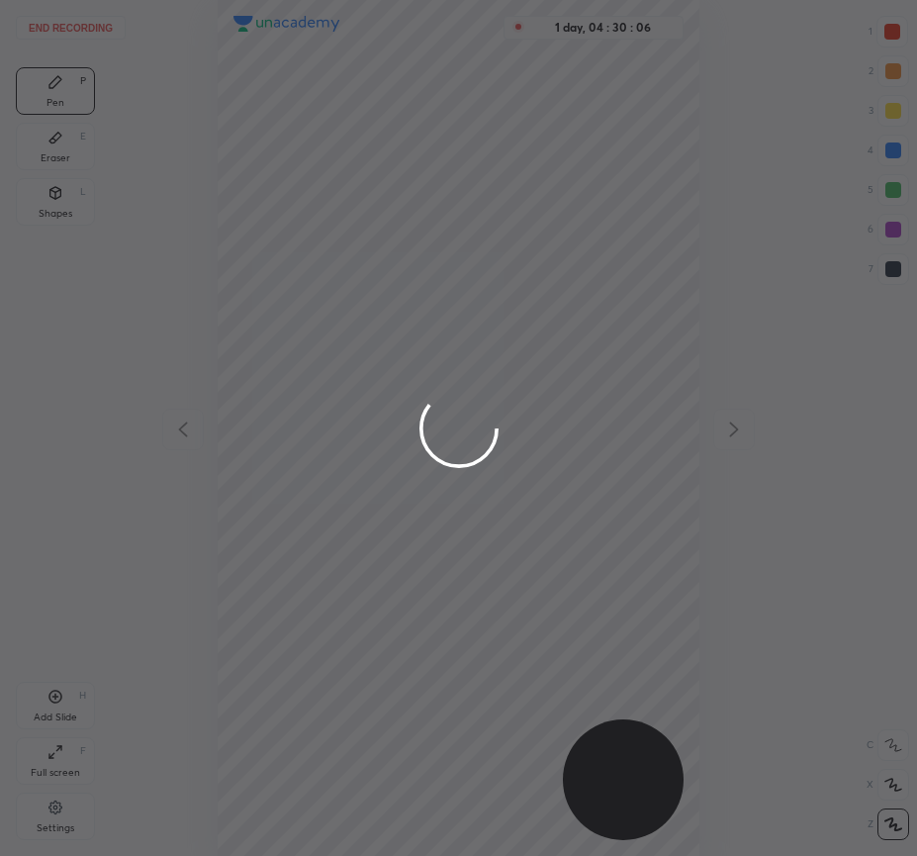
click at [590, 431] on div at bounding box center [458, 428] width 917 height 856
click at [467, 524] on div at bounding box center [458, 428] width 917 height 856
click at [536, 416] on div at bounding box center [458, 428] width 917 height 856
click at [475, 496] on div at bounding box center [458, 428] width 917 height 856
click at [568, 405] on div at bounding box center [458, 428] width 917 height 856
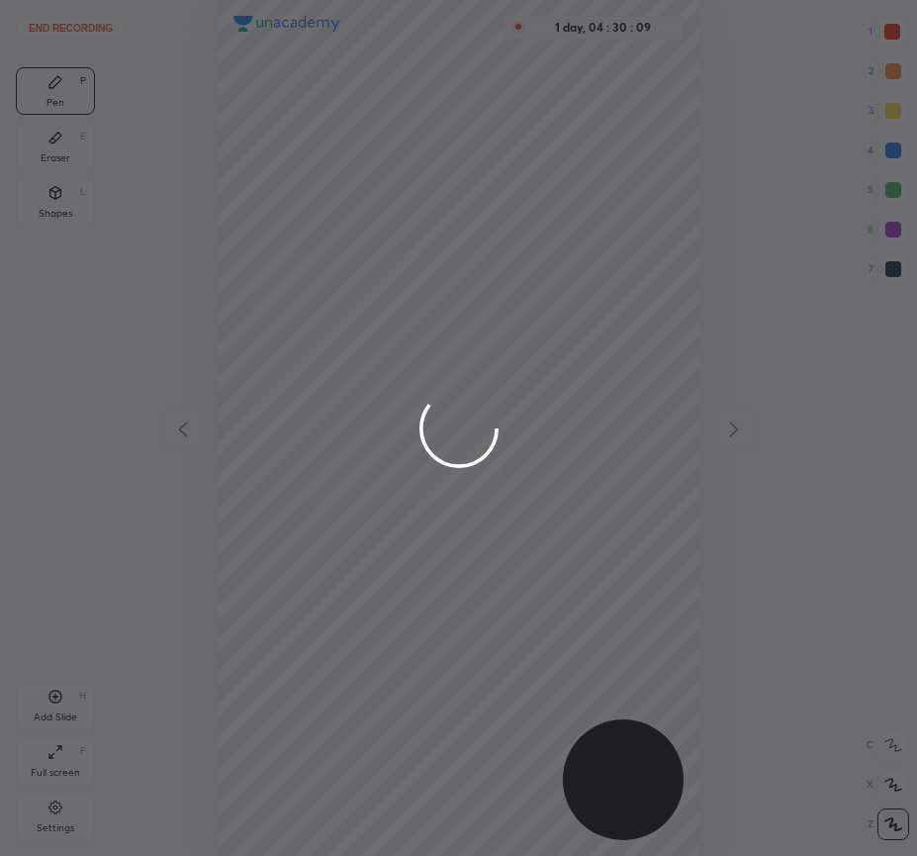
click at [446, 504] on div at bounding box center [458, 428] width 917 height 856
click at [542, 417] on div at bounding box center [458, 428] width 917 height 856
click at [459, 534] on div at bounding box center [458, 428] width 917 height 856
click at [547, 416] on div at bounding box center [458, 428] width 917 height 856
click at [471, 488] on div at bounding box center [458, 428] width 917 height 856
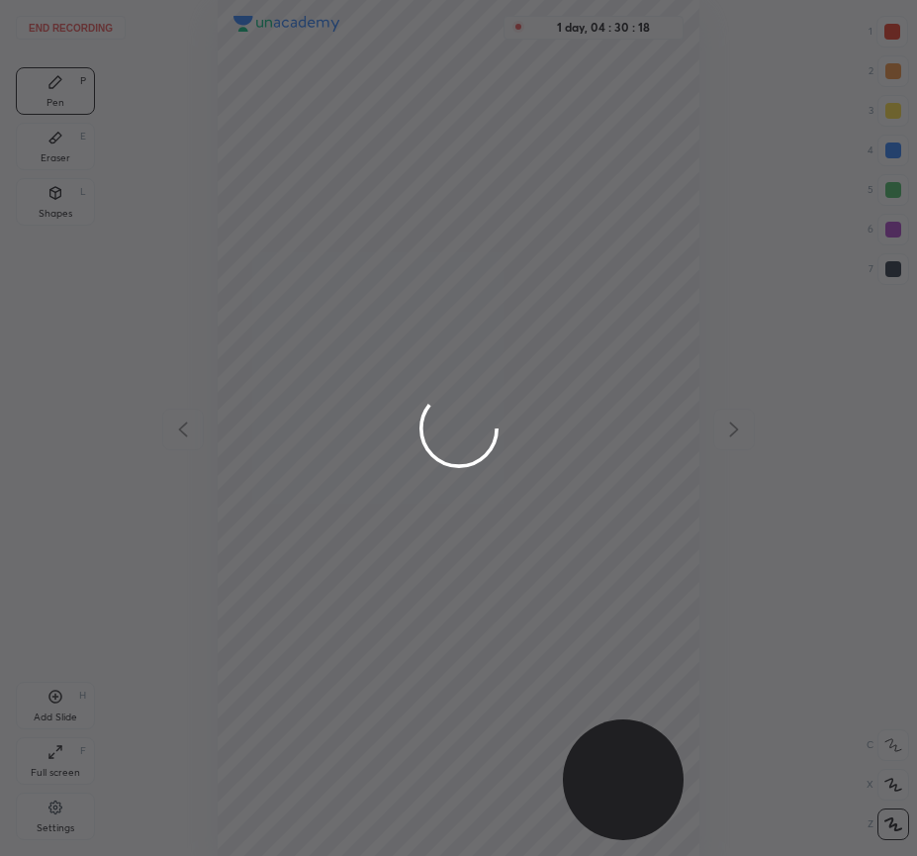
click at [589, 445] on div at bounding box center [458, 428] width 917 height 856
click at [448, 517] on div at bounding box center [458, 428] width 917 height 856
click at [540, 416] on div at bounding box center [458, 428] width 917 height 856
click at [443, 517] on div at bounding box center [458, 428] width 917 height 856
click at [610, 397] on div at bounding box center [458, 428] width 917 height 856
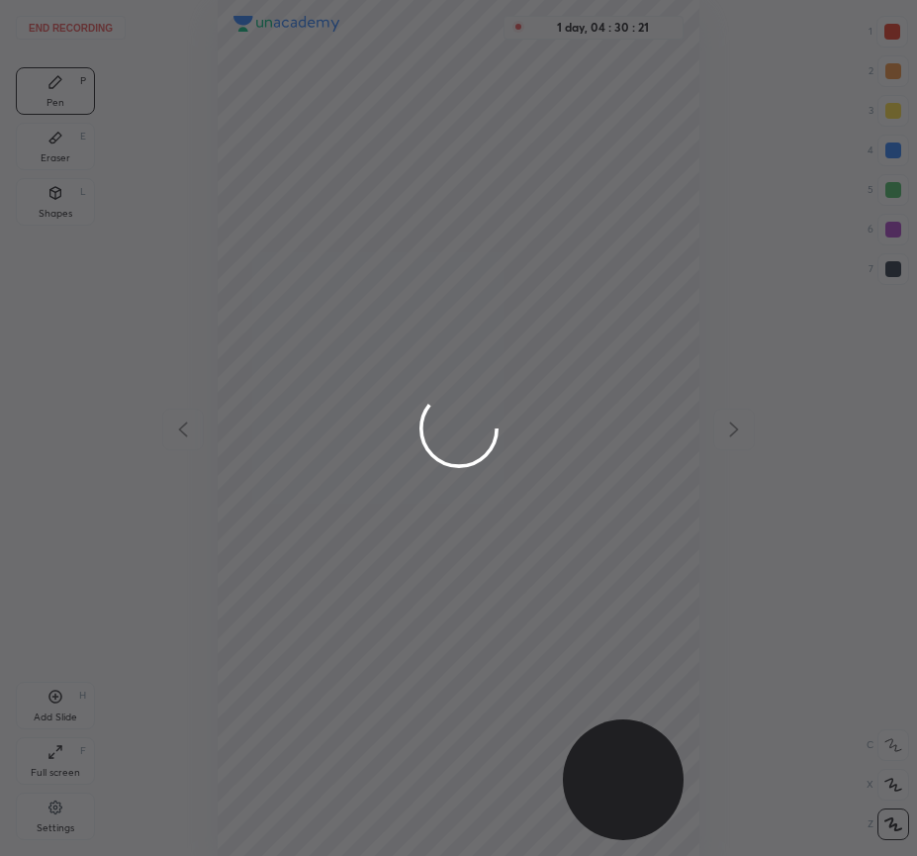
click at [443, 501] on div at bounding box center [458, 428] width 917 height 856
click at [575, 421] on div at bounding box center [458, 428] width 917 height 856
click at [445, 549] on div at bounding box center [458, 428] width 917 height 856
click at [601, 428] on div at bounding box center [458, 428] width 917 height 856
click at [476, 511] on div at bounding box center [458, 428] width 917 height 856
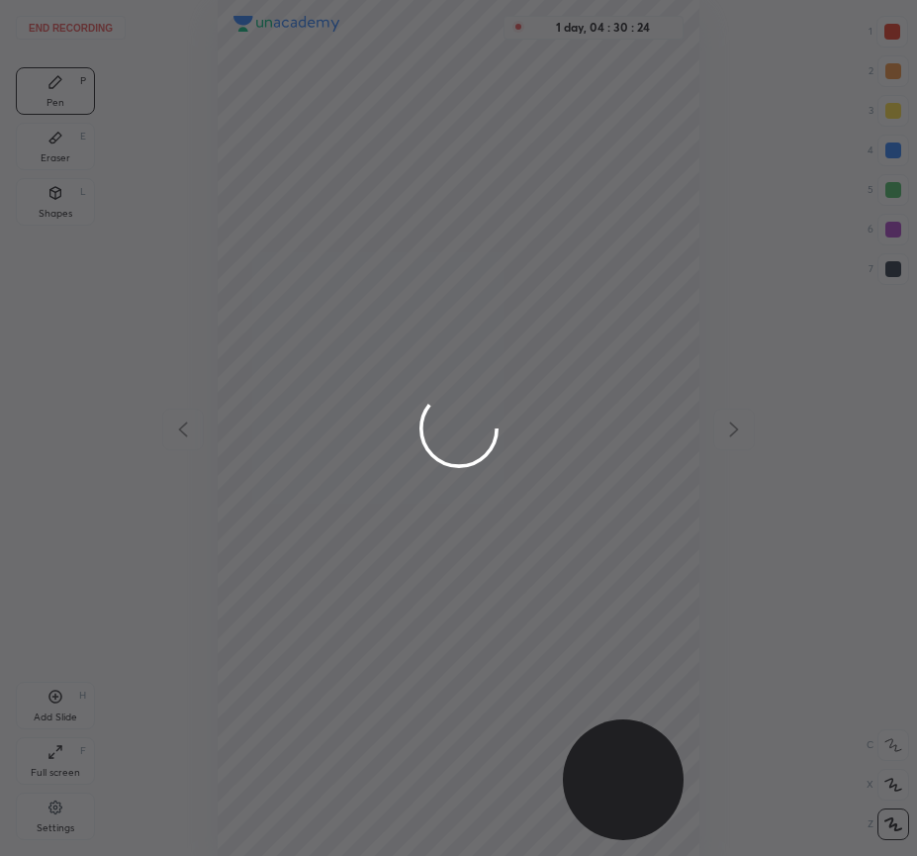
click at [548, 389] on div at bounding box center [458, 428] width 917 height 856
click at [472, 485] on div at bounding box center [458, 428] width 917 height 856
click at [567, 401] on div at bounding box center [458, 428] width 917 height 856
click at [444, 521] on div at bounding box center [458, 428] width 917 height 856
click at [549, 424] on div at bounding box center [458, 428] width 917 height 856
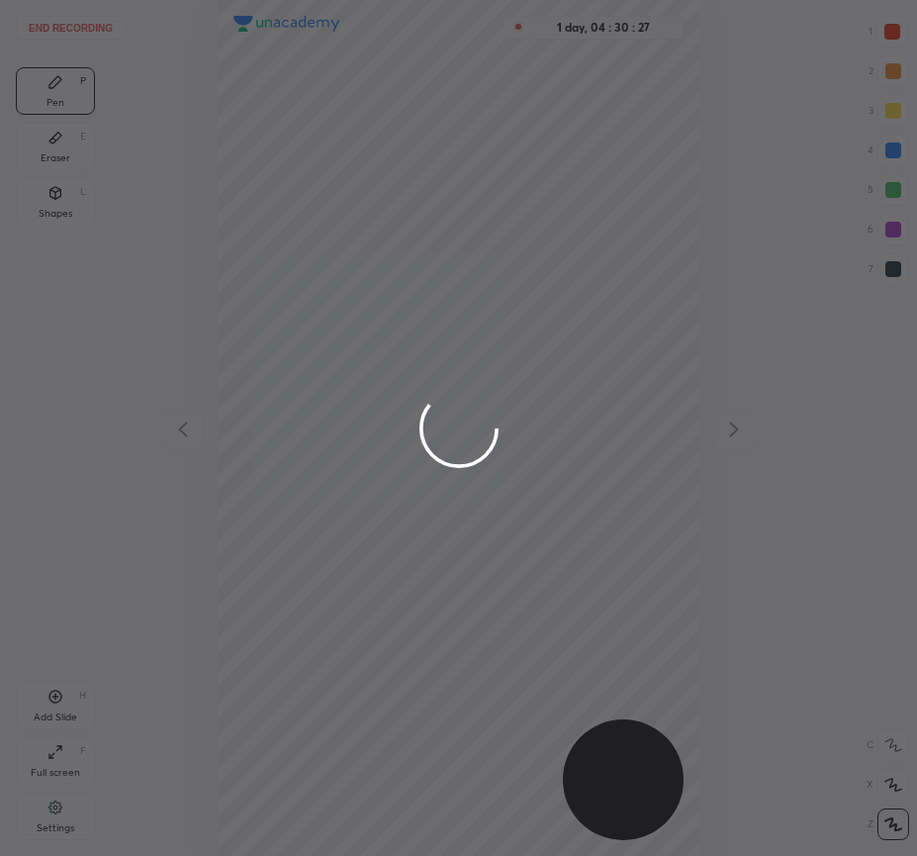
click at [461, 546] on div at bounding box center [458, 428] width 917 height 856
click at [622, 421] on div at bounding box center [458, 428] width 917 height 856
click at [465, 533] on div at bounding box center [458, 428] width 917 height 856
click at [581, 427] on div at bounding box center [458, 428] width 917 height 856
click at [454, 516] on div at bounding box center [458, 428] width 917 height 856
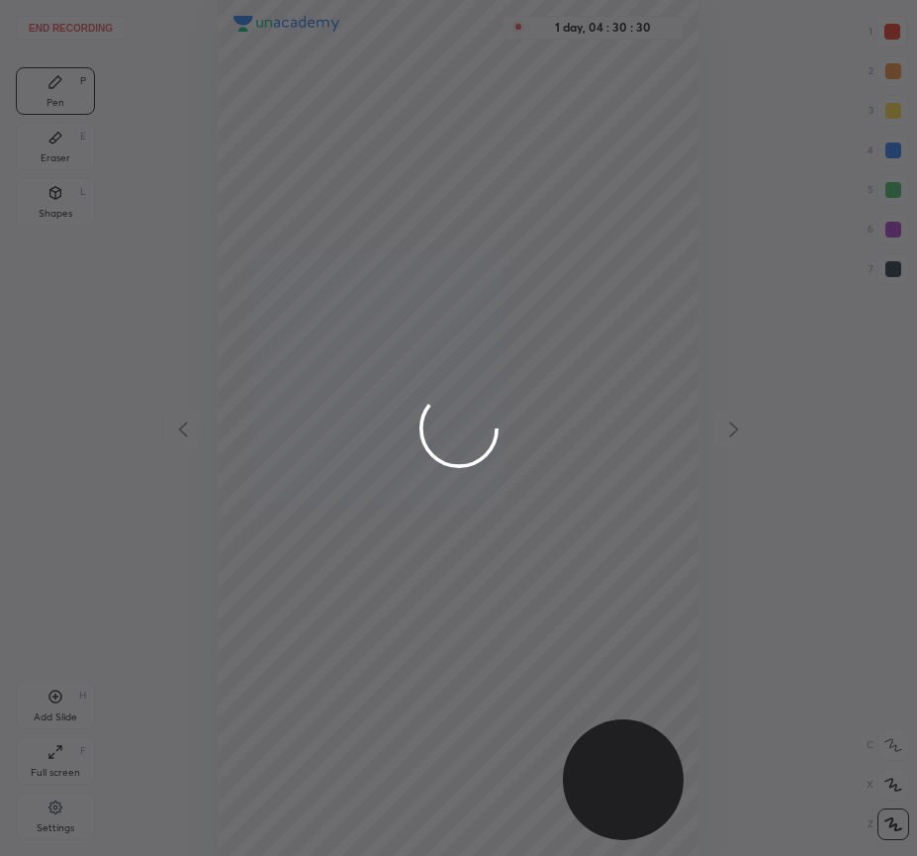
click at [601, 400] on div at bounding box center [458, 428] width 917 height 856
click at [461, 537] on div at bounding box center [458, 428] width 917 height 856
click at [572, 414] on div at bounding box center [458, 428] width 917 height 856
click at [471, 502] on div at bounding box center [458, 428] width 917 height 856
click at [458, 502] on div at bounding box center [458, 428] width 917 height 856
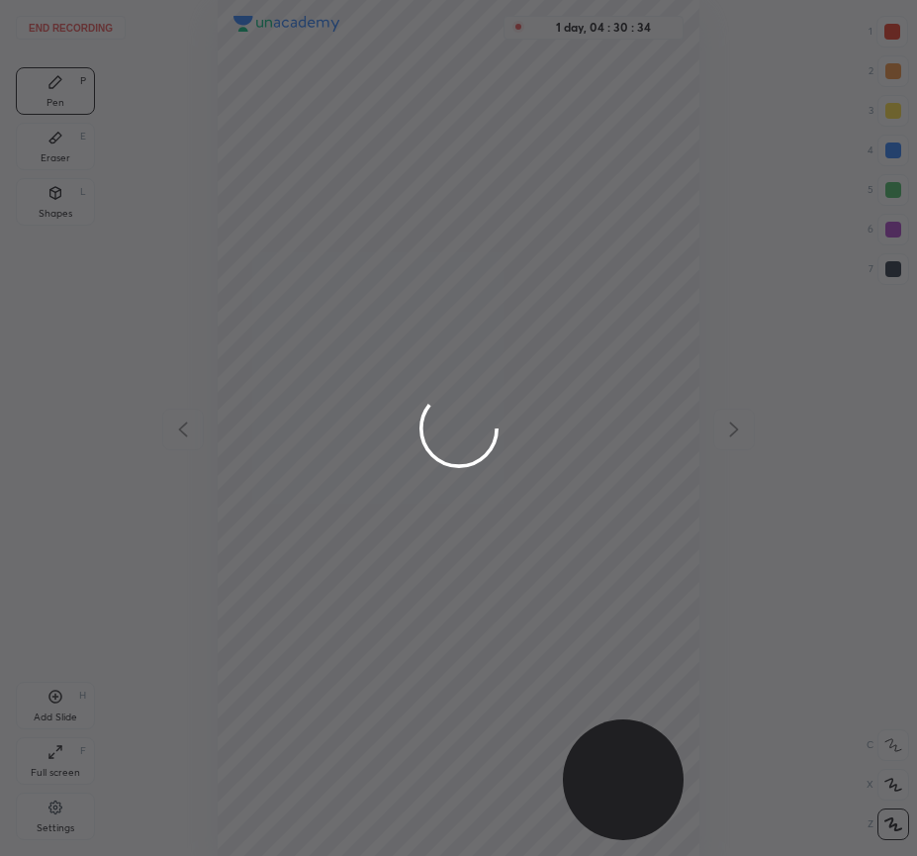
click at [510, 419] on div at bounding box center [458, 428] width 917 height 856
click at [454, 514] on div at bounding box center [458, 428] width 917 height 856
click at [538, 423] on div at bounding box center [458, 428] width 917 height 856
click at [445, 536] on div at bounding box center [458, 428] width 917 height 856
click at [531, 431] on div at bounding box center [458, 428] width 917 height 856
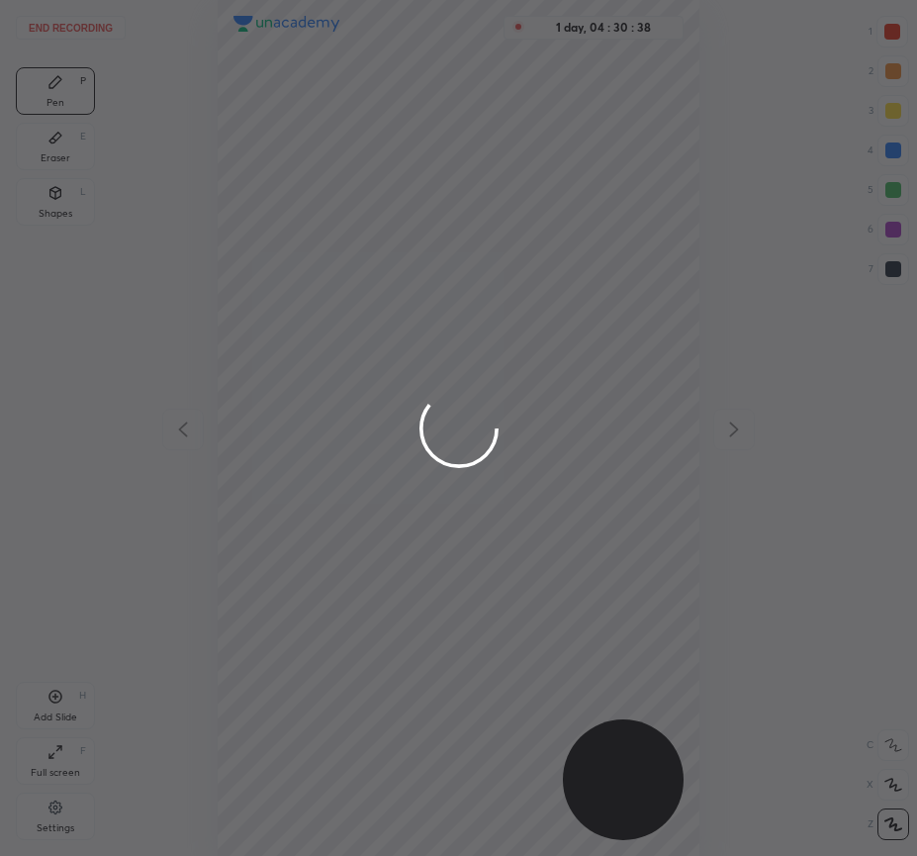
click at [445, 508] on div at bounding box center [458, 428] width 917 height 856
click at [576, 414] on div at bounding box center [458, 428] width 917 height 856
click at [456, 489] on div at bounding box center [458, 428] width 917 height 856
click at [556, 420] on div at bounding box center [458, 428] width 917 height 856
click at [684, 61] on div at bounding box center [458, 428] width 917 height 856
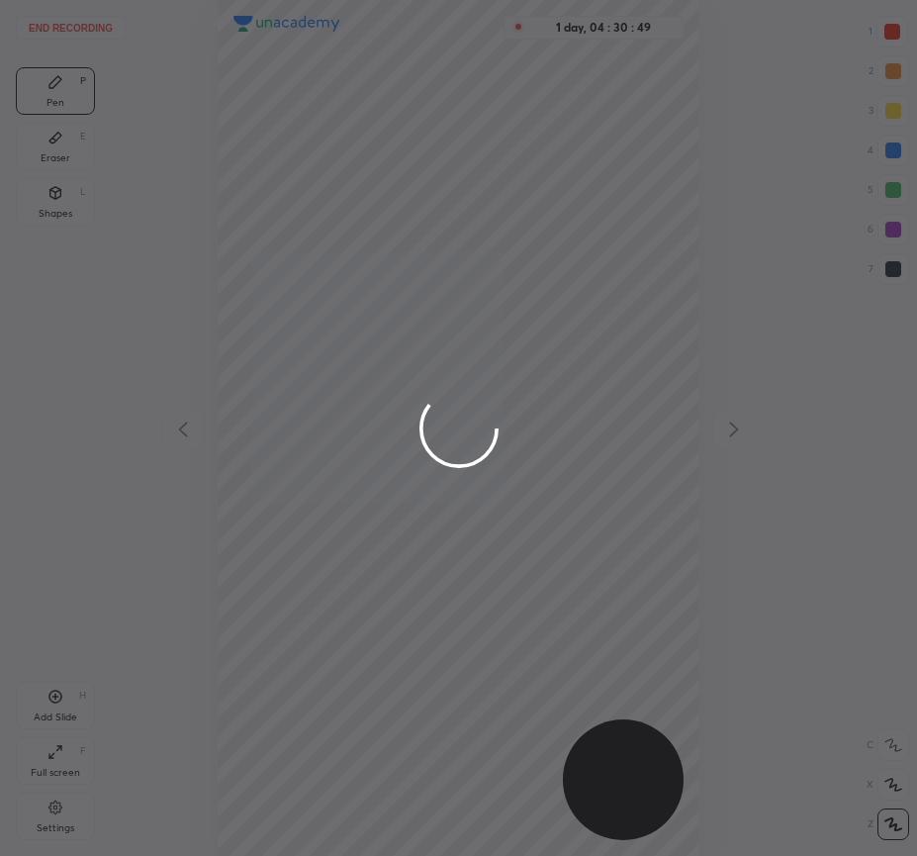
click at [394, 215] on div at bounding box center [458, 428] width 917 height 856
click at [408, 454] on div at bounding box center [458, 428] width 917 height 856
click at [408, 541] on div at bounding box center [458, 428] width 917 height 856
click at [559, 422] on div at bounding box center [458, 428] width 917 height 856
click at [463, 531] on div at bounding box center [458, 428] width 917 height 856
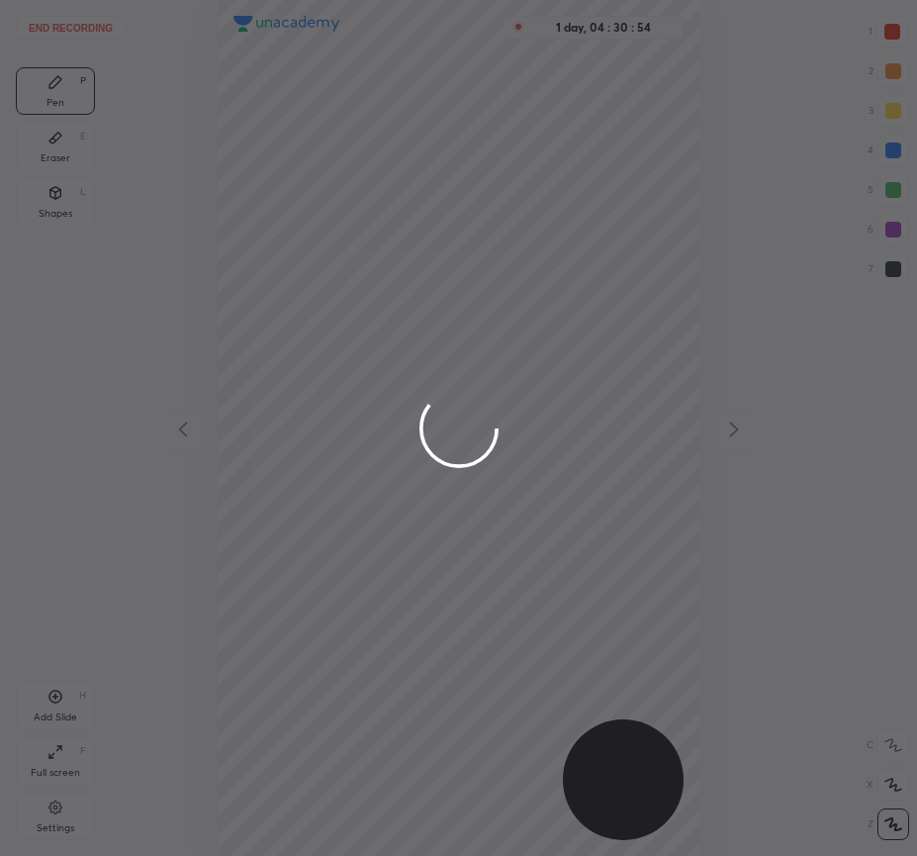
click at [554, 418] on div at bounding box center [458, 428] width 917 height 856
click at [466, 417] on circle at bounding box center [458, 427] width 103 height 103
click at [536, 431] on div at bounding box center [458, 428] width 917 height 856
click at [450, 505] on div at bounding box center [458, 428] width 917 height 856
click at [535, 428] on div at bounding box center [458, 428] width 917 height 856
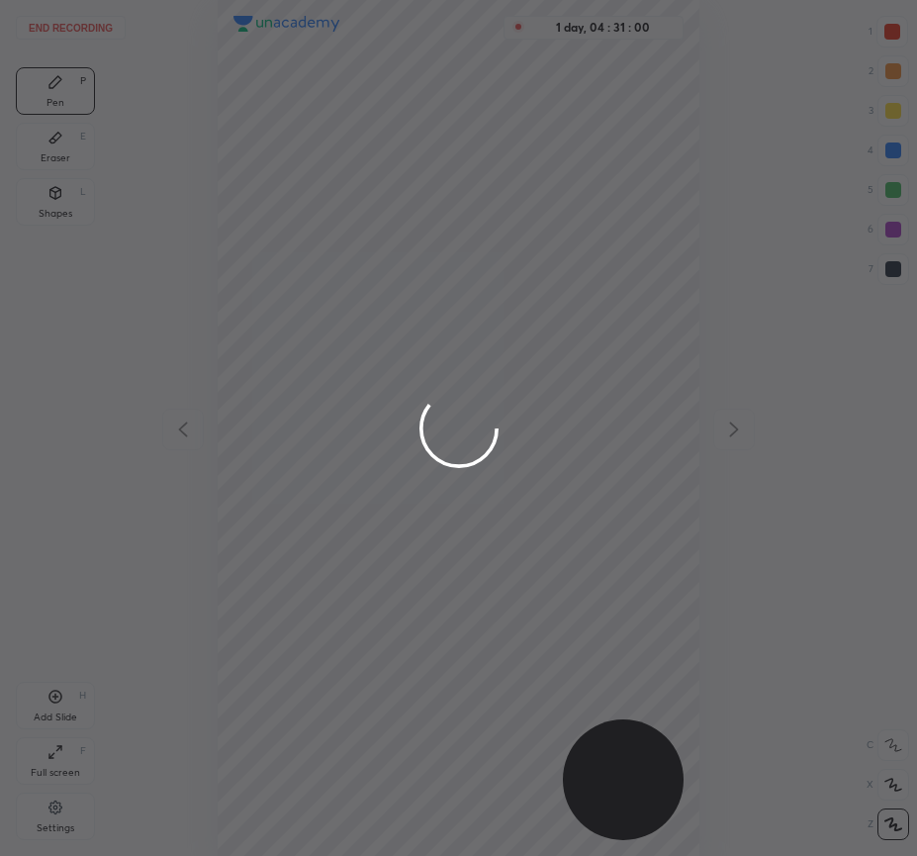
click at [463, 472] on div at bounding box center [458, 428] width 917 height 856
click at [511, 404] on div at bounding box center [458, 428] width 917 height 856
click at [463, 479] on div at bounding box center [458, 428] width 917 height 856
click at [511, 406] on div at bounding box center [458, 428] width 917 height 856
click at [458, 504] on div at bounding box center [458, 428] width 917 height 856
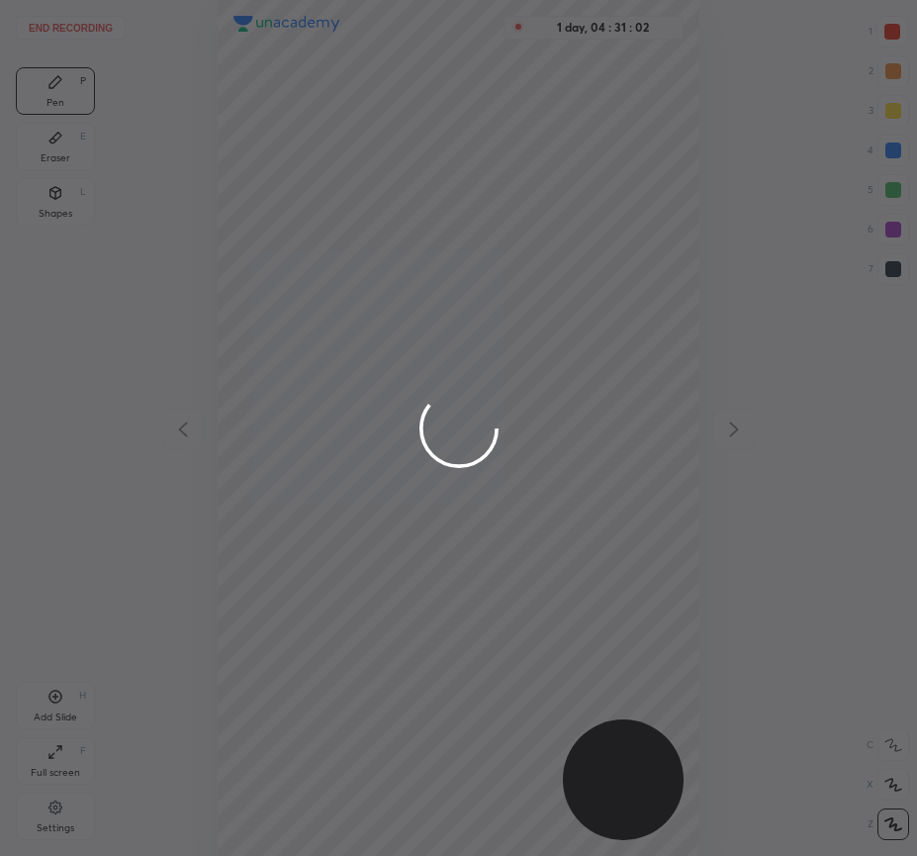
click at [543, 423] on div at bounding box center [458, 428] width 917 height 856
click at [450, 507] on div at bounding box center [458, 428] width 917 height 856
click at [581, 433] on div at bounding box center [458, 428] width 917 height 856
click at [472, 495] on div at bounding box center [458, 428] width 917 height 856
click at [553, 416] on div at bounding box center [458, 428] width 917 height 856
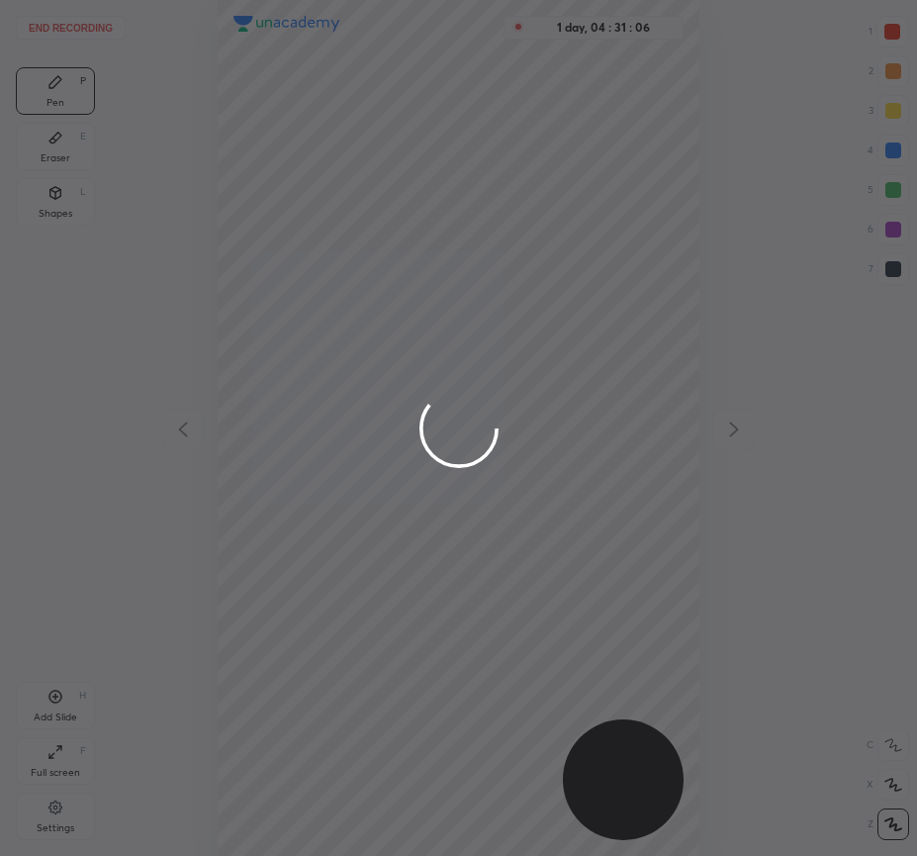
click at [454, 501] on div at bounding box center [458, 428] width 917 height 856
click at [541, 425] on div at bounding box center [458, 428] width 917 height 856
click at [456, 488] on div at bounding box center [458, 428] width 917 height 856
click at [552, 421] on div at bounding box center [458, 428] width 917 height 856
click at [471, 488] on div at bounding box center [458, 428] width 917 height 856
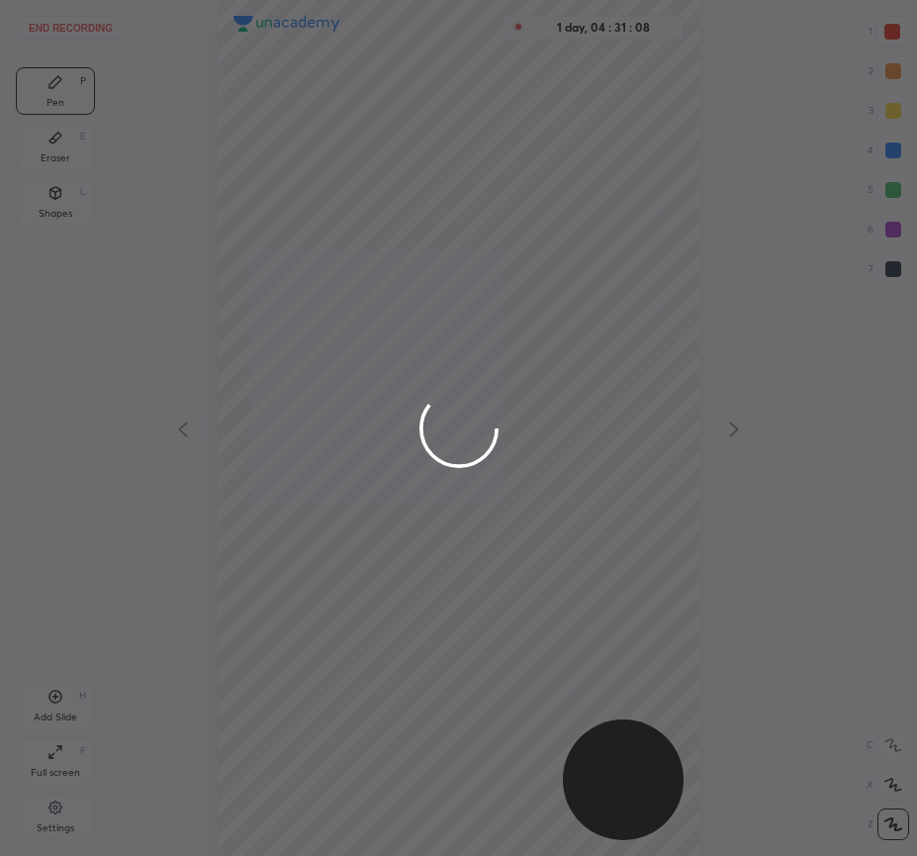
click at [544, 399] on div at bounding box center [458, 428] width 917 height 856
click at [460, 513] on div at bounding box center [458, 428] width 917 height 856
click at [574, 412] on div at bounding box center [458, 428] width 917 height 856
click at [463, 501] on div at bounding box center [458, 428] width 917 height 856
click at [469, 435] on div at bounding box center [458, 428] width 917 height 856
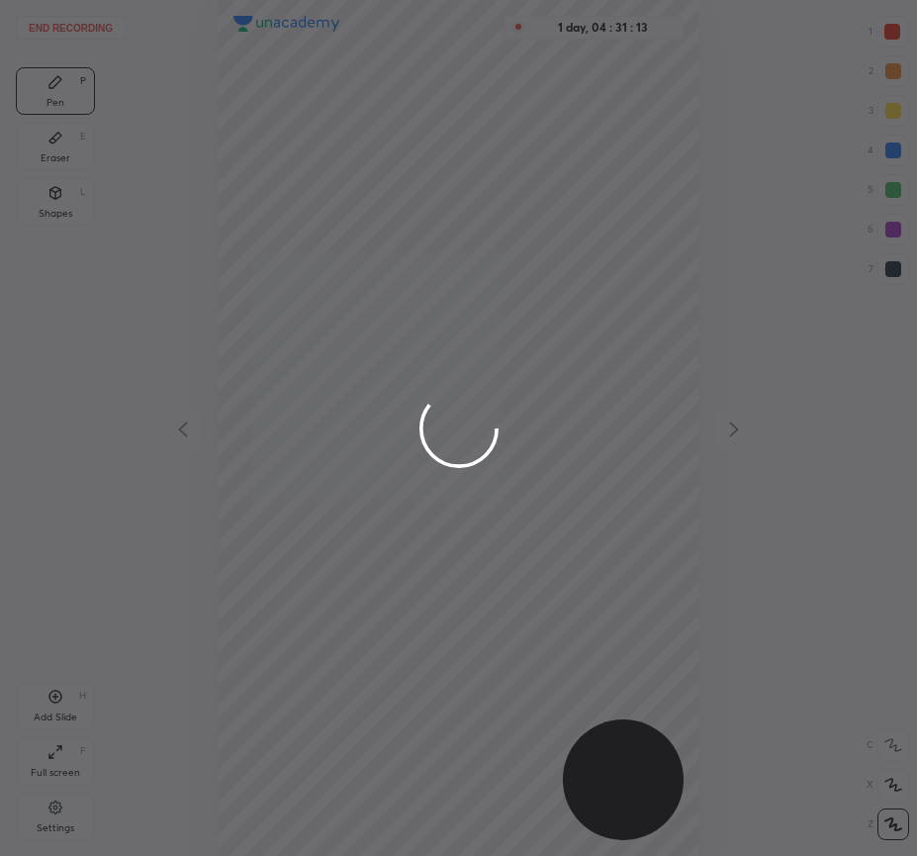
click at [452, 567] on div at bounding box center [458, 428] width 917 height 856
click at [561, 416] on div at bounding box center [458, 428] width 917 height 856
click at [464, 525] on div at bounding box center [458, 428] width 917 height 856
click at [506, 420] on div at bounding box center [458, 428] width 917 height 856
click at [479, 377] on div at bounding box center [458, 428] width 917 height 856
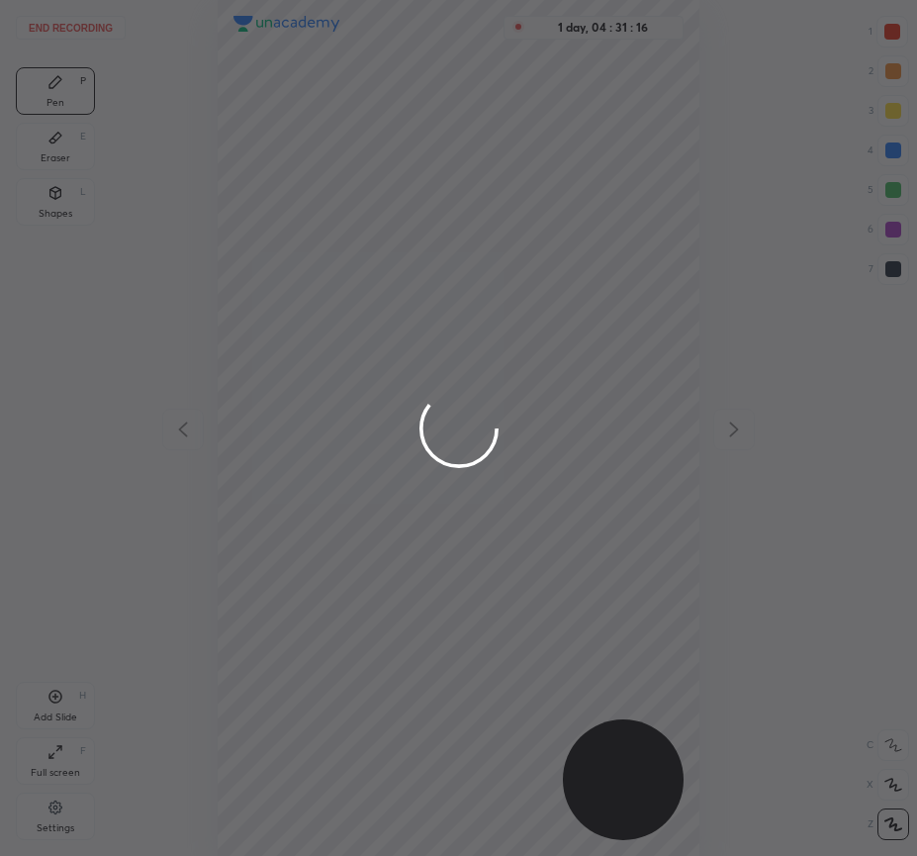
click at [455, 487] on div at bounding box center [458, 428] width 917 height 856
click at [533, 423] on div at bounding box center [458, 428] width 917 height 856
click at [456, 474] on div at bounding box center [458, 428] width 917 height 856
click at [543, 419] on div at bounding box center [458, 428] width 917 height 856
click at [478, 482] on div at bounding box center [458, 428] width 917 height 856
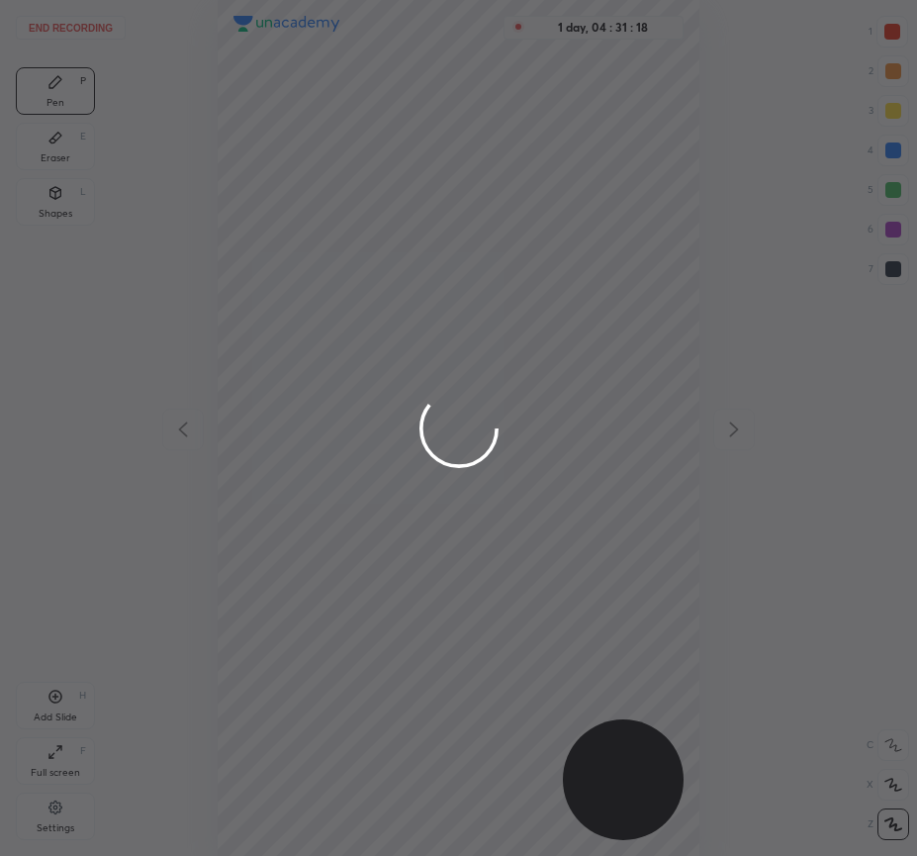
click at [527, 416] on div at bounding box center [458, 428] width 917 height 856
click at [473, 459] on div at bounding box center [458, 428] width 917 height 856
click at [456, 410] on div at bounding box center [458, 428] width 917 height 856
click at [545, 423] on div at bounding box center [458, 428] width 917 height 856
click at [456, 479] on div at bounding box center [458, 428] width 917 height 856
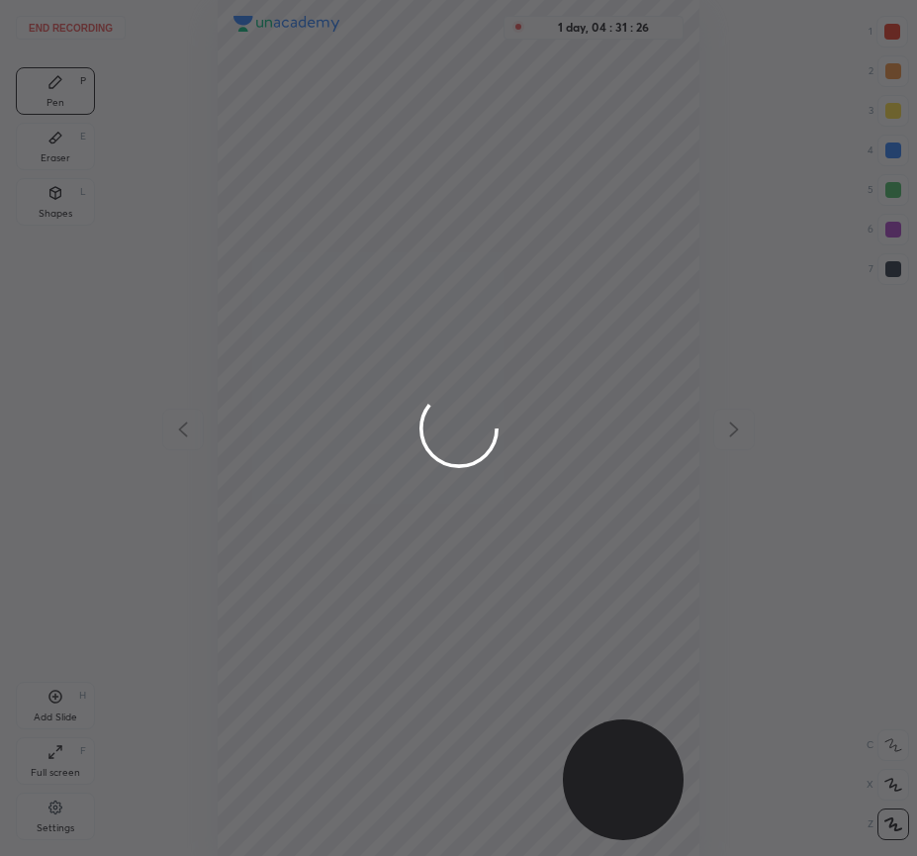
click at [511, 418] on div at bounding box center [458, 428] width 917 height 856
click at [465, 493] on div at bounding box center [458, 428] width 917 height 856
click at [529, 422] on div at bounding box center [458, 428] width 917 height 856
click at [465, 494] on div at bounding box center [458, 428] width 917 height 856
click at [518, 415] on div at bounding box center [458, 428] width 917 height 856
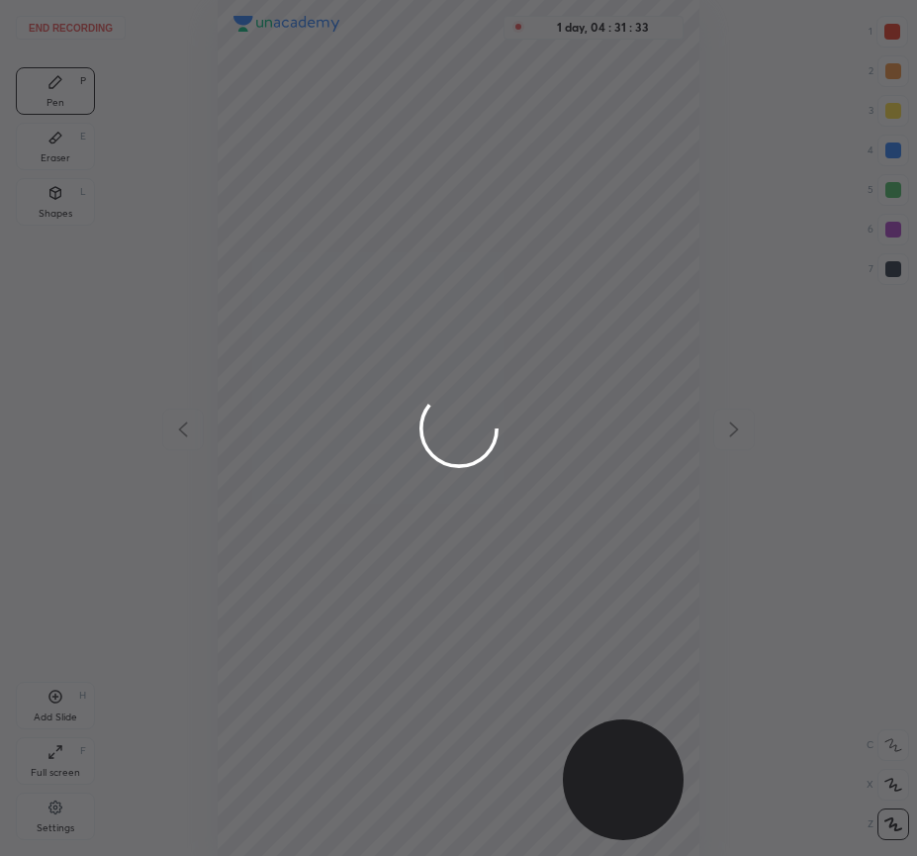
click at [388, 526] on div at bounding box center [458, 428] width 917 height 856
drag, startPoint x: 550, startPoint y: 47, endPoint x: 431, endPoint y: 533, distance: 500.1
click at [432, 525] on div at bounding box center [458, 428] width 917 height 856
drag, startPoint x: 429, startPoint y: 400, endPoint x: 436, endPoint y: 528, distance: 128.8
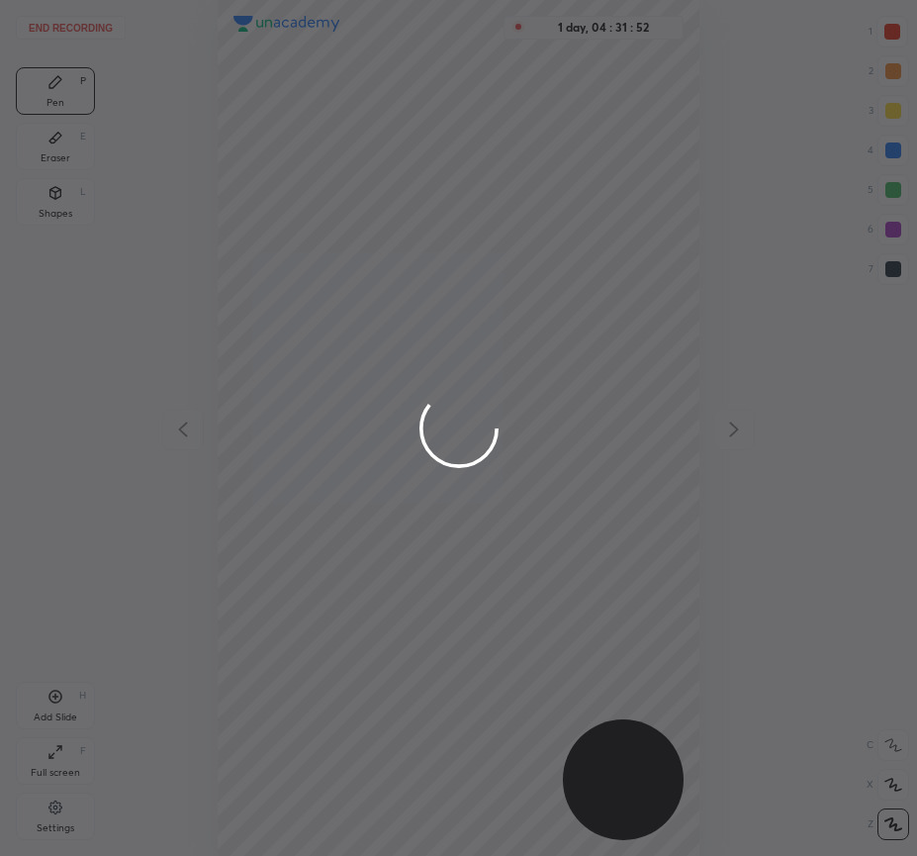
click at [424, 555] on div at bounding box center [458, 428] width 917 height 856
drag, startPoint x: 448, startPoint y: 431, endPoint x: 441, endPoint y: 485, distance: 53.9
click at [441, 485] on div at bounding box center [458, 428] width 917 height 856
drag, startPoint x: 429, startPoint y: 426, endPoint x: 530, endPoint y: 425, distance: 100.9
click at [536, 425] on div at bounding box center [458, 428] width 917 height 856
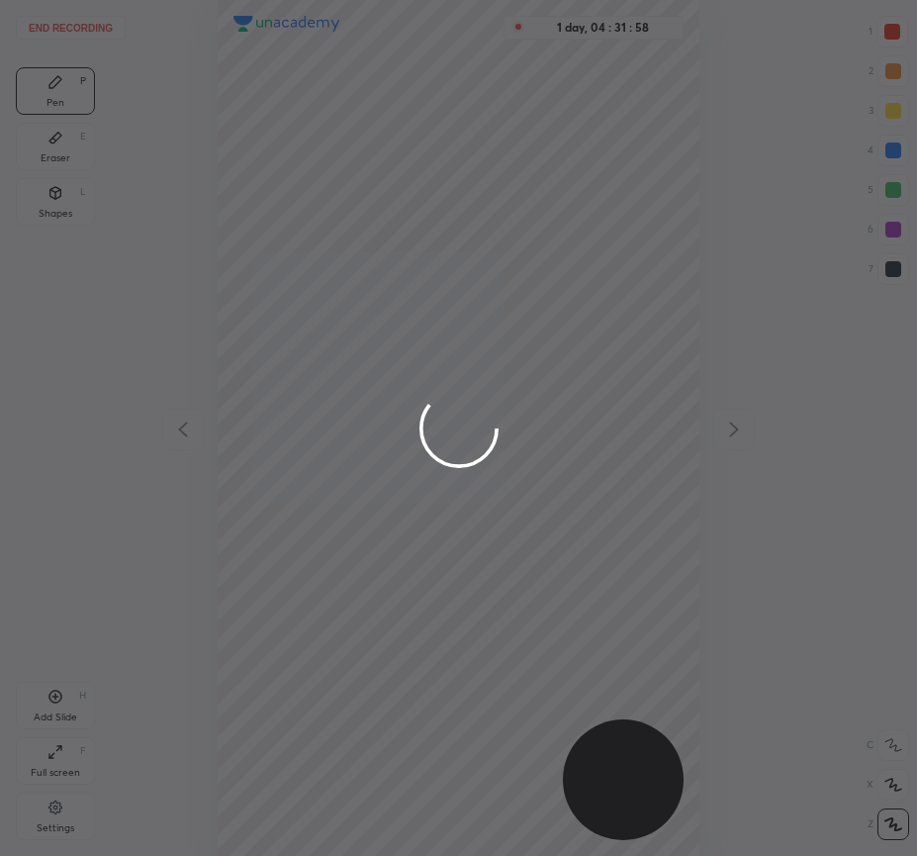
drag, startPoint x: 180, startPoint y: 432, endPoint x: 510, endPoint y: 403, distance: 330.8
click at [513, 414] on div at bounding box center [458, 428] width 917 height 856
drag, startPoint x: 474, startPoint y: 338, endPoint x: 527, endPoint y: 478, distance: 149.4
click at [530, 473] on div at bounding box center [458, 428] width 917 height 856
drag, startPoint x: 467, startPoint y: 501, endPoint x: 454, endPoint y: 525, distance: 27.9
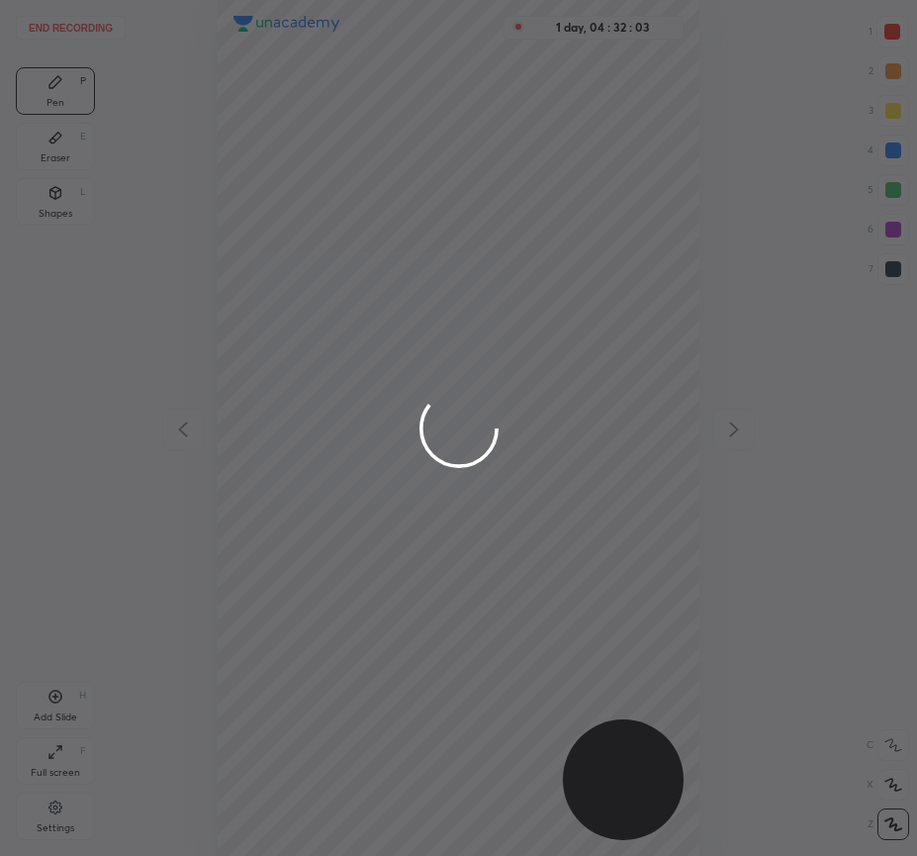
click at [465, 532] on div at bounding box center [458, 428] width 917 height 856
drag, startPoint x: 317, startPoint y: 447, endPoint x: 452, endPoint y: 519, distance: 153.6
click at [453, 533] on div at bounding box center [458, 428] width 917 height 856
drag, startPoint x: 565, startPoint y: 21, endPoint x: 429, endPoint y: 123, distance: 169.6
click at [473, 44] on div at bounding box center [458, 428] width 917 height 856
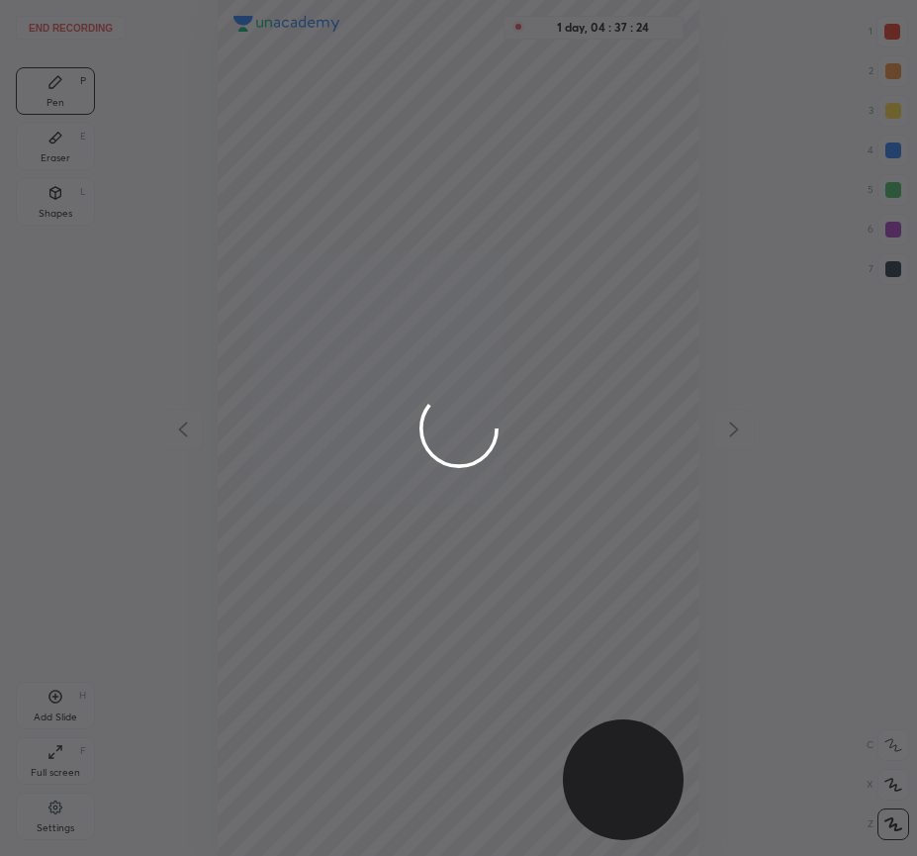
drag, startPoint x: 250, startPoint y: 594, endPoint x: 304, endPoint y: 476, distance: 129.3
click at [336, 460] on div at bounding box center [458, 428] width 917 height 856
drag, startPoint x: 292, startPoint y: 532, endPoint x: 275, endPoint y: 572, distance: 43.0
click at [382, 532] on div at bounding box center [458, 428] width 917 height 856
drag, startPoint x: 340, startPoint y: 562, endPoint x: 389, endPoint y: 557, distance: 48.7
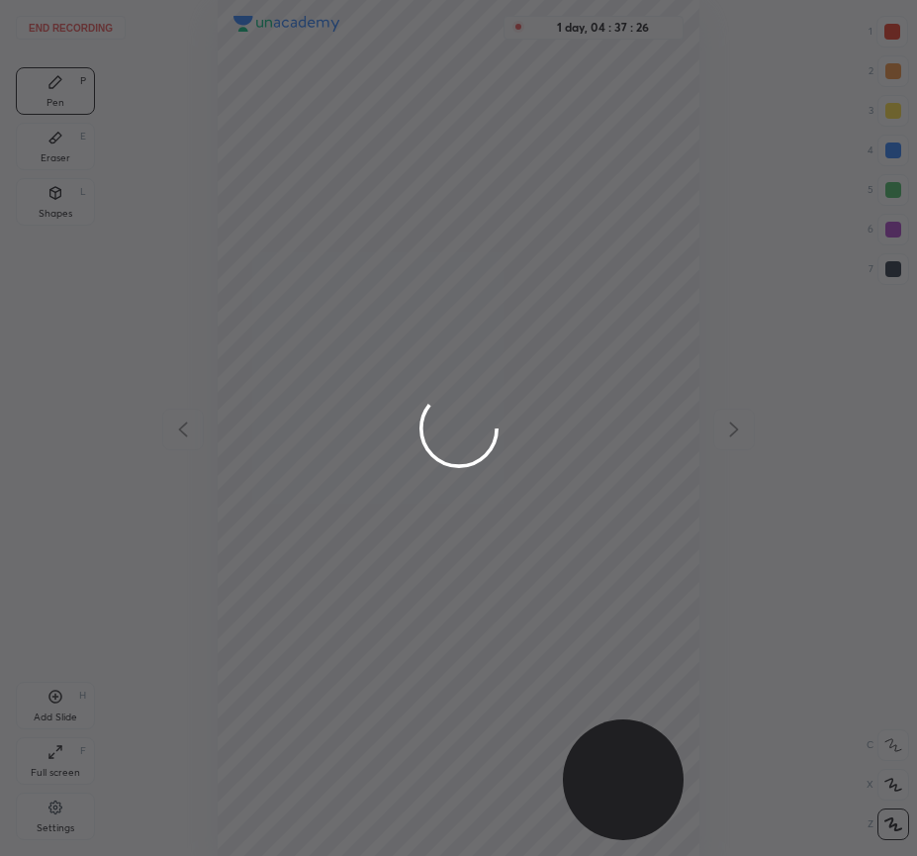
click at [392, 557] on div at bounding box center [458, 428] width 917 height 856
drag, startPoint x: 346, startPoint y: 577, endPoint x: 364, endPoint y: 577, distance: 17.8
click at [364, 577] on div at bounding box center [458, 428] width 917 height 856
drag, startPoint x: 277, startPoint y: 592, endPoint x: 374, endPoint y: 486, distance: 143.5
click at [409, 458] on div at bounding box center [458, 428] width 917 height 856
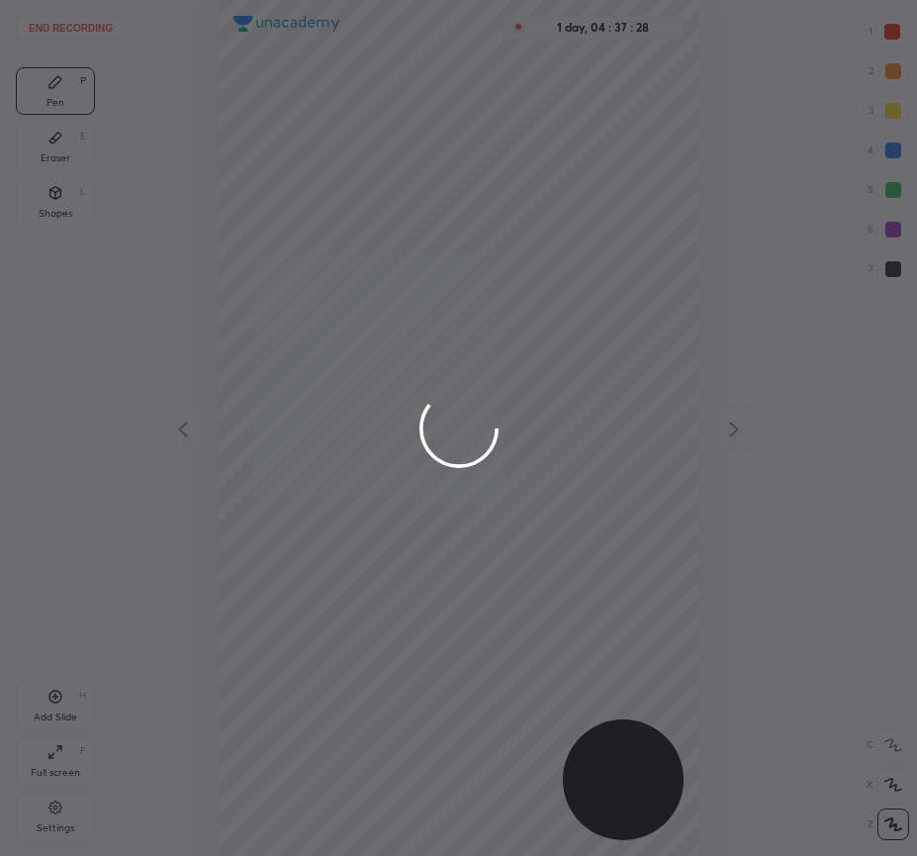
drag, startPoint x: 330, startPoint y: 479, endPoint x: 334, endPoint y: 572, distance: 93.1
click at [443, 531] on div at bounding box center [458, 428] width 917 height 856
drag, startPoint x: 246, startPoint y: 603, endPoint x: 369, endPoint y: 565, distance: 128.3
click at [377, 565] on div at bounding box center [458, 428] width 917 height 856
drag, startPoint x: 304, startPoint y: 607, endPoint x: 447, endPoint y: 656, distance: 151.4
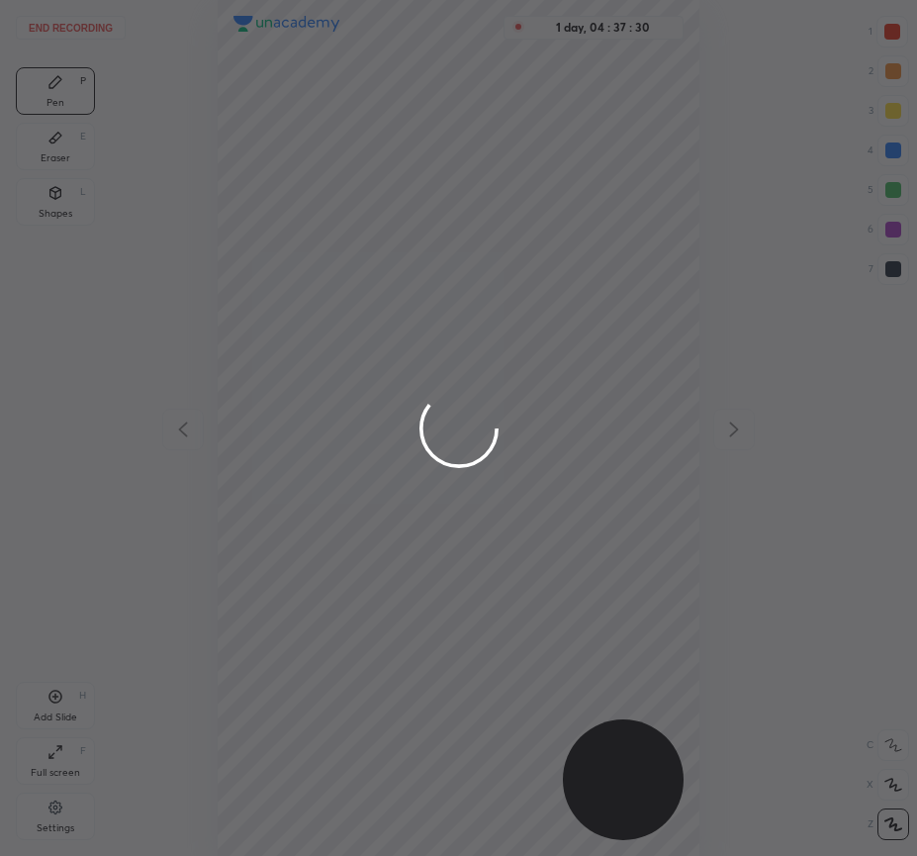
click at [452, 641] on div at bounding box center [458, 428] width 917 height 856
drag, startPoint x: 12, startPoint y: 55, endPoint x: 463, endPoint y: 454, distance: 602.1
click at [486, 414] on div at bounding box center [458, 428] width 917 height 856
drag, startPoint x: 458, startPoint y: 350, endPoint x: 460, endPoint y: 499, distance: 148.4
click at [537, 489] on div at bounding box center [458, 428] width 917 height 856
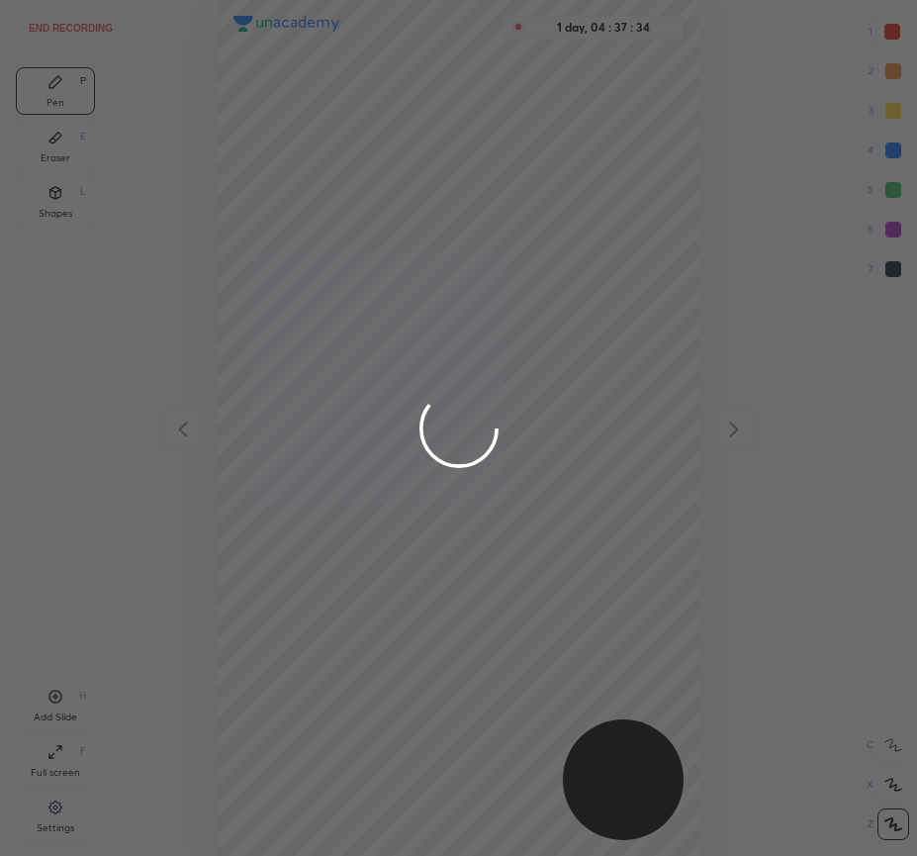
drag, startPoint x: 460, startPoint y: 499, endPoint x: 468, endPoint y: 412, distance: 87.4
click at [468, 412] on div at bounding box center [458, 428] width 917 height 856
drag, startPoint x: 501, startPoint y: 373, endPoint x: 427, endPoint y: 398, distance: 77.3
click at [422, 398] on icon at bounding box center [459, 428] width 85 height 85
drag, startPoint x: 758, startPoint y: 434, endPoint x: 638, endPoint y: 451, distance: 120.9
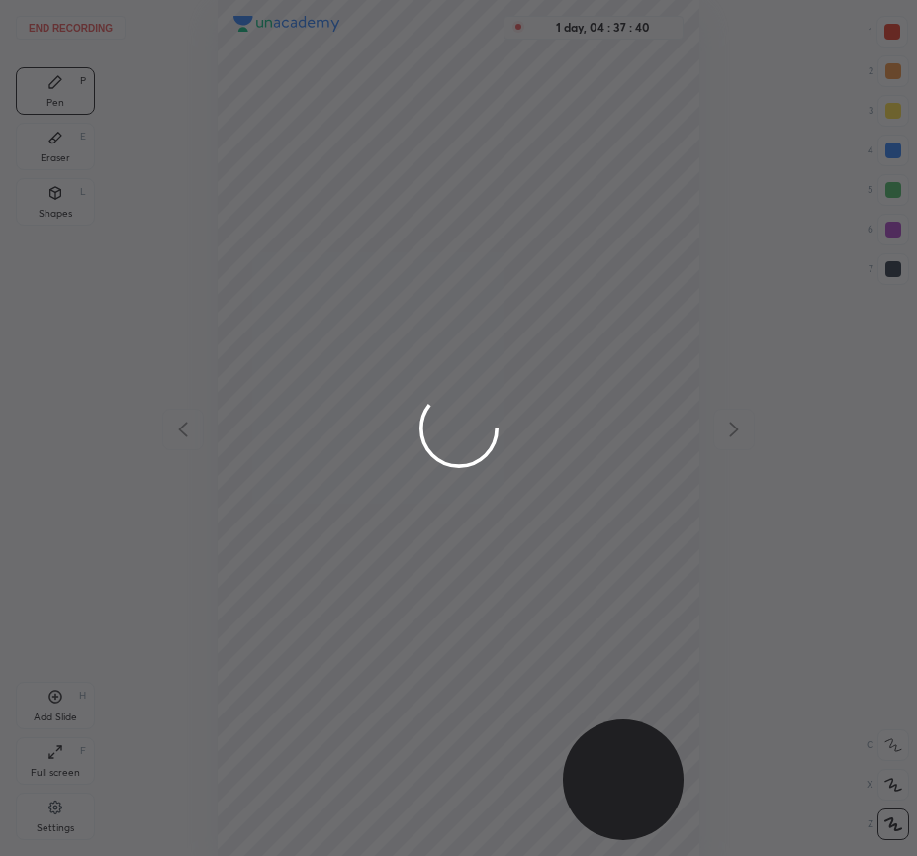
click at [699, 463] on div at bounding box center [458, 428] width 917 height 856
drag, startPoint x: 180, startPoint y: 425, endPoint x: 303, endPoint y: 455, distance: 126.2
click at [303, 455] on div at bounding box center [458, 428] width 917 height 856
drag, startPoint x: 711, startPoint y: 423, endPoint x: 687, endPoint y: 453, distance: 38.6
click at [700, 451] on div at bounding box center [458, 428] width 917 height 856
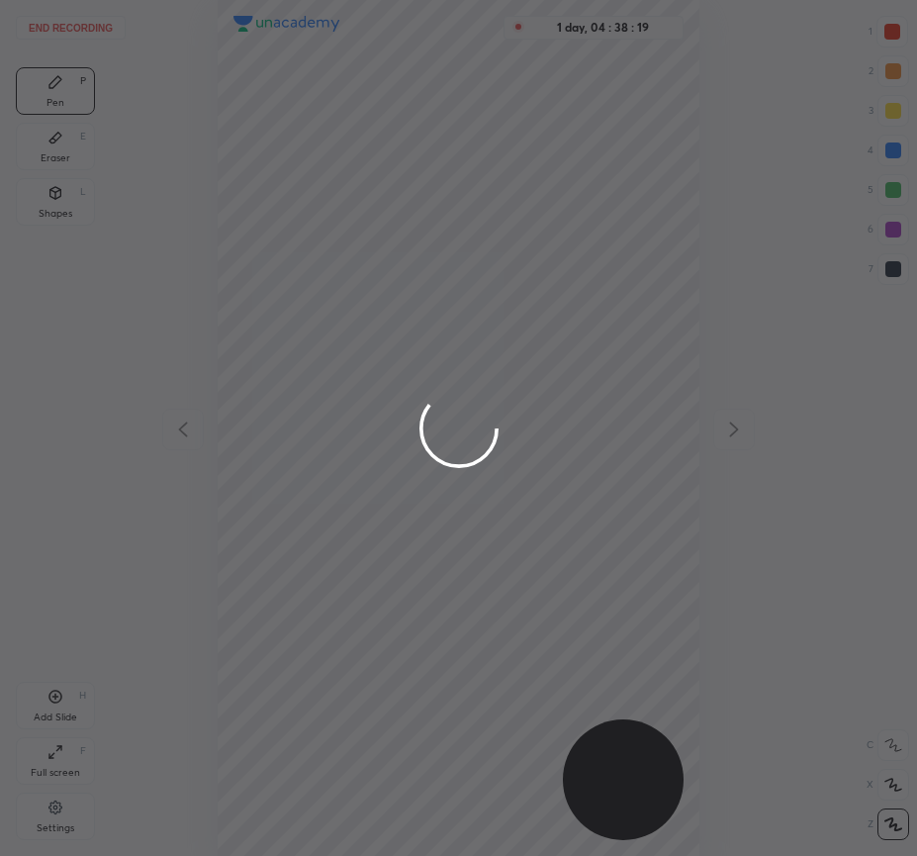
drag, startPoint x: 146, startPoint y: 428, endPoint x: 440, endPoint y: 478, distance: 298.0
click at [440, 478] on div at bounding box center [458, 428] width 917 height 856
drag, startPoint x: 720, startPoint y: 409, endPoint x: 704, endPoint y: 443, distance: 38.1
click at [704, 443] on div at bounding box center [458, 428] width 917 height 856
drag, startPoint x: 477, startPoint y: 363, endPoint x: 355, endPoint y: 412, distance: 131.0
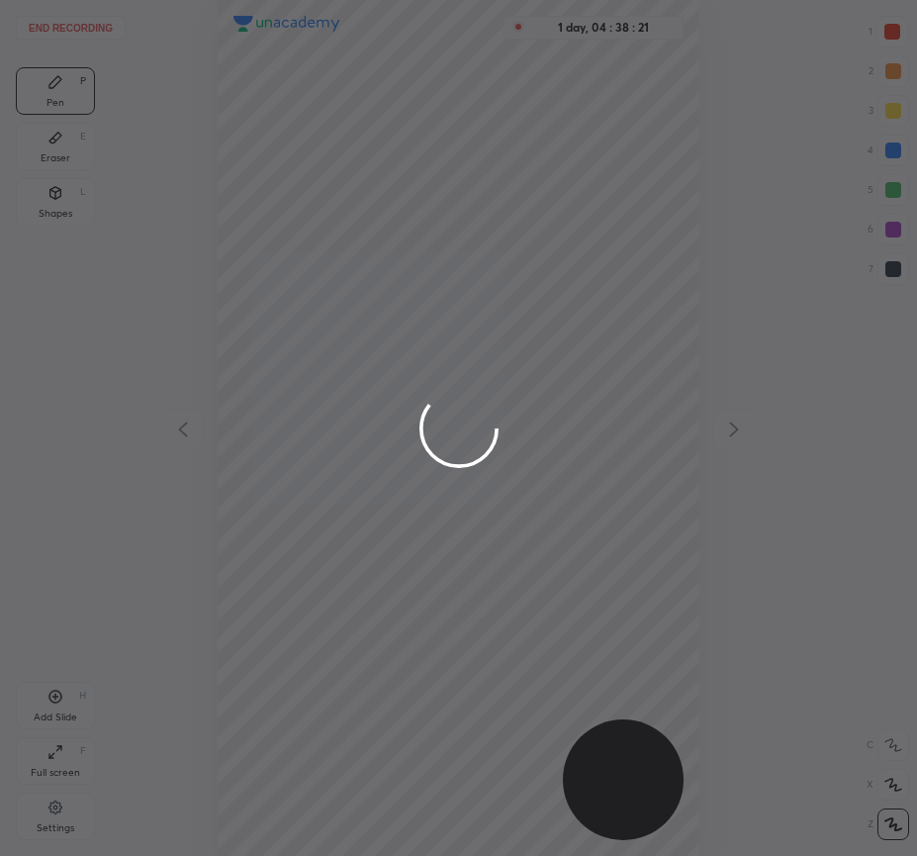
click at [373, 420] on div at bounding box center [458, 428] width 917 height 856
drag, startPoint x: 171, startPoint y: 435, endPoint x: 657, endPoint y: 452, distance: 486.1
click at [350, 457] on div at bounding box center [458, 428] width 917 height 856
drag, startPoint x: 724, startPoint y: 417, endPoint x: 513, endPoint y: 446, distance: 212.7
click at [706, 452] on div at bounding box center [458, 428] width 917 height 856
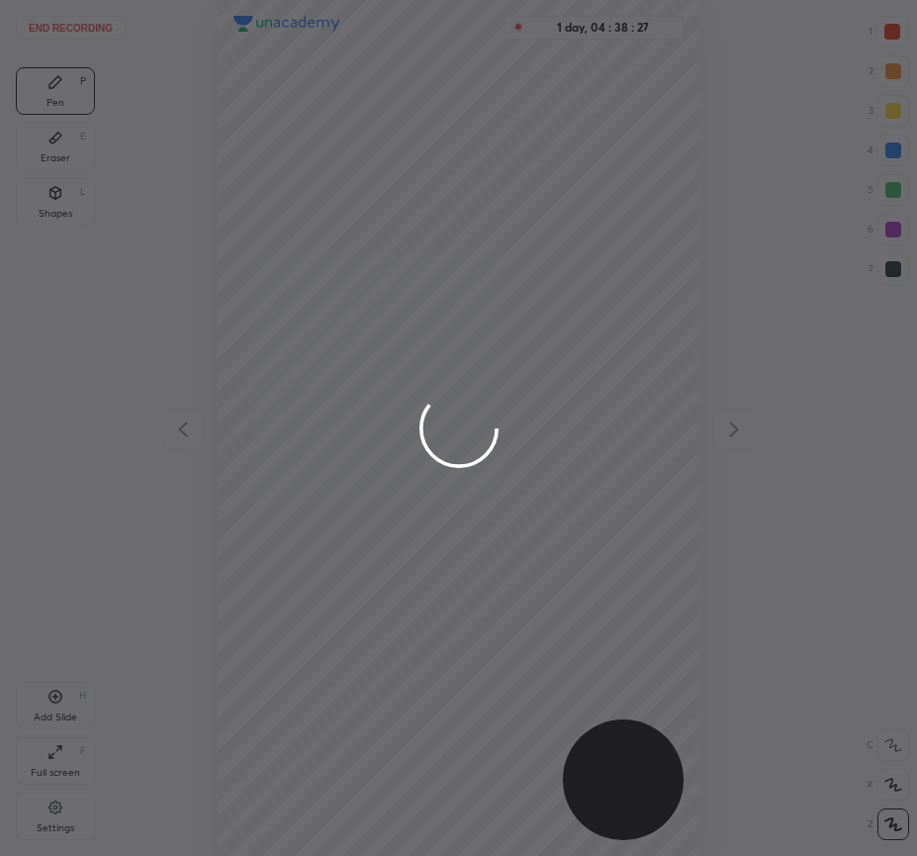
drag, startPoint x: 763, startPoint y: 427, endPoint x: 508, endPoint y: 447, distance: 256.0
click at [593, 443] on div at bounding box center [458, 428] width 917 height 856
drag, startPoint x: 167, startPoint y: 439, endPoint x: 412, endPoint y: 434, distance: 244.4
click at [207, 466] on div at bounding box center [458, 428] width 917 height 856
drag, startPoint x: 411, startPoint y: 439, endPoint x: 427, endPoint y: 543, distance: 105.2
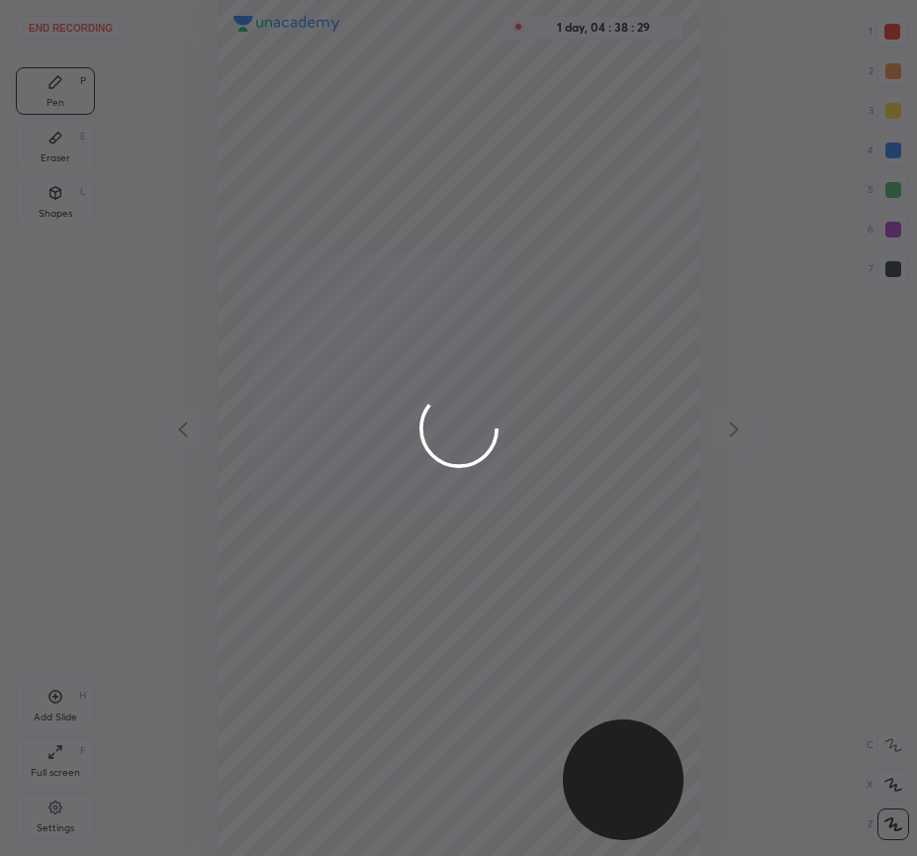
click at [427, 543] on div at bounding box center [458, 428] width 917 height 856
drag, startPoint x: 482, startPoint y: 423, endPoint x: 432, endPoint y: 527, distance: 115.1
click at [432, 527] on div at bounding box center [458, 428] width 917 height 856
drag, startPoint x: 403, startPoint y: 428, endPoint x: 433, endPoint y: 510, distance: 86.7
click at [443, 507] on div at bounding box center [458, 428] width 917 height 856
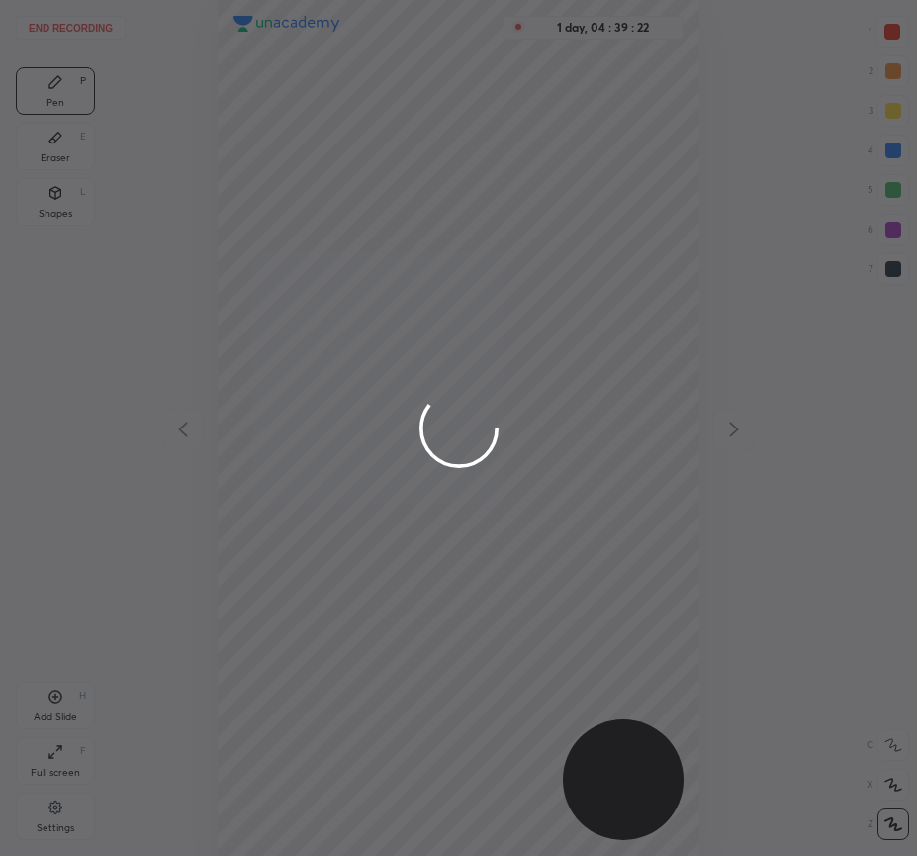
drag, startPoint x: 173, startPoint y: 424, endPoint x: 832, endPoint y: 495, distance: 662.6
click at [239, 443] on div at bounding box center [458, 428] width 917 height 856
drag, startPoint x: 717, startPoint y: 417, endPoint x: 699, endPoint y: 463, distance: 49.8
click at [708, 465] on div at bounding box center [458, 428] width 917 height 856
drag, startPoint x: 307, startPoint y: 398, endPoint x: 335, endPoint y: 414, distance: 32.8
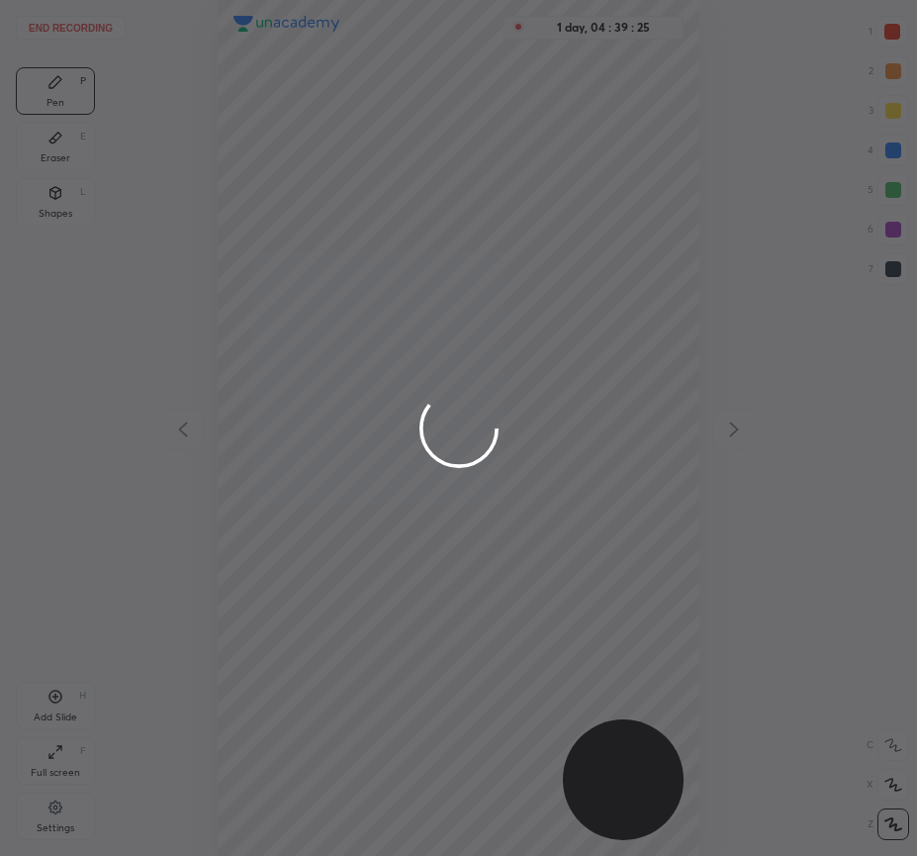
click at [332, 417] on div at bounding box center [458, 428] width 917 height 856
drag, startPoint x: 339, startPoint y: 379, endPoint x: 343, endPoint y: 414, distance: 34.9
click at [339, 422] on div at bounding box center [458, 428] width 917 height 856
click at [355, 424] on div at bounding box center [458, 428] width 917 height 856
drag, startPoint x: 374, startPoint y: 391, endPoint x: 373, endPoint y: 437, distance: 46.5
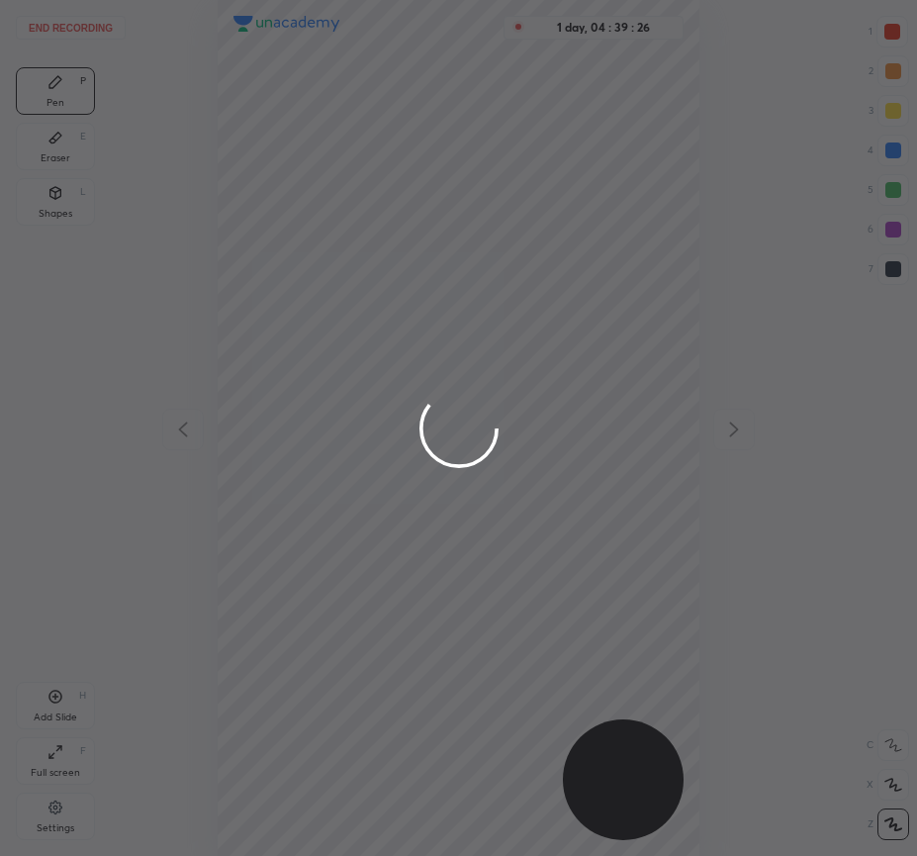
click at [373, 437] on div at bounding box center [458, 428] width 917 height 856
drag, startPoint x: 299, startPoint y: 388, endPoint x: 434, endPoint y: 382, distance: 135.7
click at [438, 378] on div at bounding box center [458, 428] width 917 height 856
drag, startPoint x: 327, startPoint y: 450, endPoint x: 329, endPoint y: 475, distance: 24.8
click at [330, 475] on div at bounding box center [458, 428] width 917 height 856
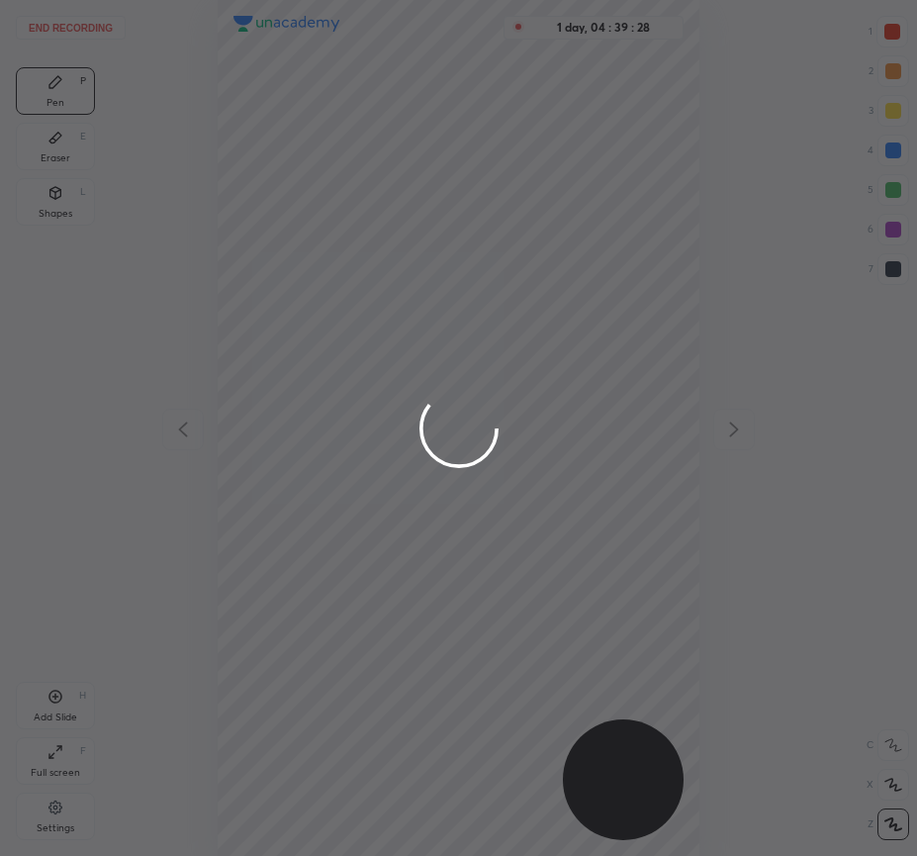
drag, startPoint x: 365, startPoint y: 445, endPoint x: 355, endPoint y: 467, distance: 23.9
click at [355, 476] on div at bounding box center [458, 428] width 917 height 856
drag, startPoint x: 337, startPoint y: 414, endPoint x: 366, endPoint y: 419, distance: 29.3
click at [368, 419] on div at bounding box center [458, 428] width 917 height 856
drag, startPoint x: 275, startPoint y: 441, endPoint x: 397, endPoint y: 462, distance: 123.4
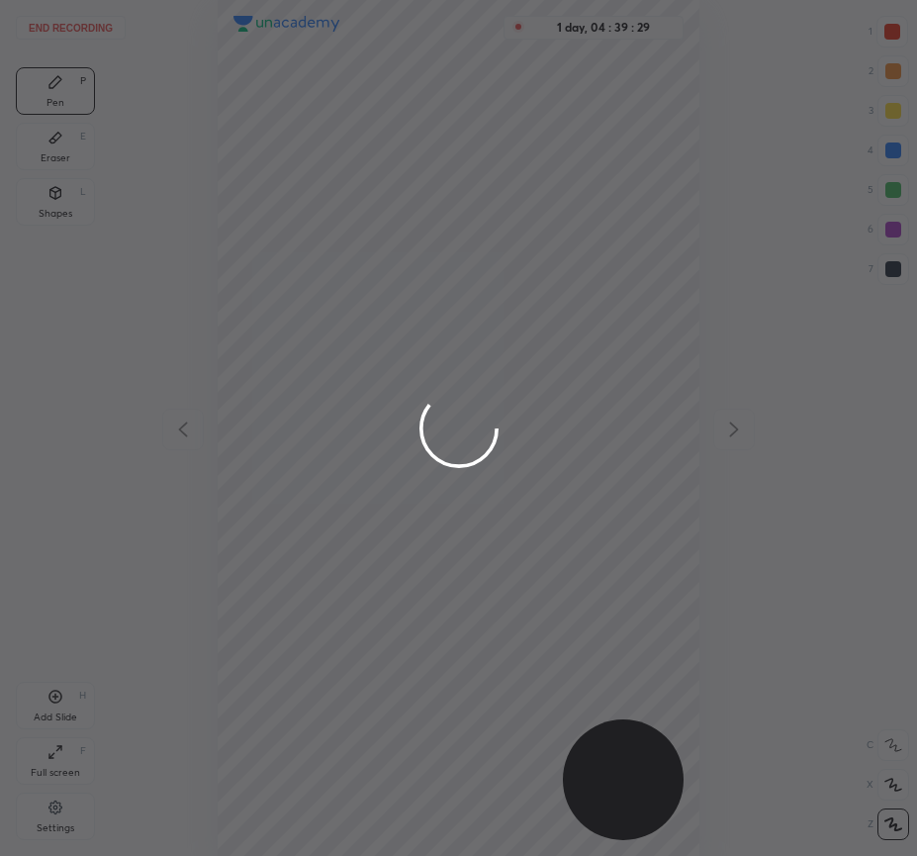
click at [410, 432] on div at bounding box center [458, 428] width 917 height 856
drag, startPoint x: 160, startPoint y: 437, endPoint x: 226, endPoint y: 451, distance: 66.7
click at [211, 451] on div at bounding box center [458, 428] width 917 height 856
drag, startPoint x: 718, startPoint y: 421, endPoint x: 718, endPoint y: 440, distance: 18.8
click at [720, 440] on div at bounding box center [458, 428] width 917 height 856
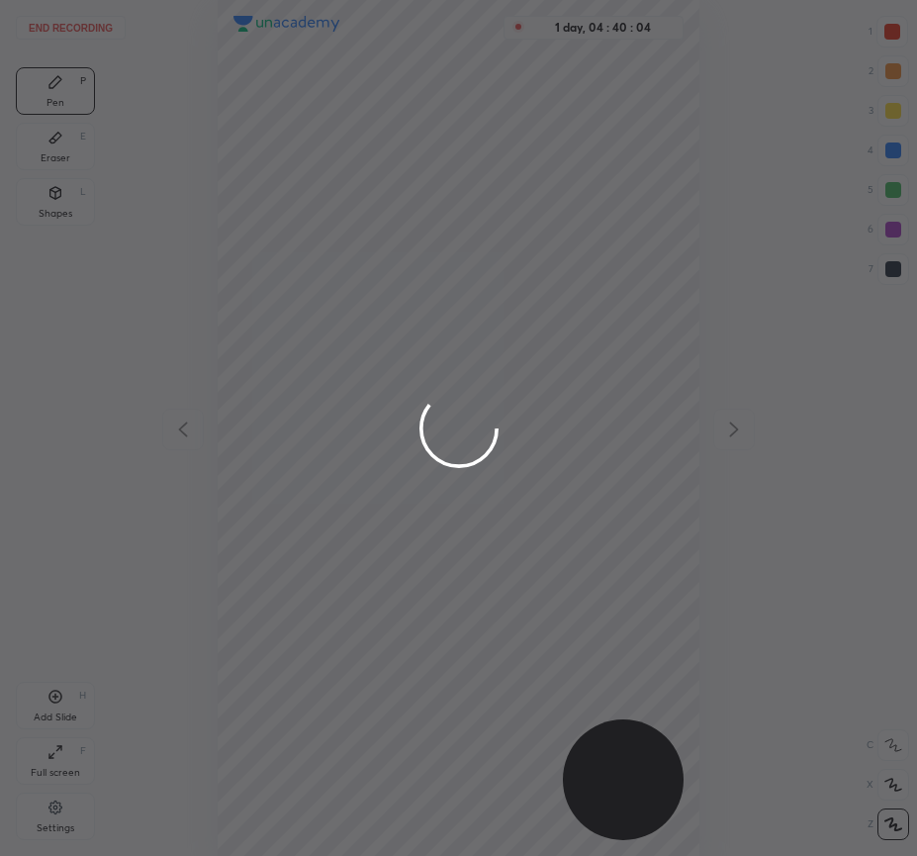
scroll to position [856, 601]
drag, startPoint x: 548, startPoint y: 41, endPoint x: 567, endPoint y: 55, distance: 23.9
click at [681, 49] on div at bounding box center [458, 428] width 917 height 856
drag, startPoint x: 531, startPoint y: 38, endPoint x: 601, endPoint y: 79, distance: 80.8
click at [639, 61] on div at bounding box center [458, 428] width 917 height 856
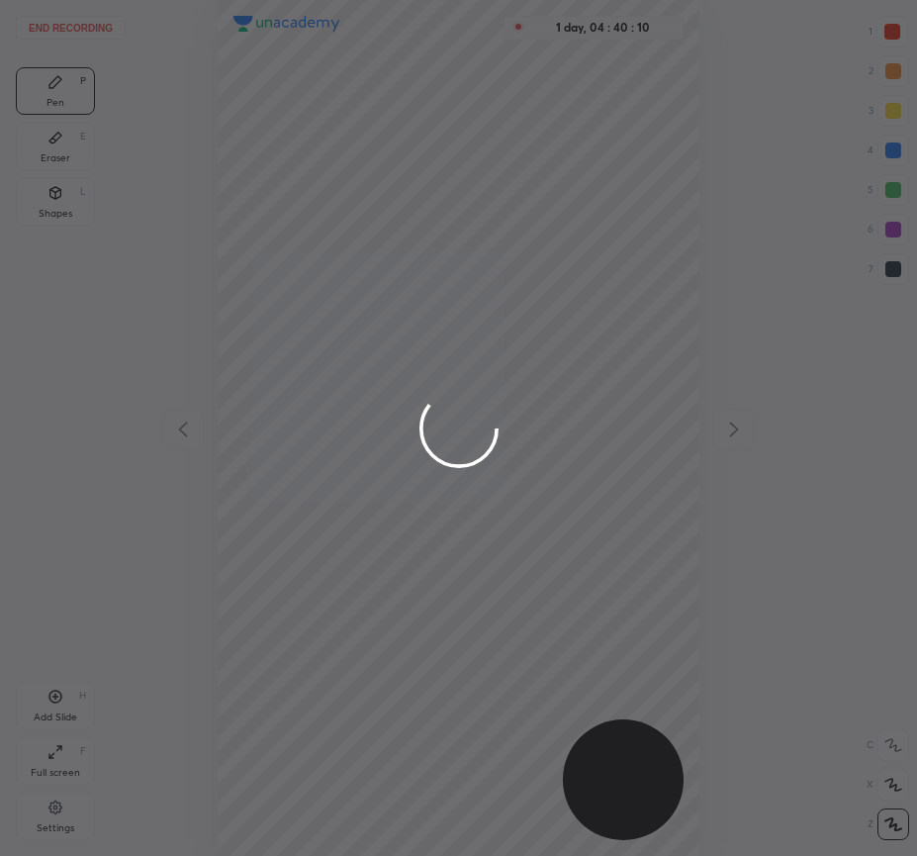
drag, startPoint x: 528, startPoint y: 52, endPoint x: 608, endPoint y: 72, distance: 82.5
click at [622, 61] on div at bounding box center [458, 428] width 917 height 856
drag, startPoint x: 543, startPoint y: 60, endPoint x: 541, endPoint y: 250, distance: 190.0
click at [565, 200] on div at bounding box center [458, 428] width 917 height 856
drag, startPoint x: 34, startPoint y: 46, endPoint x: 329, endPoint y: 471, distance: 517.3
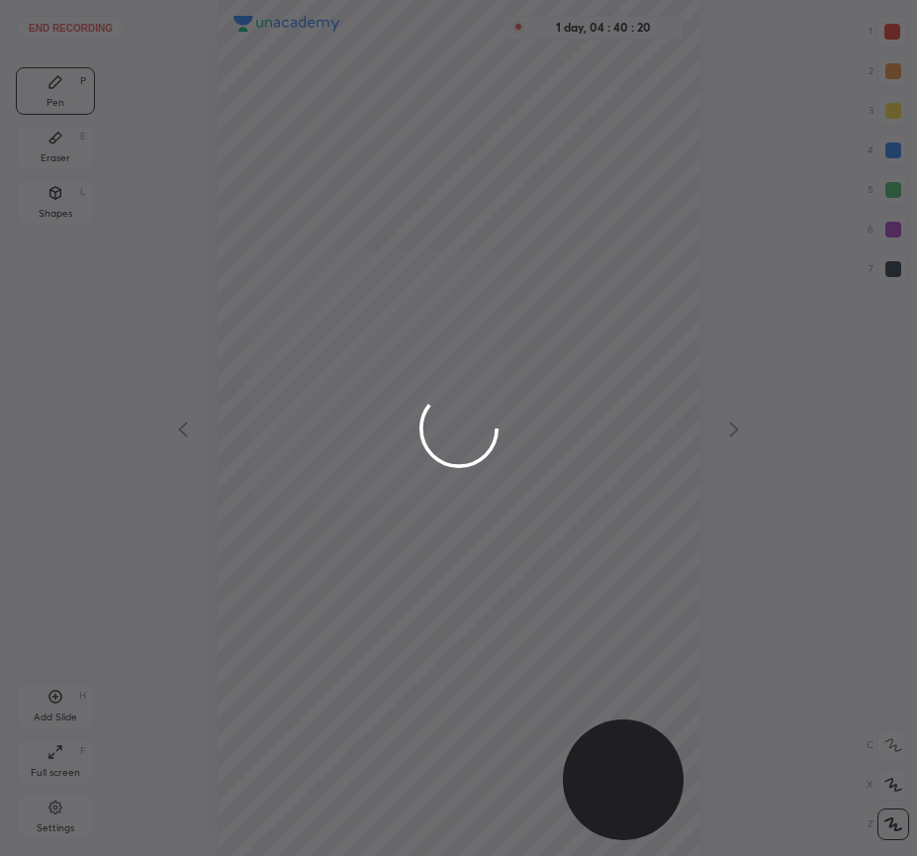
click at [489, 366] on div at bounding box center [458, 428] width 917 height 856
drag, startPoint x: 60, startPoint y: 26, endPoint x: 151, endPoint y: 474, distance: 457.3
click at [49, 550] on div at bounding box center [458, 428] width 917 height 856
